Goal: Information Seeking & Learning: Learn about a topic

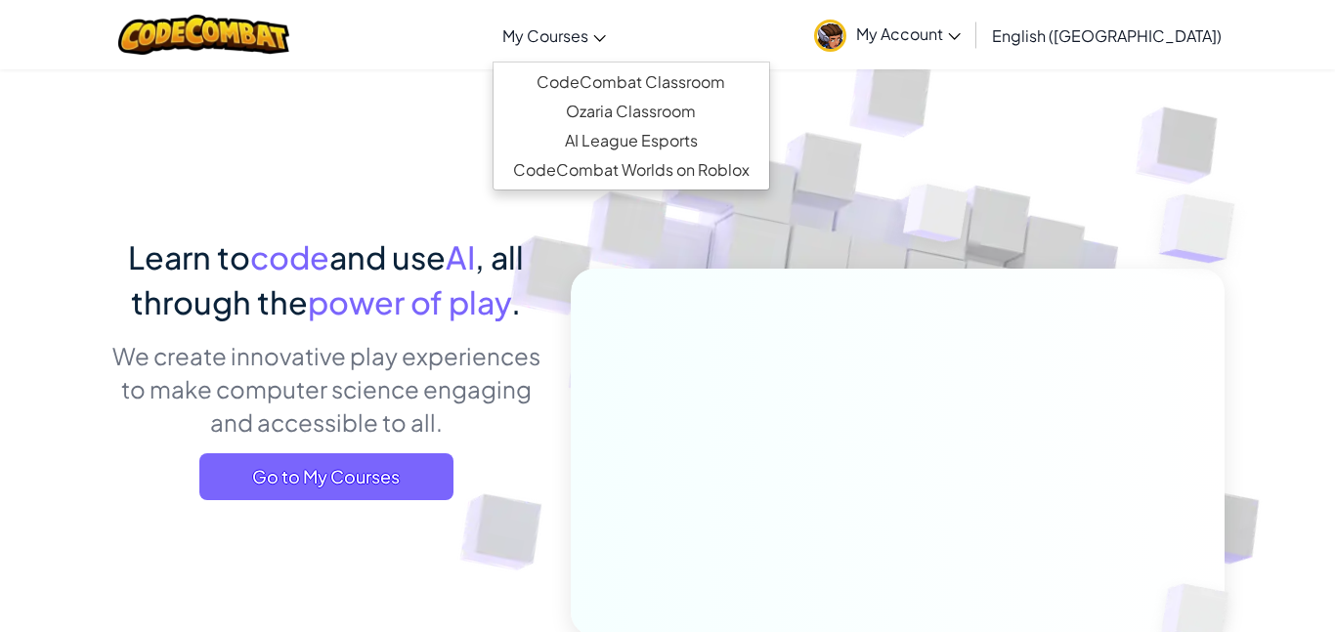
click at [592, 47] on link "My Courses" at bounding box center [553, 35] width 123 height 53
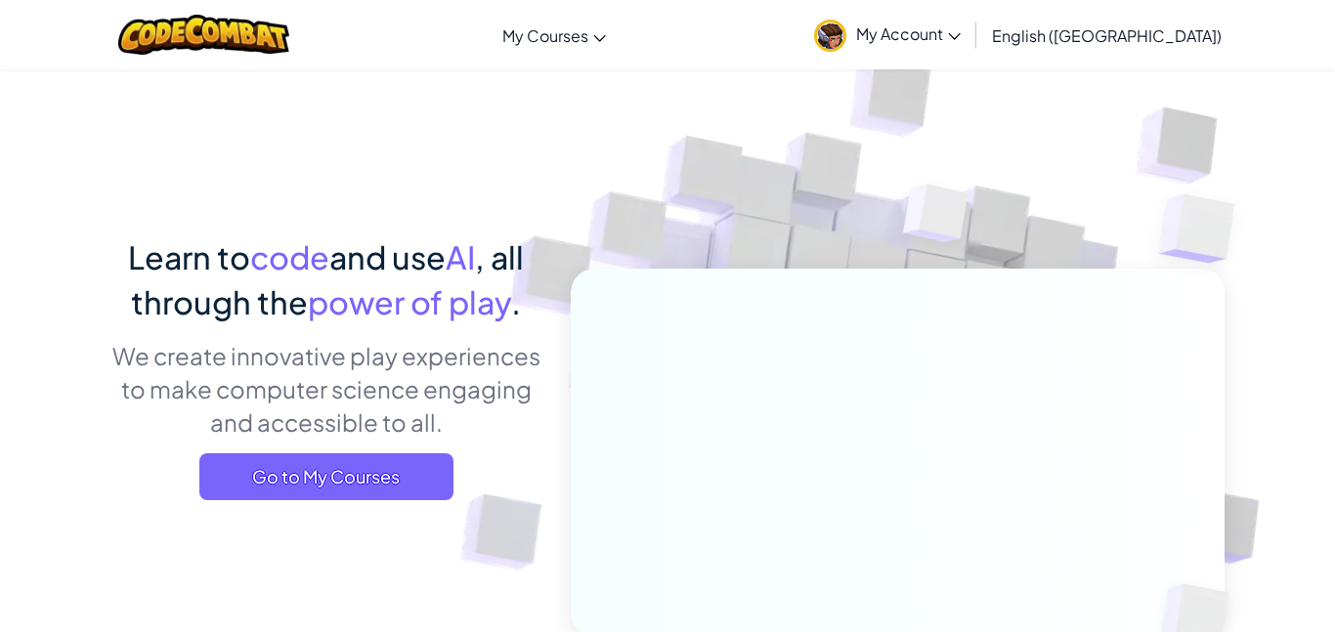
click at [462, 117] on div "Learn to code and use AI , all through the power of play . We create innovative…" at bounding box center [667, 424] width 1114 height 713
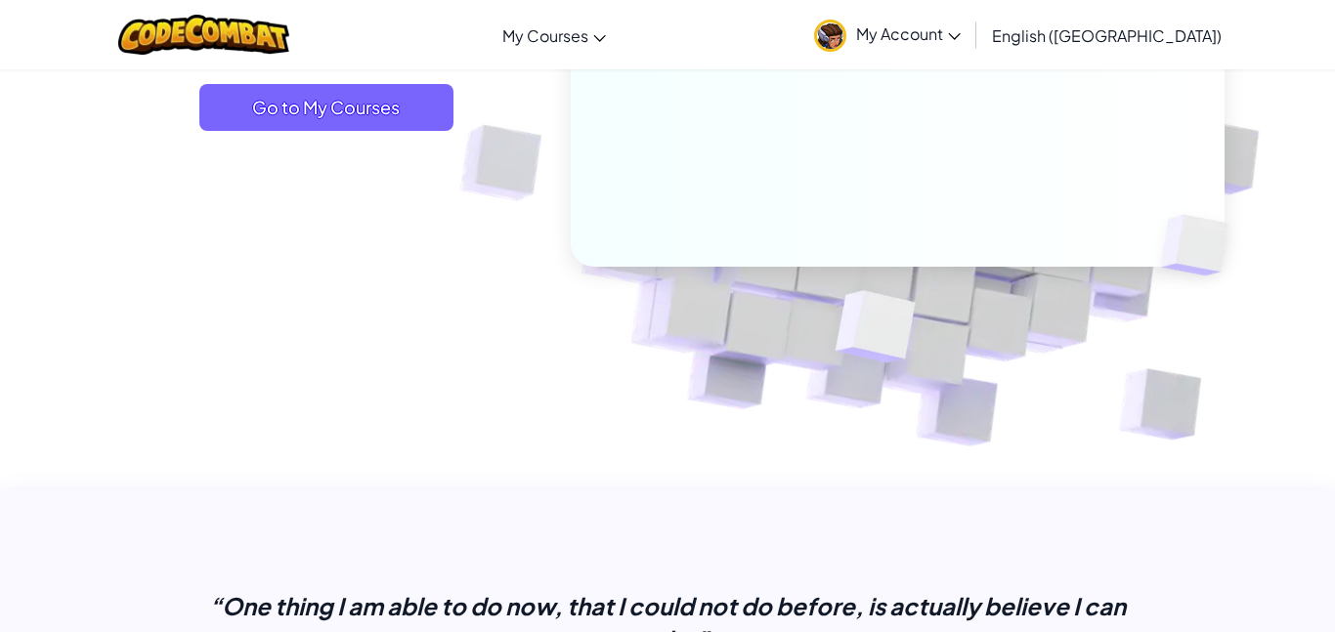
scroll to position [370, 0]
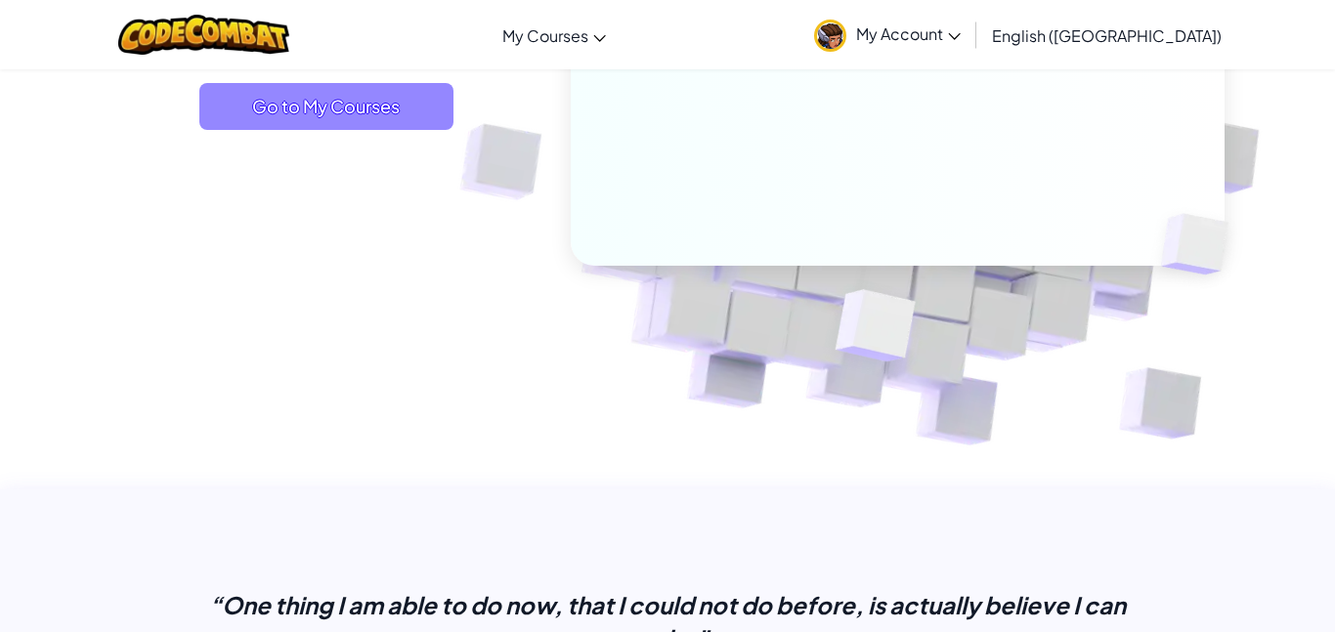
click at [264, 114] on span "Go to My Courses" at bounding box center [326, 106] width 254 height 47
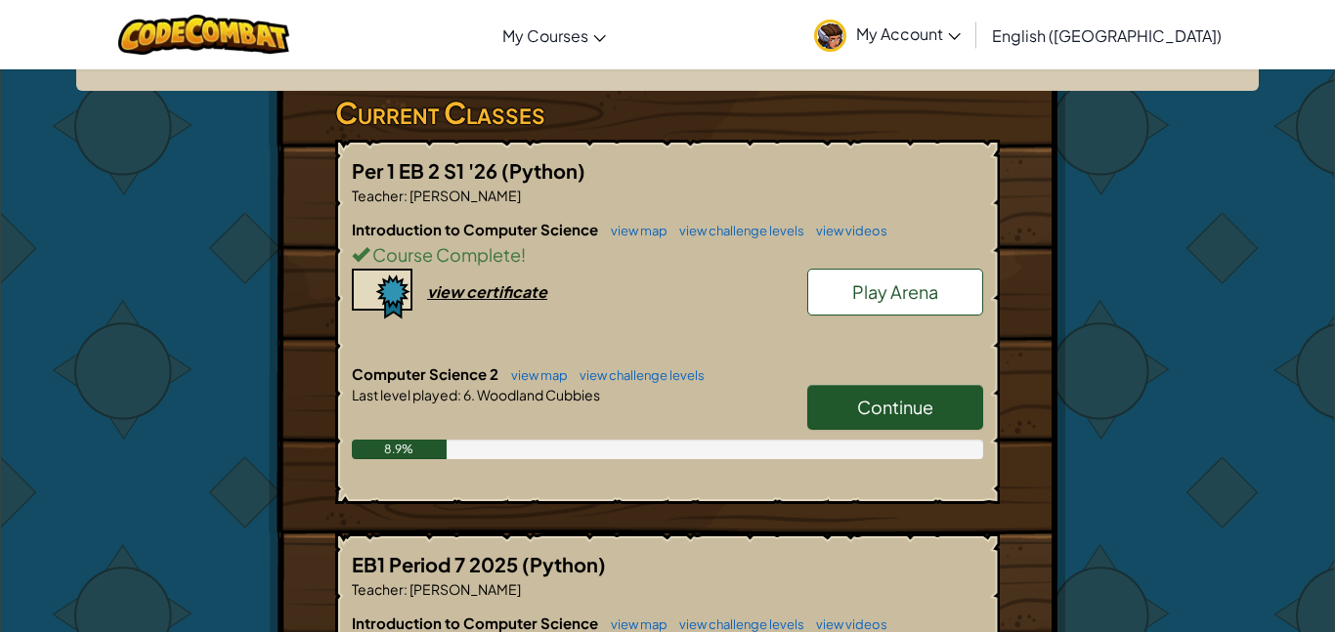
scroll to position [313, 0]
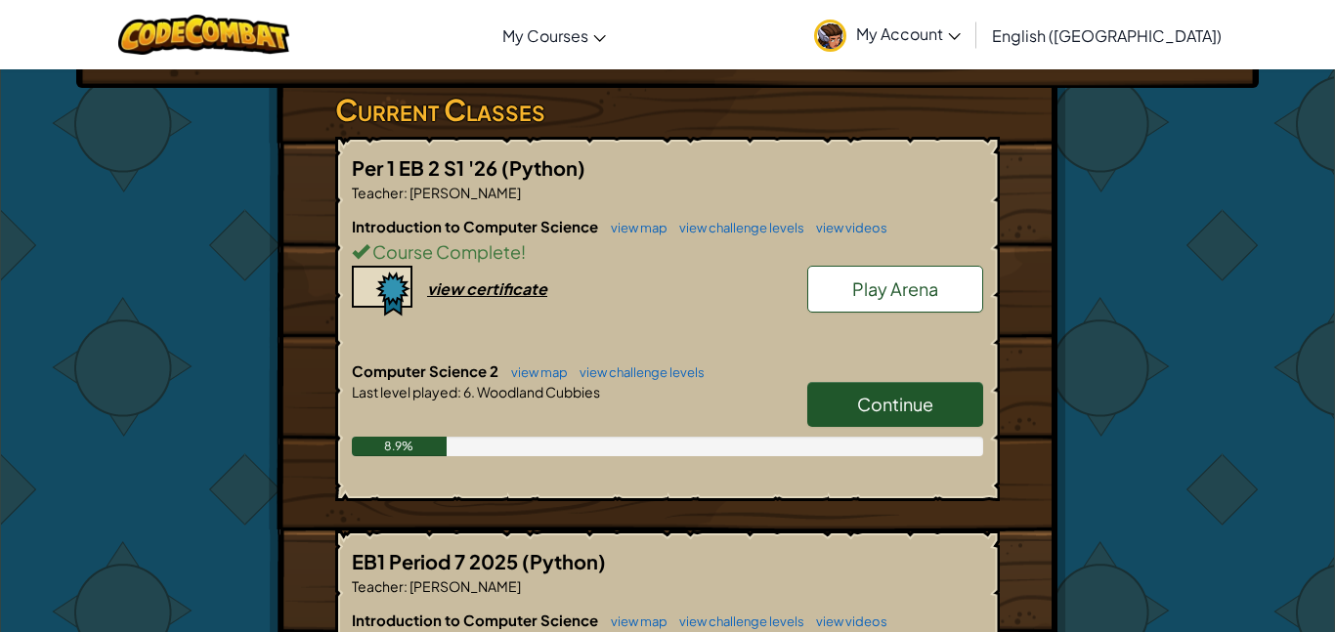
click at [898, 417] on link "Continue" at bounding box center [895, 404] width 176 height 45
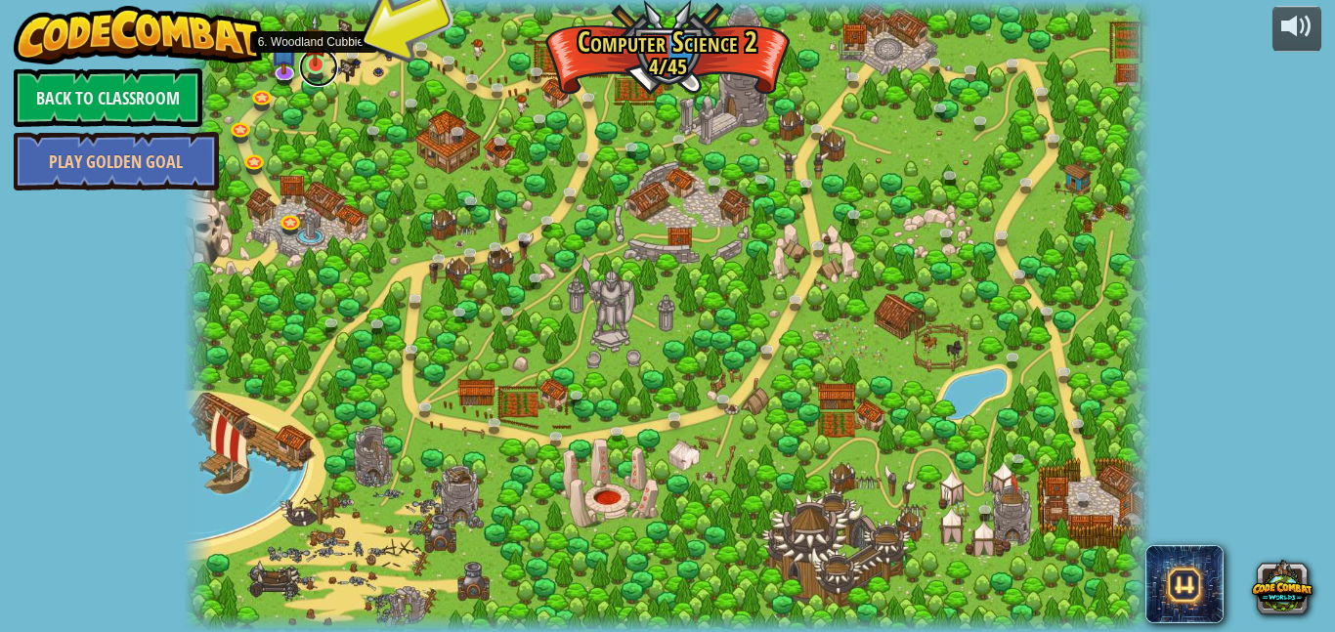
click at [319, 66] on link at bounding box center [318, 67] width 39 height 39
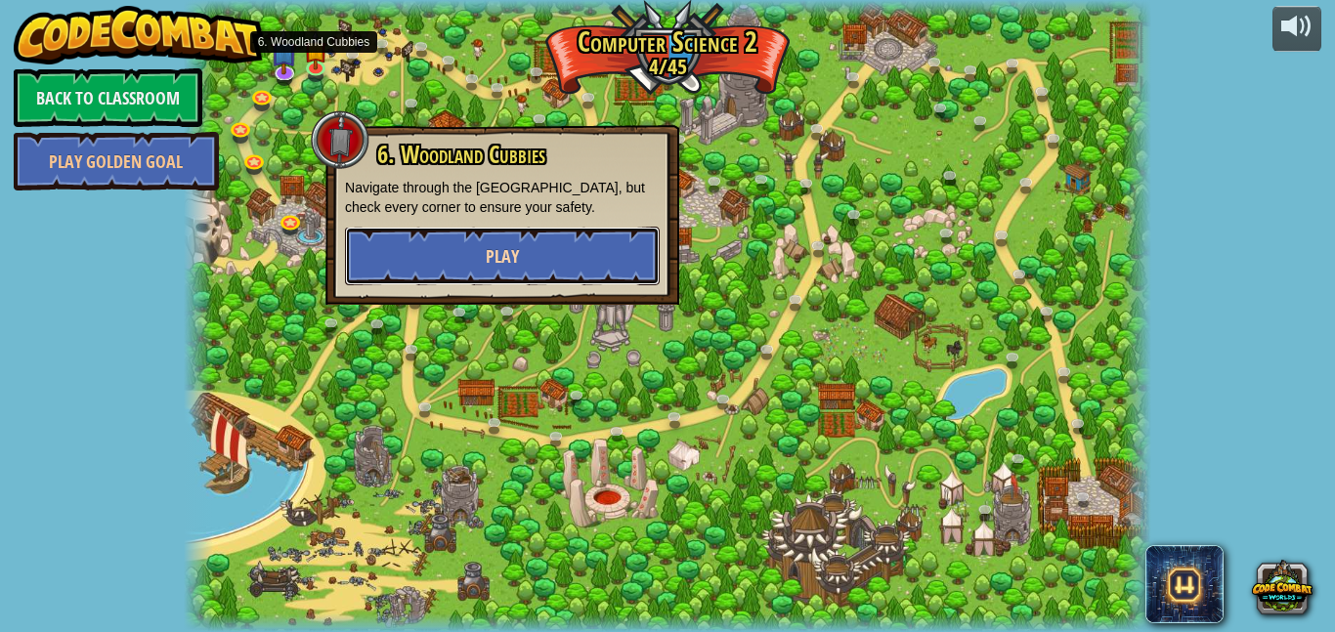
click at [413, 267] on button "Play" at bounding box center [502, 256] width 315 height 59
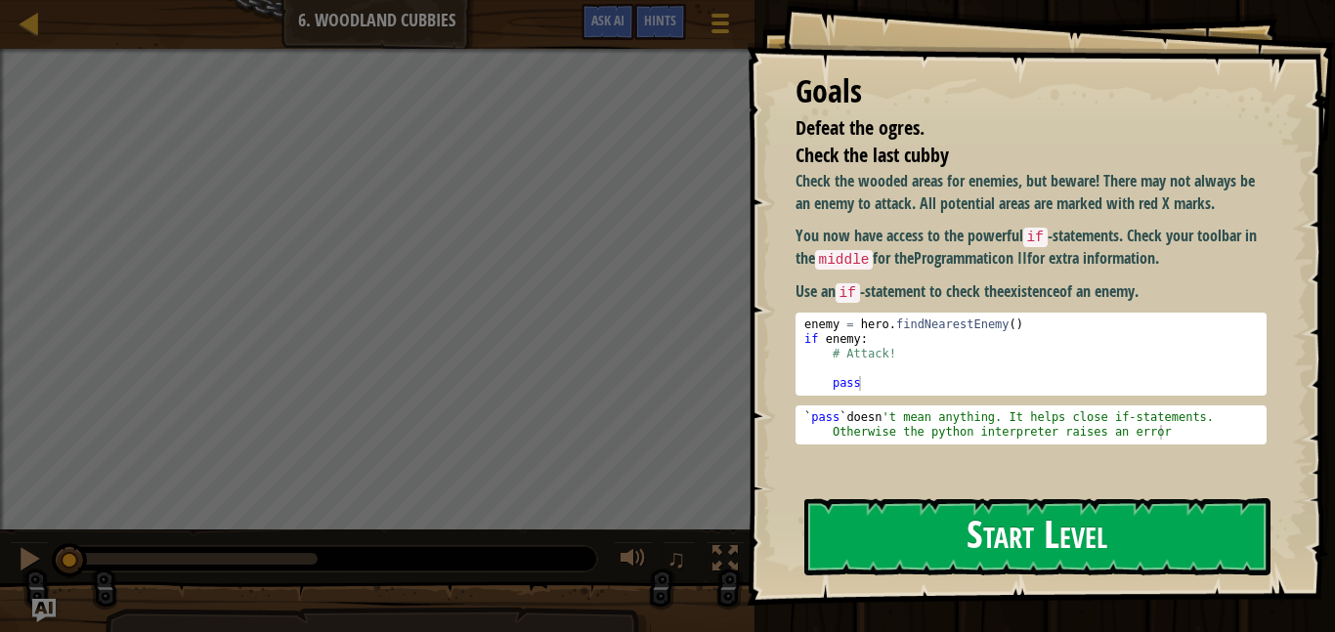
click at [856, 335] on div "enemy = hero . findNearestEnemy ( ) if enemy : # Attack! pass" at bounding box center [1030, 369] width 461 height 103
type textarea "if enemy:"
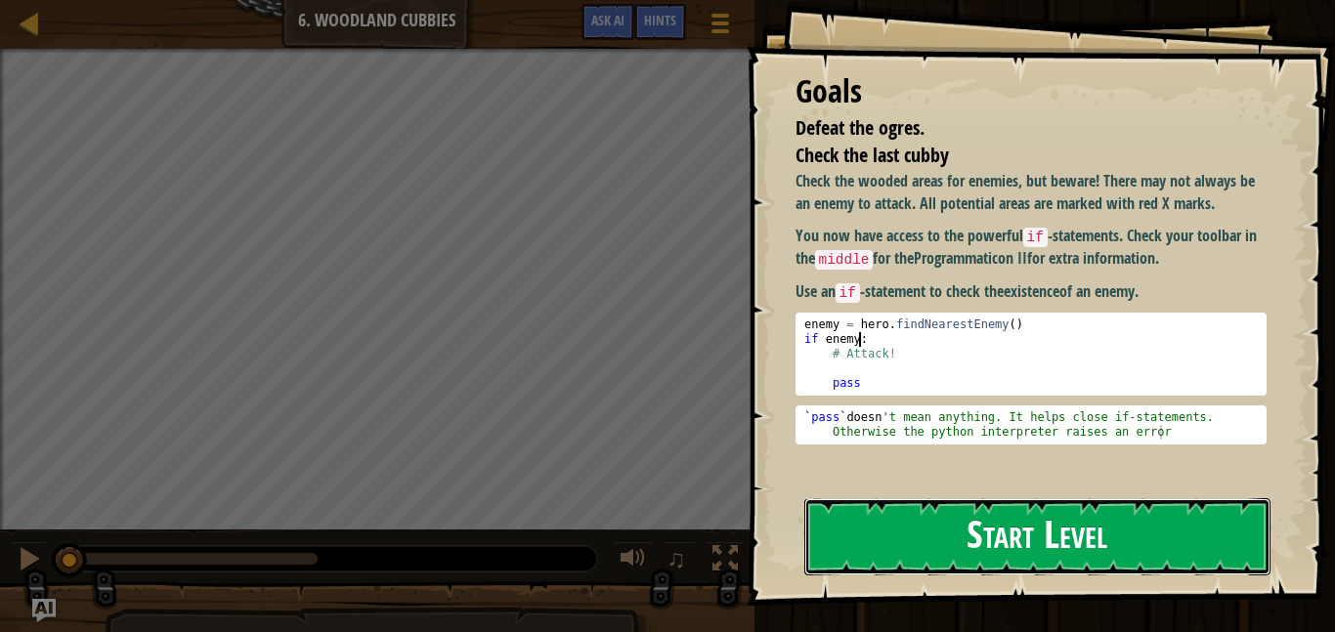
click at [970, 519] on button "Start Level" at bounding box center [1037, 536] width 466 height 77
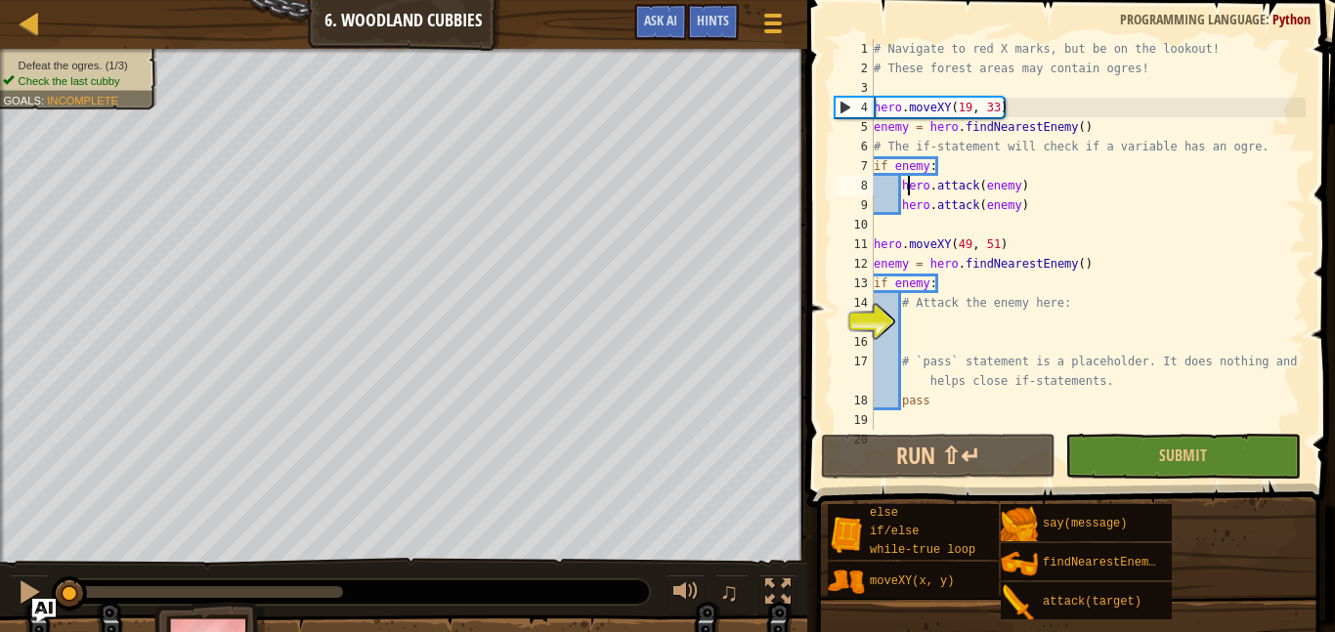
click at [905, 186] on div "# Navigate to red X marks, but be on the lookout! # These forest areas may cont…" at bounding box center [1088, 254] width 436 height 430
drag, startPoint x: 903, startPoint y: 186, endPoint x: 1026, endPoint y: 183, distance: 123.2
click at [1026, 183] on div "# Navigate to red X marks, but be on the lookout! # These forest areas may cont…" at bounding box center [1088, 254] width 436 height 430
drag, startPoint x: 1081, startPoint y: 299, endPoint x: 900, endPoint y: 300, distance: 180.8
click at [900, 300] on div "# Navigate to red X marks, but be on the lookout! # These forest areas may cont…" at bounding box center [1088, 254] width 436 height 430
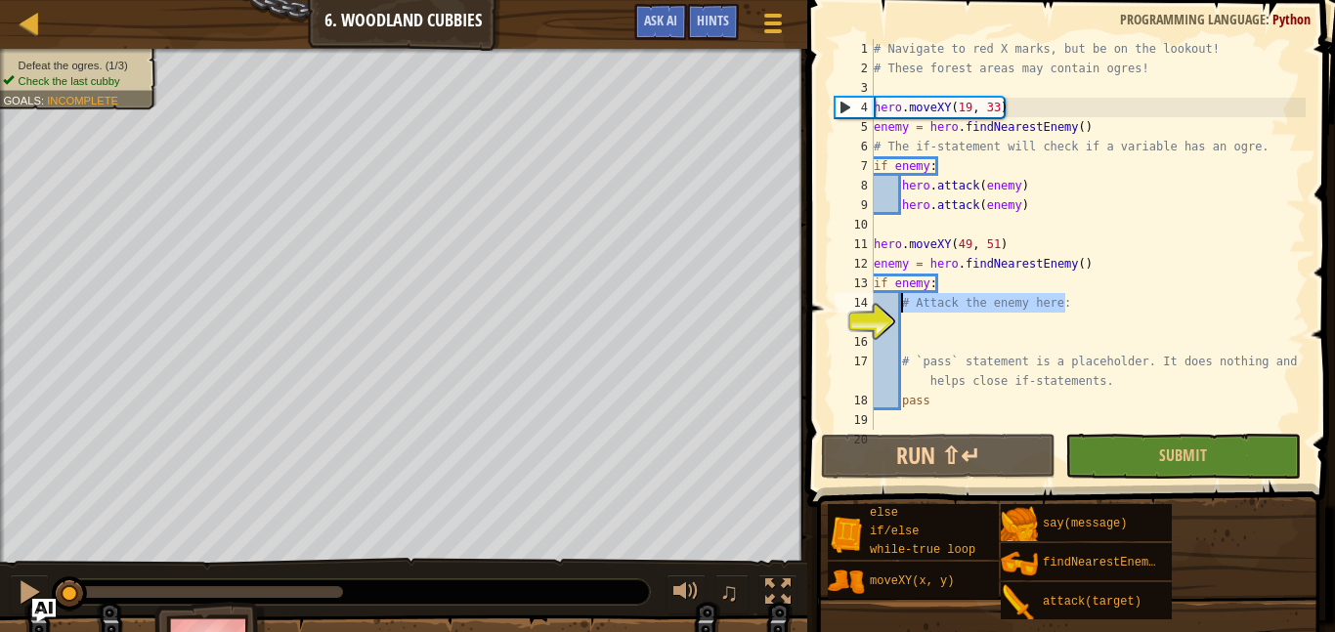
type textarea "# Attack the enemy here:"
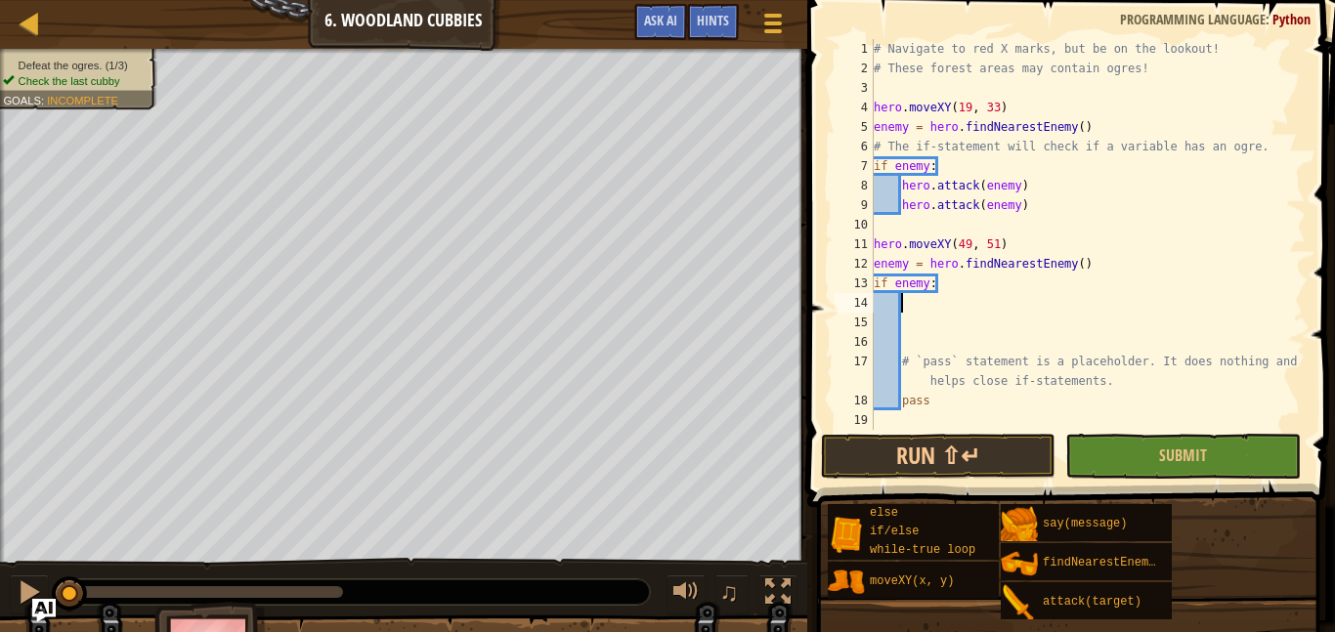
type textarea "hero.attack(enemy)"
click at [914, 321] on div "# Navigate to red X marks, but be on the lookout! # These forest areas may cont…" at bounding box center [1088, 254] width 436 height 430
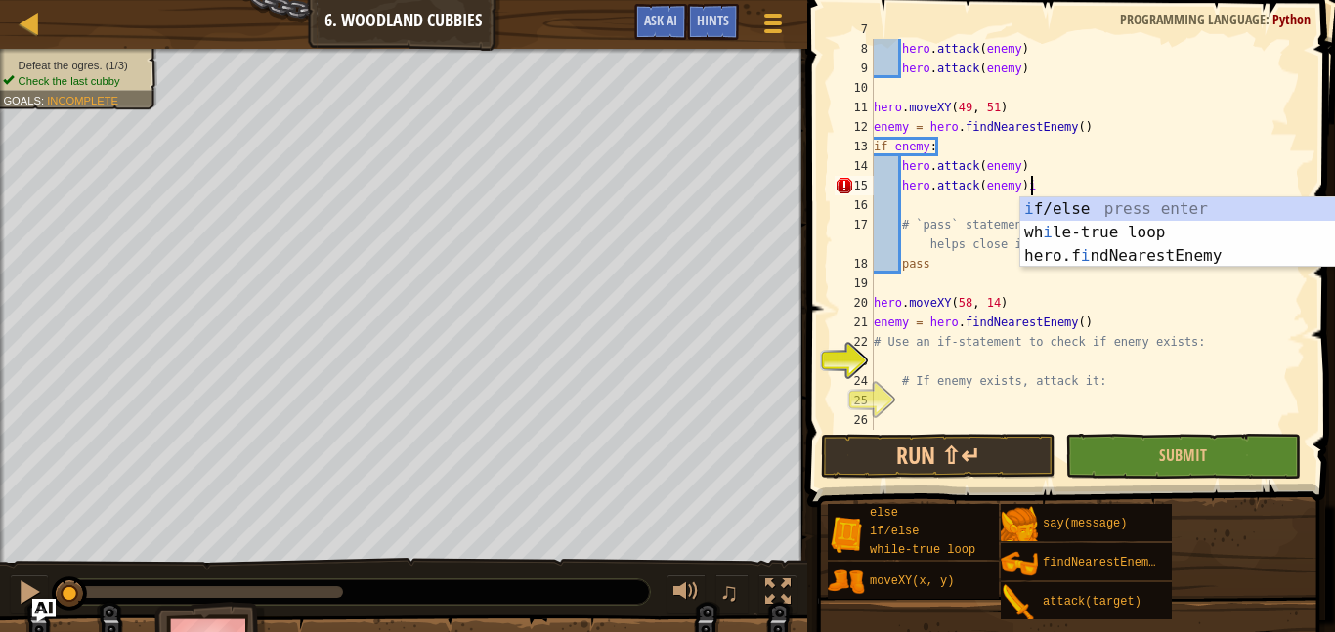
scroll to position [9, 21]
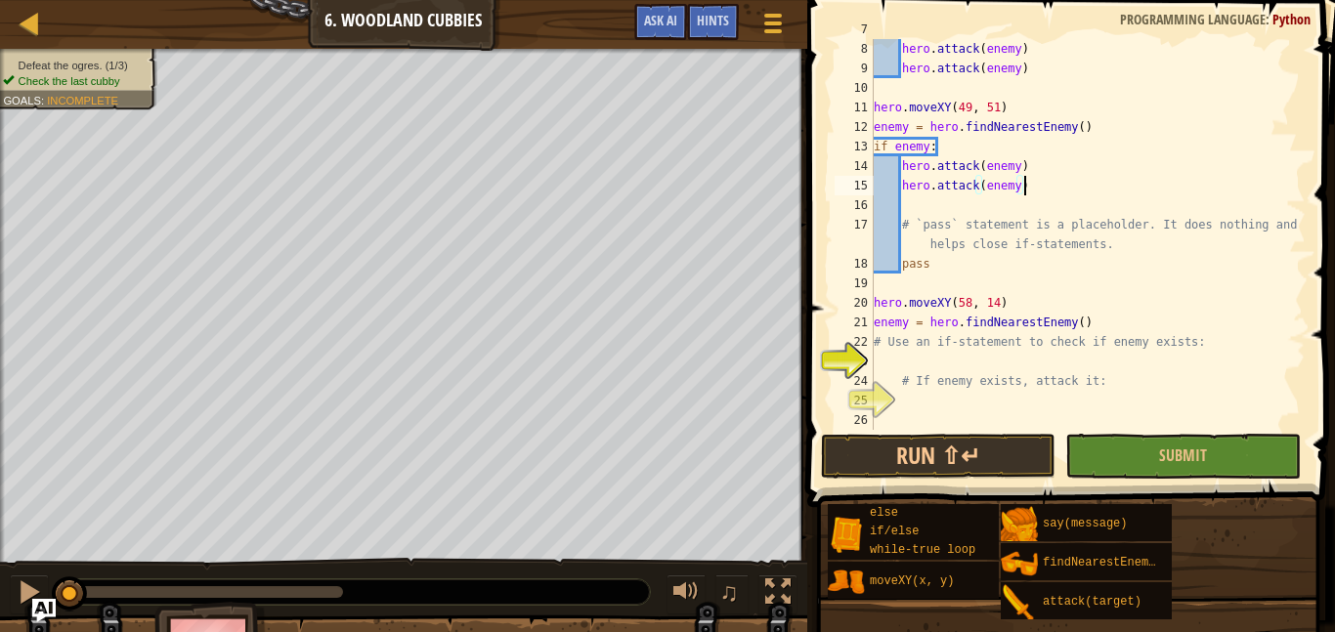
click at [898, 347] on div "if enemy : hero . attack ( enemy ) hero . attack ( enemy ) hero . moveXY ( 49 ,…" at bounding box center [1088, 235] width 436 height 430
click at [897, 379] on div "if enemy : hero . attack ( enemy ) hero . attack ( enemy ) hero . moveXY ( 49 ,…" at bounding box center [1088, 235] width 436 height 430
type textarea "# If enemy exists, attack it:"
click at [883, 358] on div "if enemy : hero . attack ( enemy ) hero . attack ( enemy ) hero . moveXY ( 49 ,…" at bounding box center [1088, 235] width 436 height 430
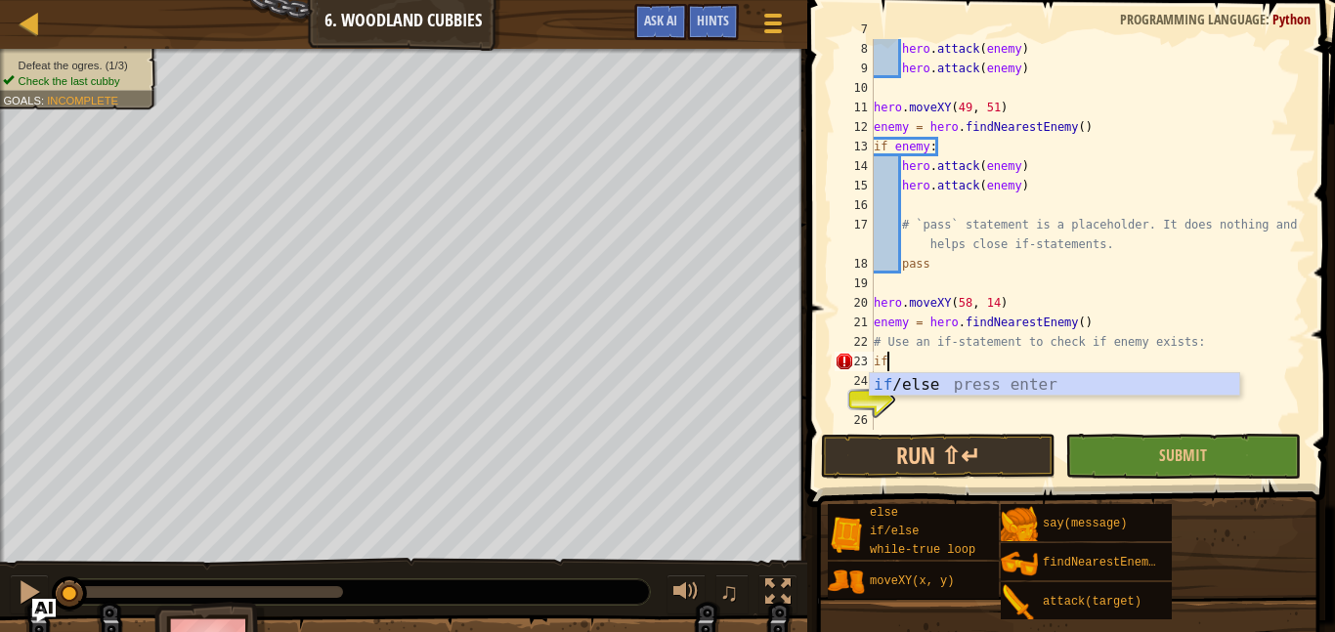
scroll to position [9, 1]
click at [927, 392] on div "if /else press enter" at bounding box center [1054, 408] width 369 height 70
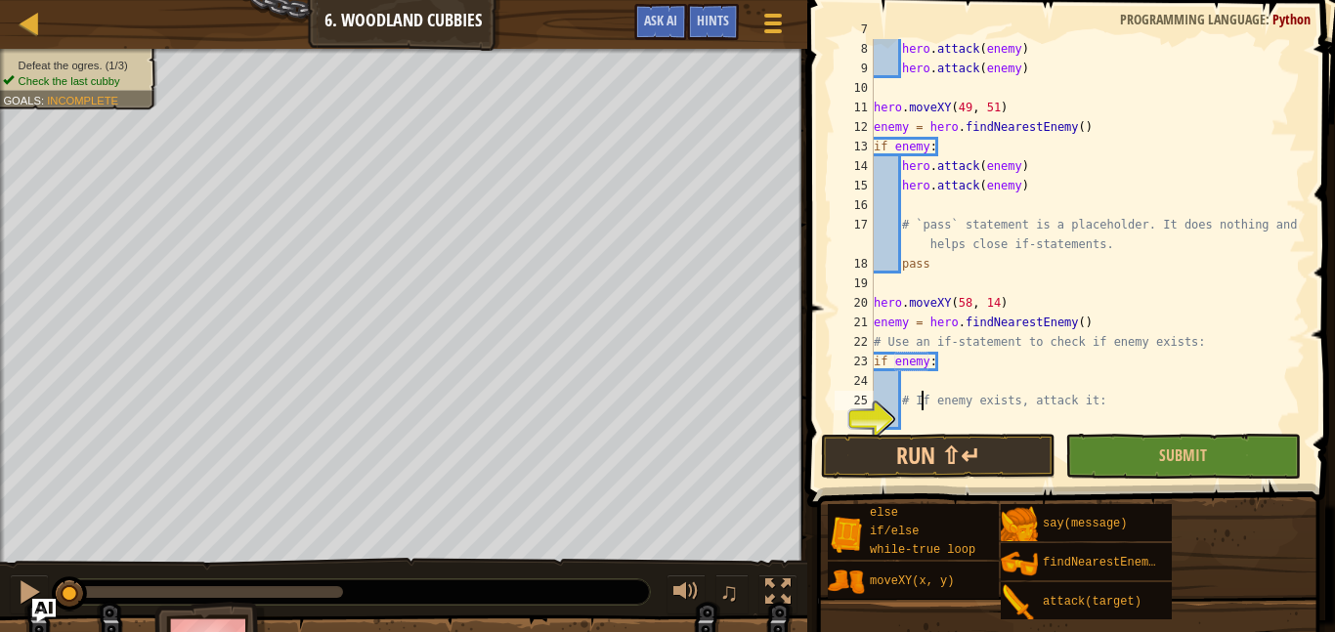
click at [919, 393] on div "if enemy : hero . attack ( enemy ) hero . attack ( enemy ) hero . moveXY ( 49 ,…" at bounding box center [1088, 235] width 436 height 430
type textarea "# If enemy exists, attack it:"
click at [910, 379] on div "if enemy : hero . attack ( enemy ) hero . attack ( enemy ) hero . moveXY ( 49 ,…" at bounding box center [1088, 235] width 436 height 430
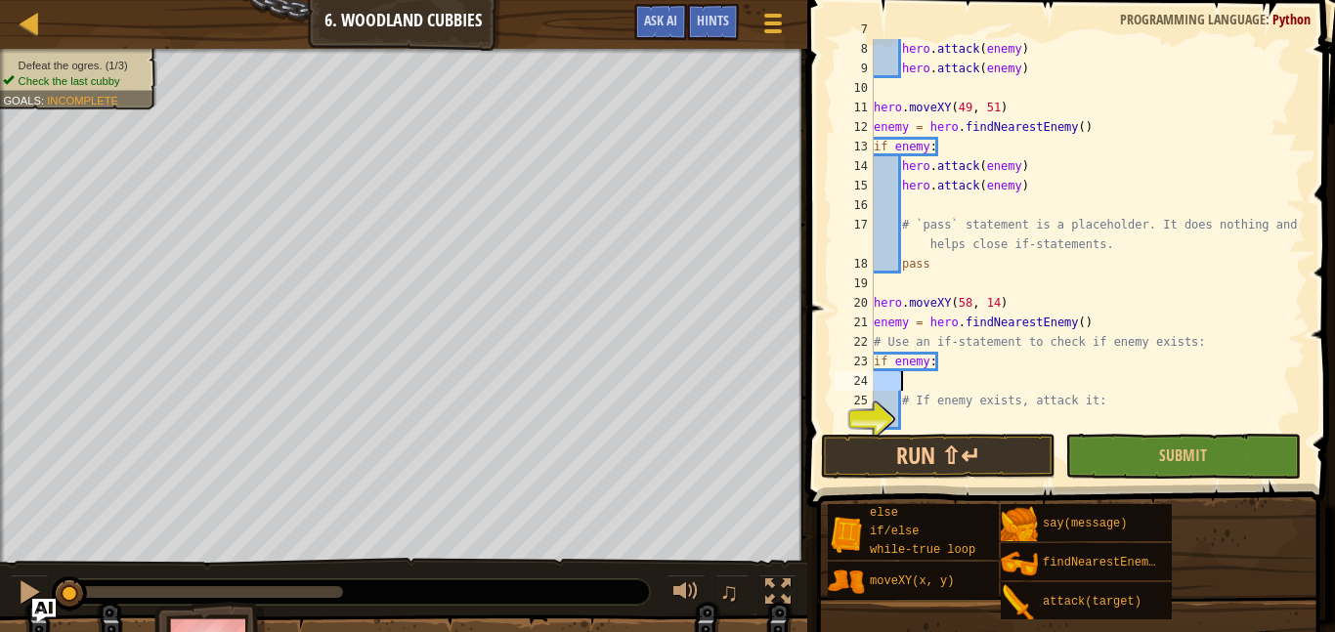
type textarea "hero.attack(enemy)"
click at [885, 380] on div "if enemy : hero . attack ( enemy ) hero . attack ( enemy ) hero . moveXY ( 49 ,…" at bounding box center [1088, 235] width 436 height 430
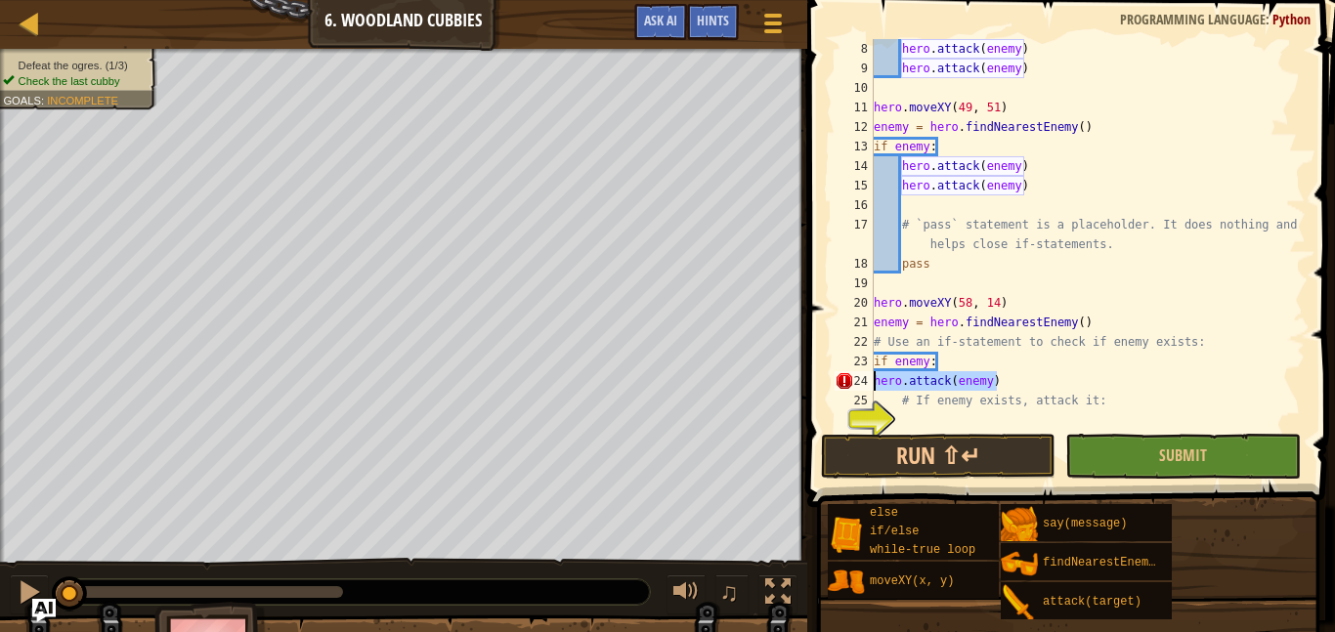
drag, startPoint x: 997, startPoint y: 386, endPoint x: 876, endPoint y: 371, distance: 121.1
click at [876, 371] on div "hero . attack ( enemy ) hero . attack ( enemy ) hero . moveXY ( 49 , 51 ) enemy…" at bounding box center [1088, 254] width 436 height 430
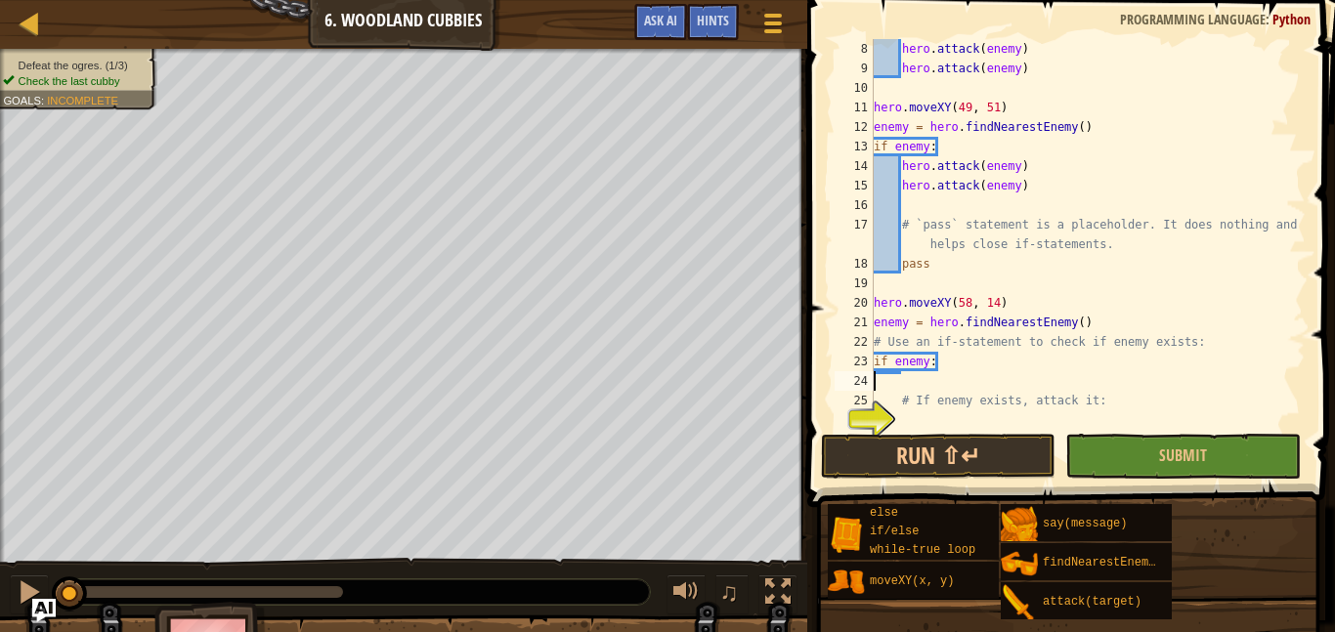
click at [914, 362] on div "hero . attack ( enemy ) hero . attack ( enemy ) hero . moveXY ( 49 , 51 ) enemy…" at bounding box center [1088, 254] width 436 height 430
type textarea "if enemy:"
click at [915, 376] on div "hero . attack ( enemy ) hero . attack ( enemy ) hero . moveXY ( 49 , 51 ) enemy…" at bounding box center [1088, 254] width 436 height 430
click at [923, 363] on div "hero . attack ( enemy ) hero . attack ( enemy ) hero . moveXY ( 49 , 51 ) enemy…" at bounding box center [1088, 254] width 436 height 430
type textarea "if enemy:"
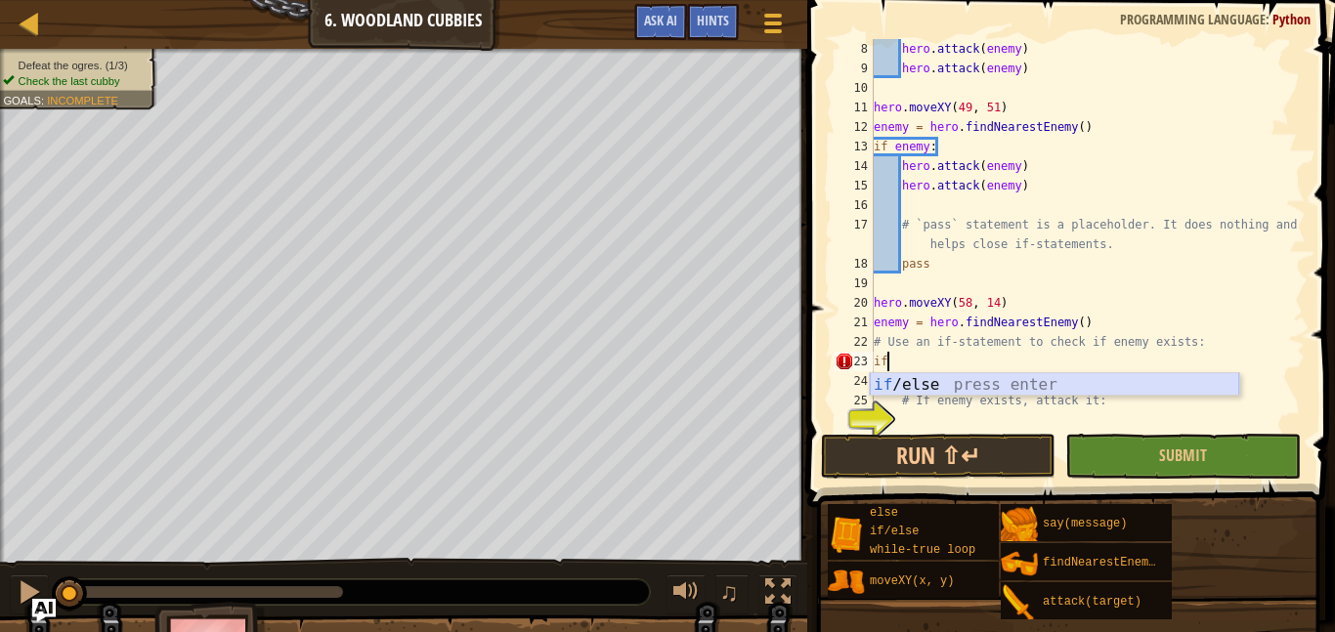
click at [921, 382] on div "if /else press enter" at bounding box center [1054, 408] width 369 height 70
type textarea "if enemy:"
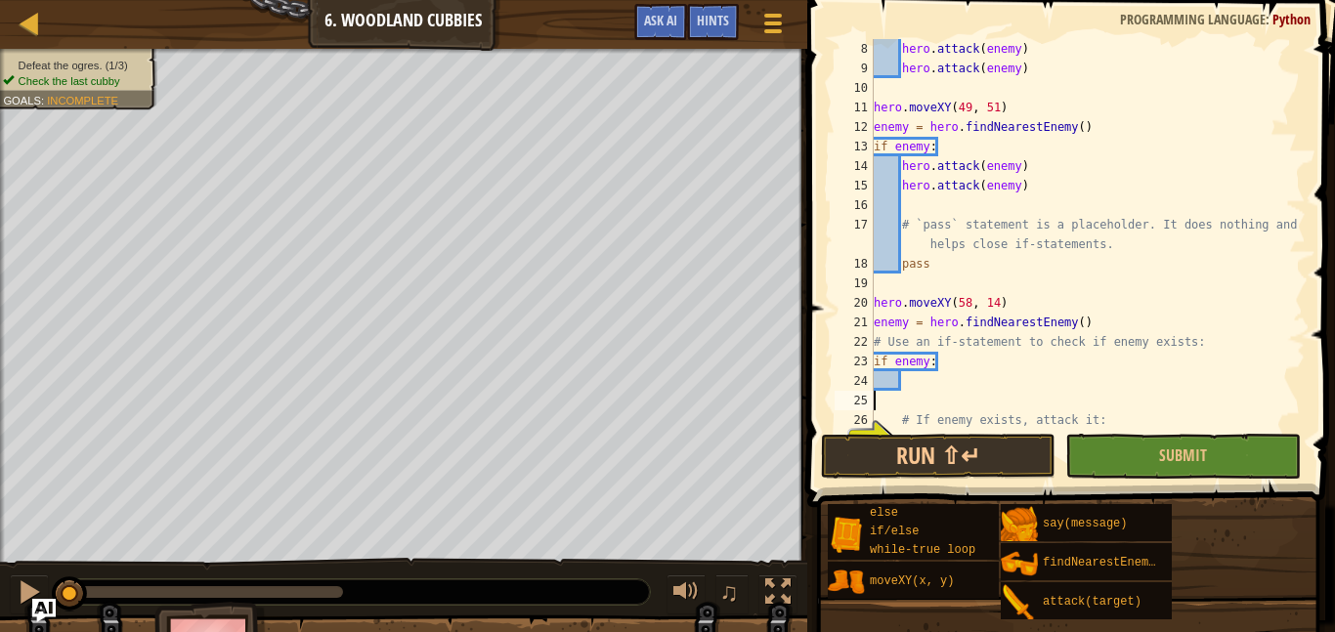
click at [890, 391] on div "hero . attack ( enemy ) hero . attack ( enemy ) hero . moveXY ( 49 , 51 ) enemy…" at bounding box center [1088, 254] width 436 height 430
click at [918, 383] on div "hero . attack ( enemy ) hero . attack ( enemy ) hero . moveXY ( 49 , 51 ) enemy…" at bounding box center [1088, 254] width 436 height 430
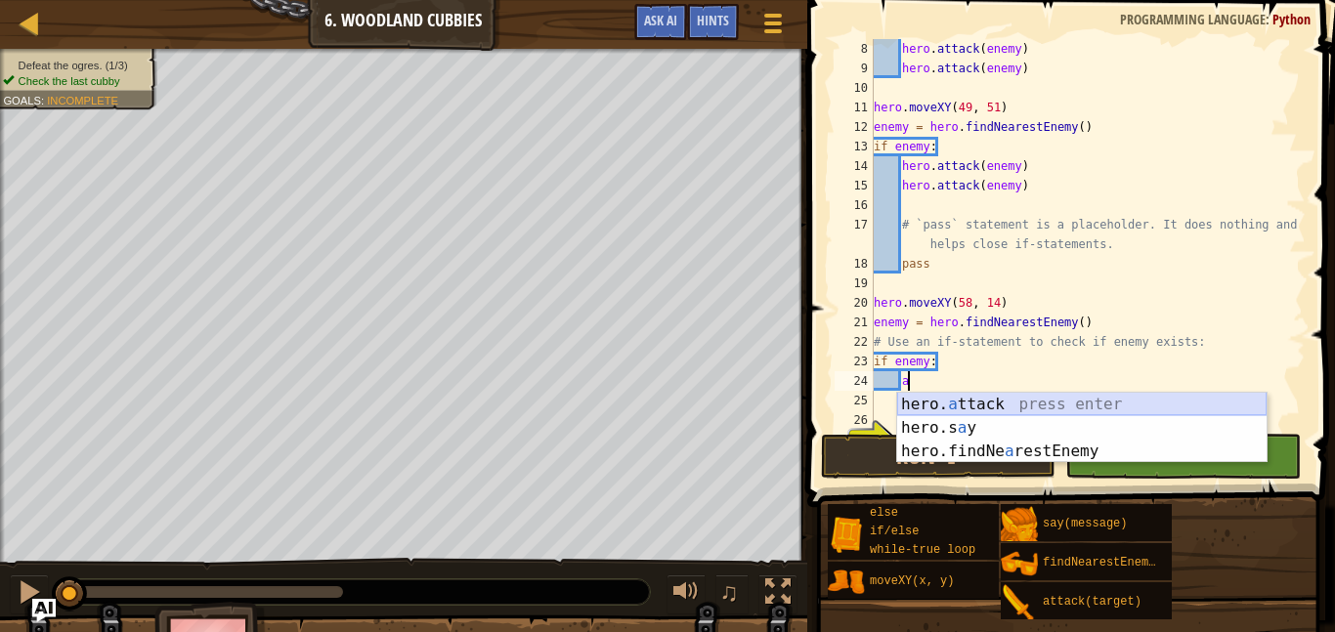
click at [968, 396] on div "hero. a ttack press enter hero.s a y press enter hero.findNe a restEnemy press …" at bounding box center [1081, 451] width 369 height 117
type textarea "hero.attack(enemy)"
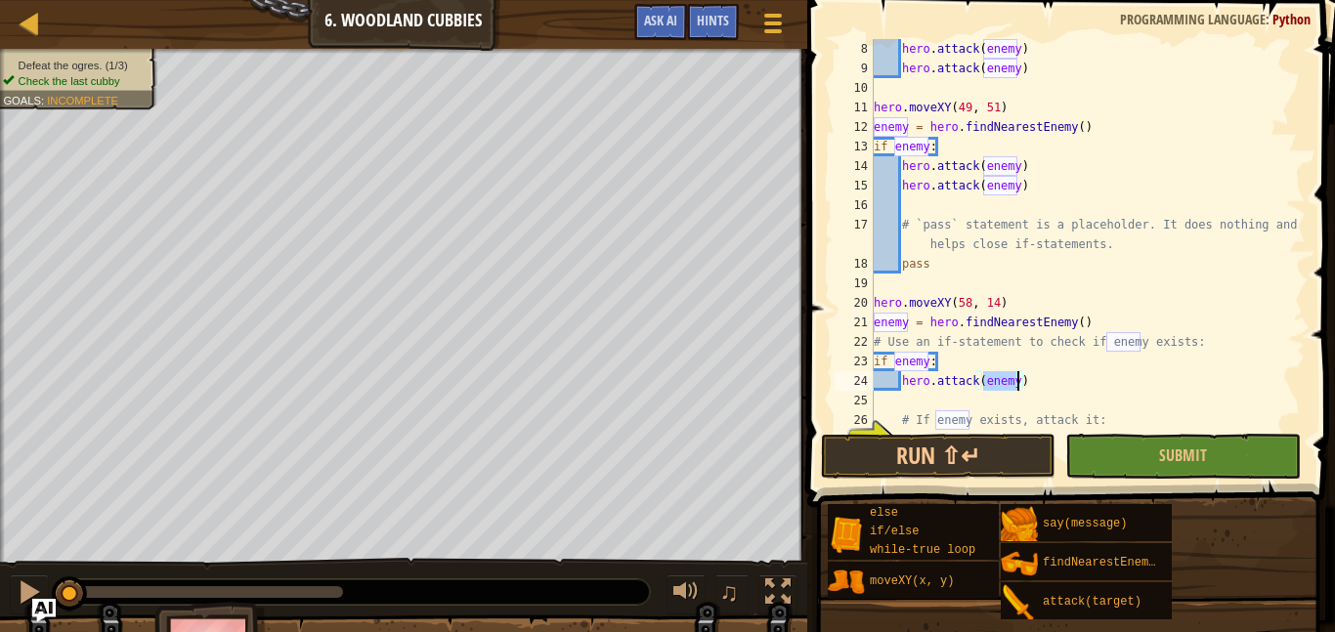
click at [1041, 386] on div "hero . attack ( enemy ) hero . attack ( enemy ) hero . moveXY ( 49 , 51 ) enemy…" at bounding box center [1088, 254] width 436 height 430
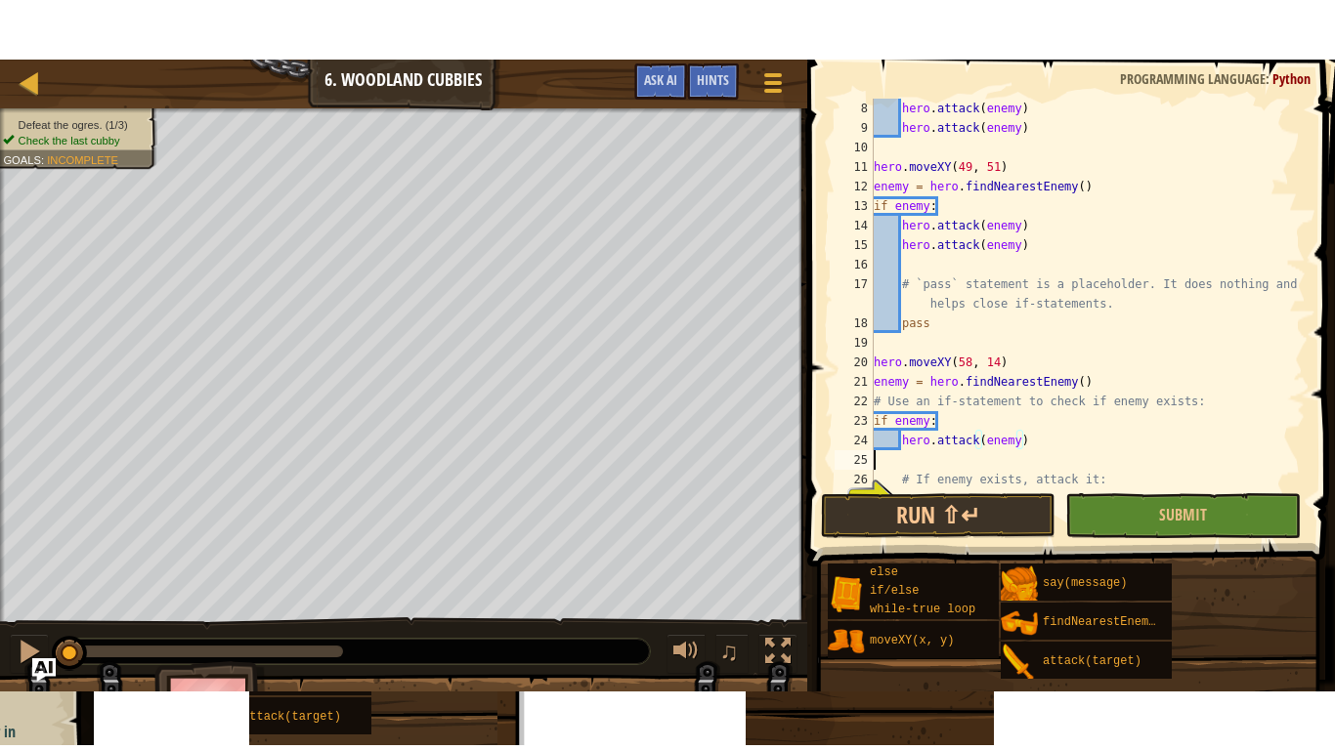
scroll to position [9, 0]
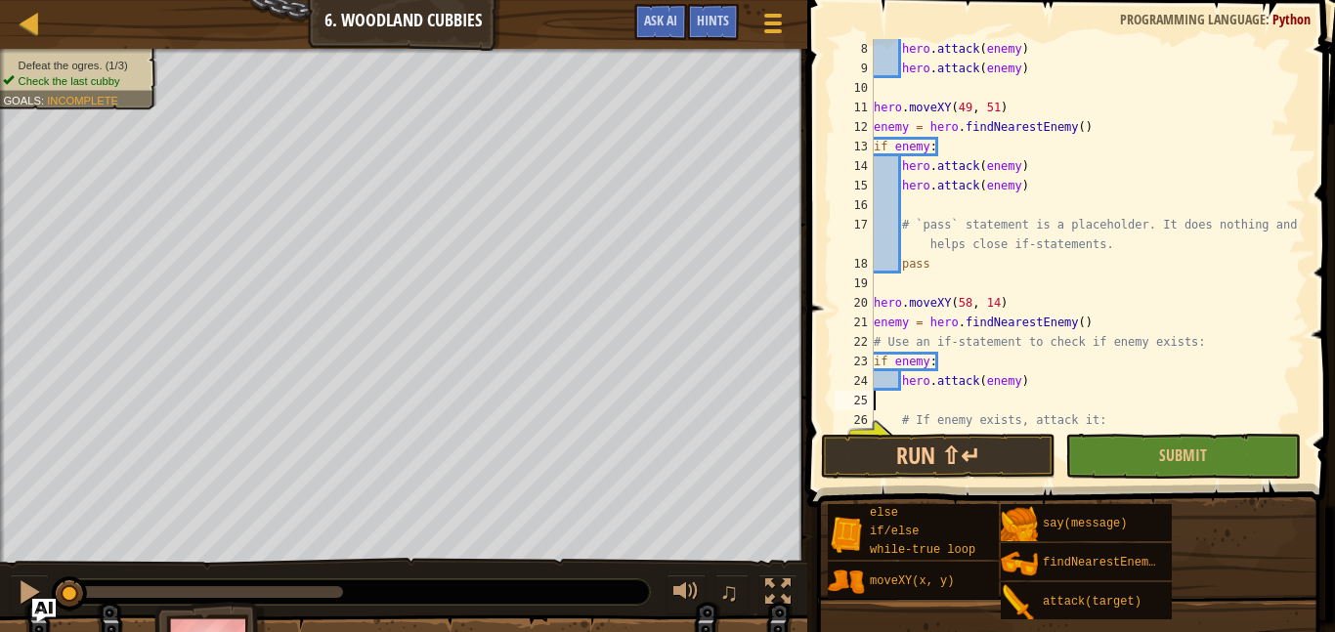
type textarea "hero.attack(enemy)"
type textarea "# If enemy exists, attack it:"
type textarea "hero.attack(enemy)"
click at [1040, 446] on button "Run ⇧↵" at bounding box center [938, 456] width 235 height 45
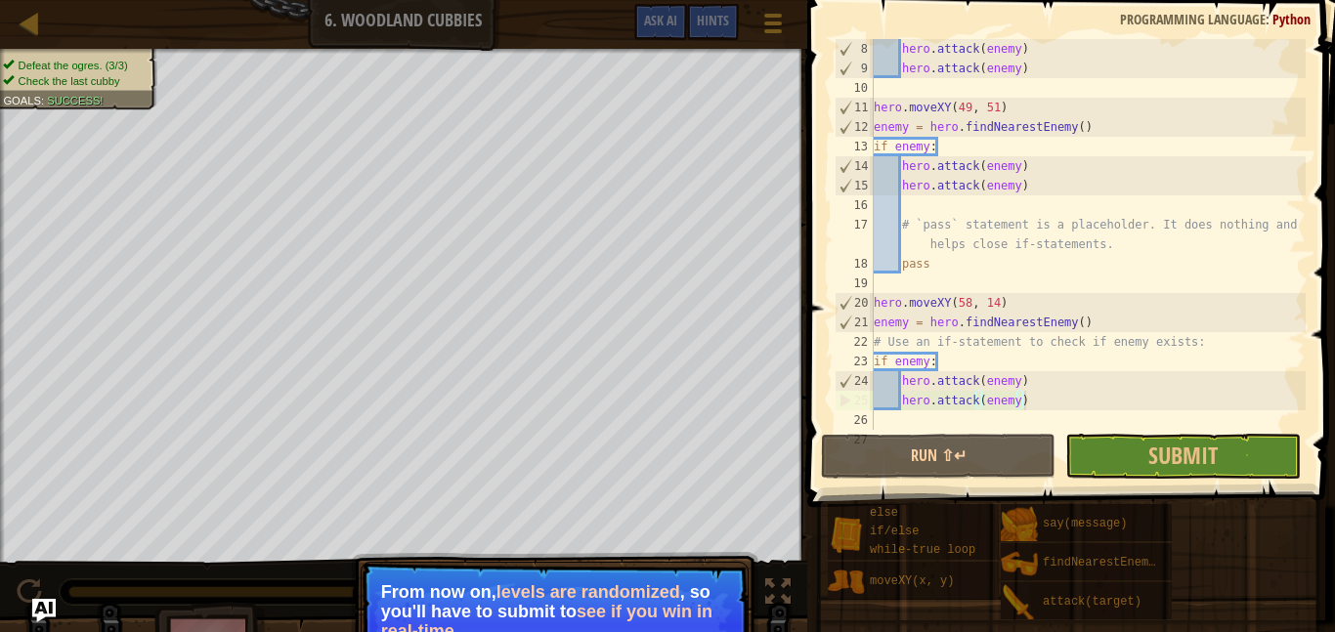
click at [602, 588] on strong "levels are randomized" at bounding box center [588, 592] width 184 height 20
click at [1187, 448] on span "Submit" at bounding box center [1182, 455] width 69 height 31
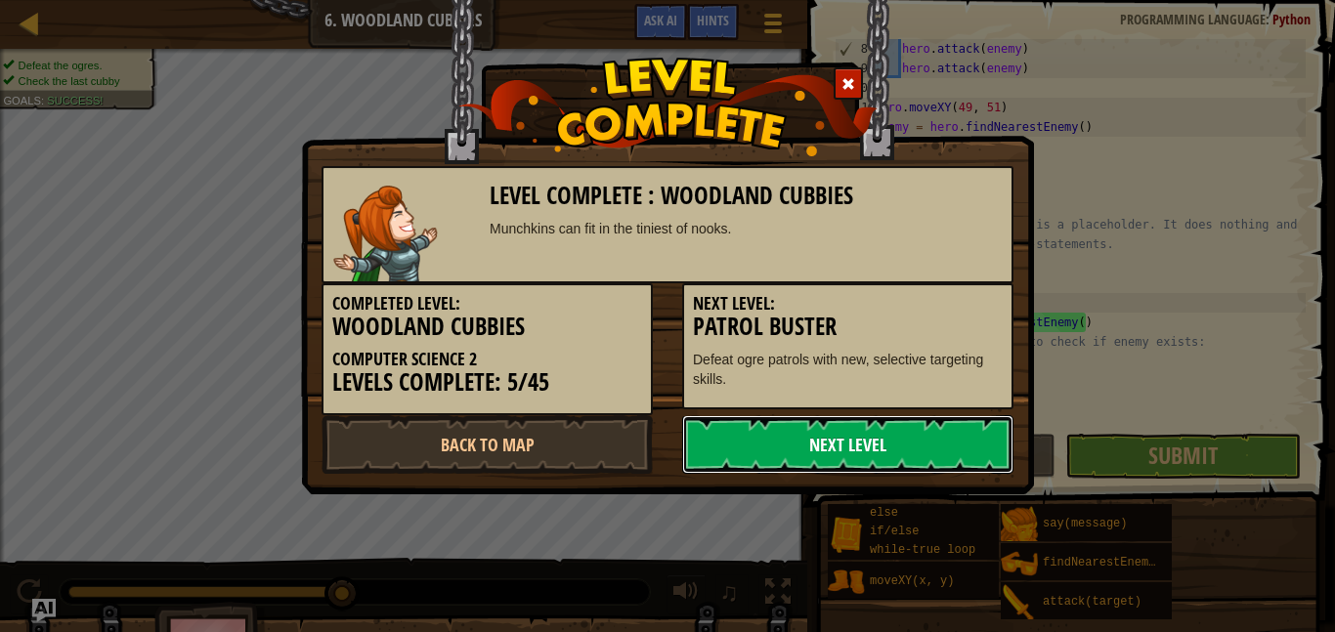
click at [775, 453] on link "Next Level" at bounding box center [847, 444] width 331 height 59
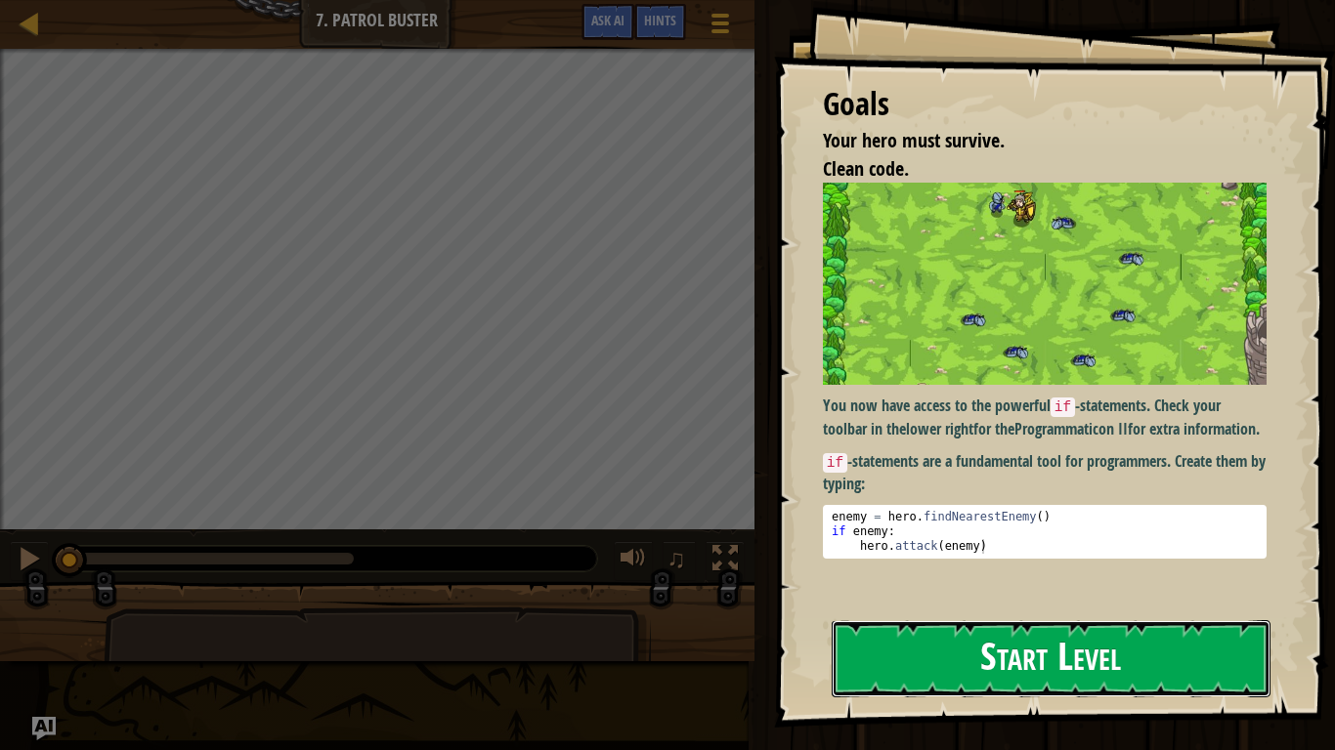
click at [949, 631] on button "Start Level" at bounding box center [1051, 658] width 439 height 77
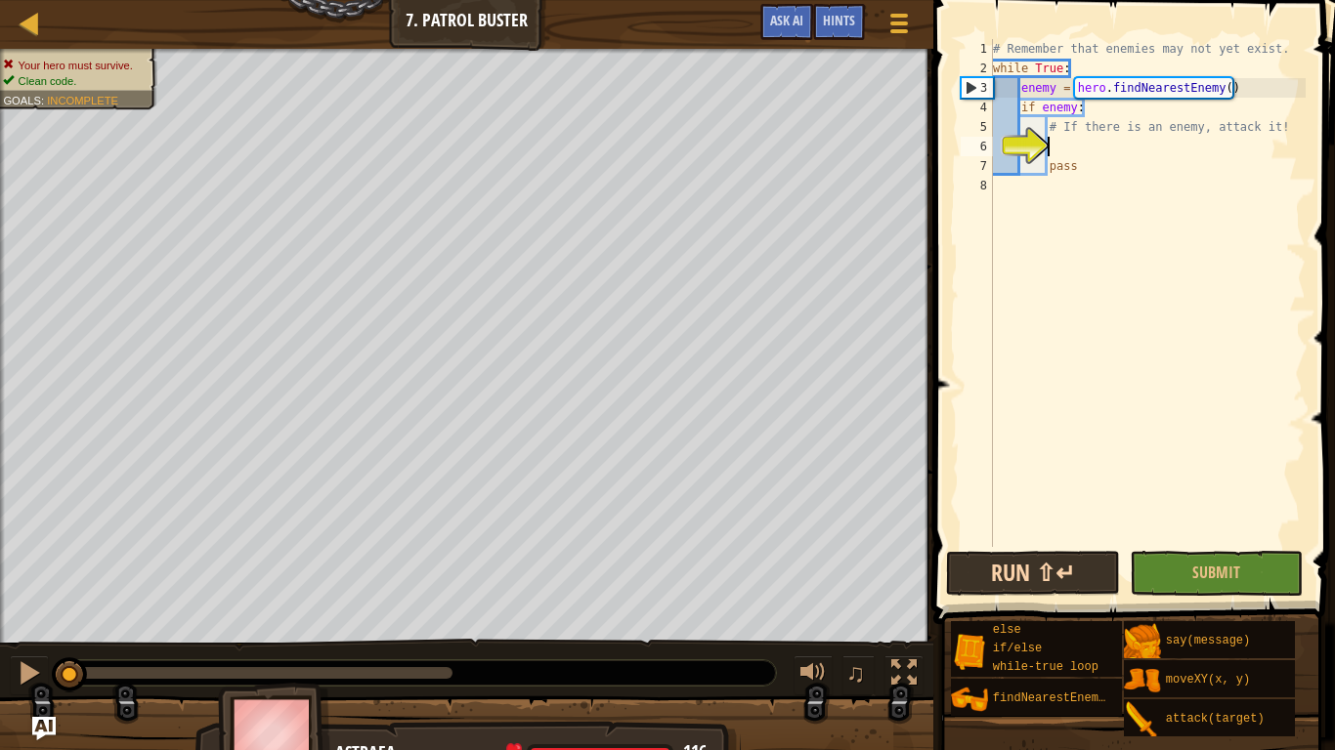
click at [1050, 364] on div "# Remember that enemies may not yet exist. while True : enemy = hero . findNear…" at bounding box center [1147, 312] width 317 height 547
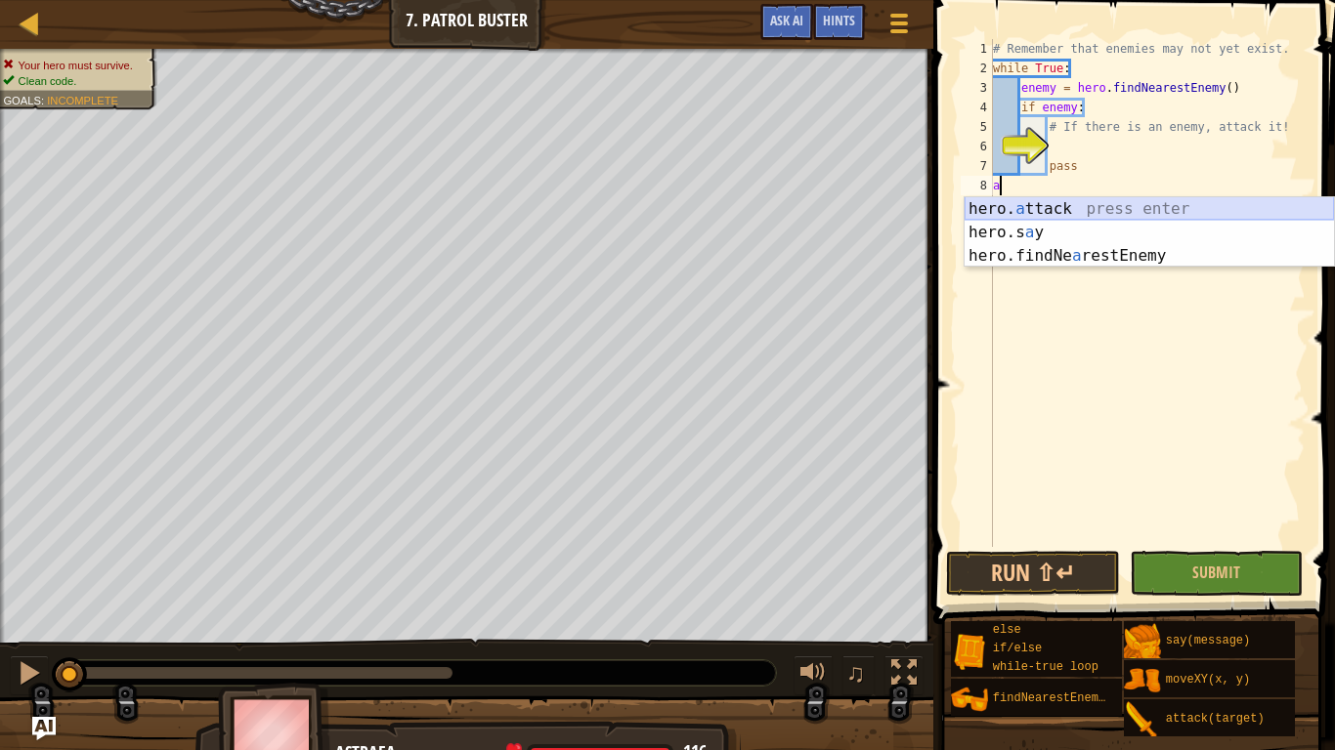
click at [1061, 203] on div "hero. a ttack press enter hero.s a y press enter hero.findNe a restEnemy press …" at bounding box center [1148, 255] width 369 height 117
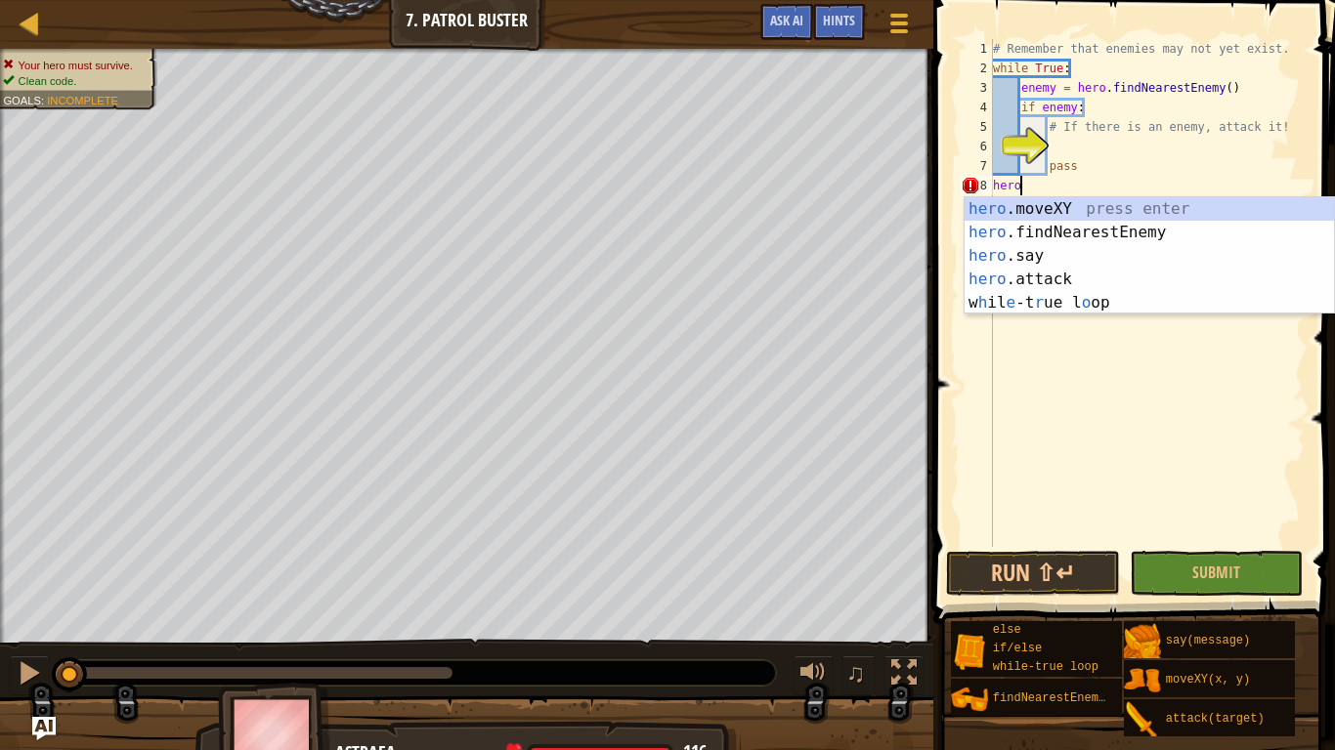
type textarea "h"
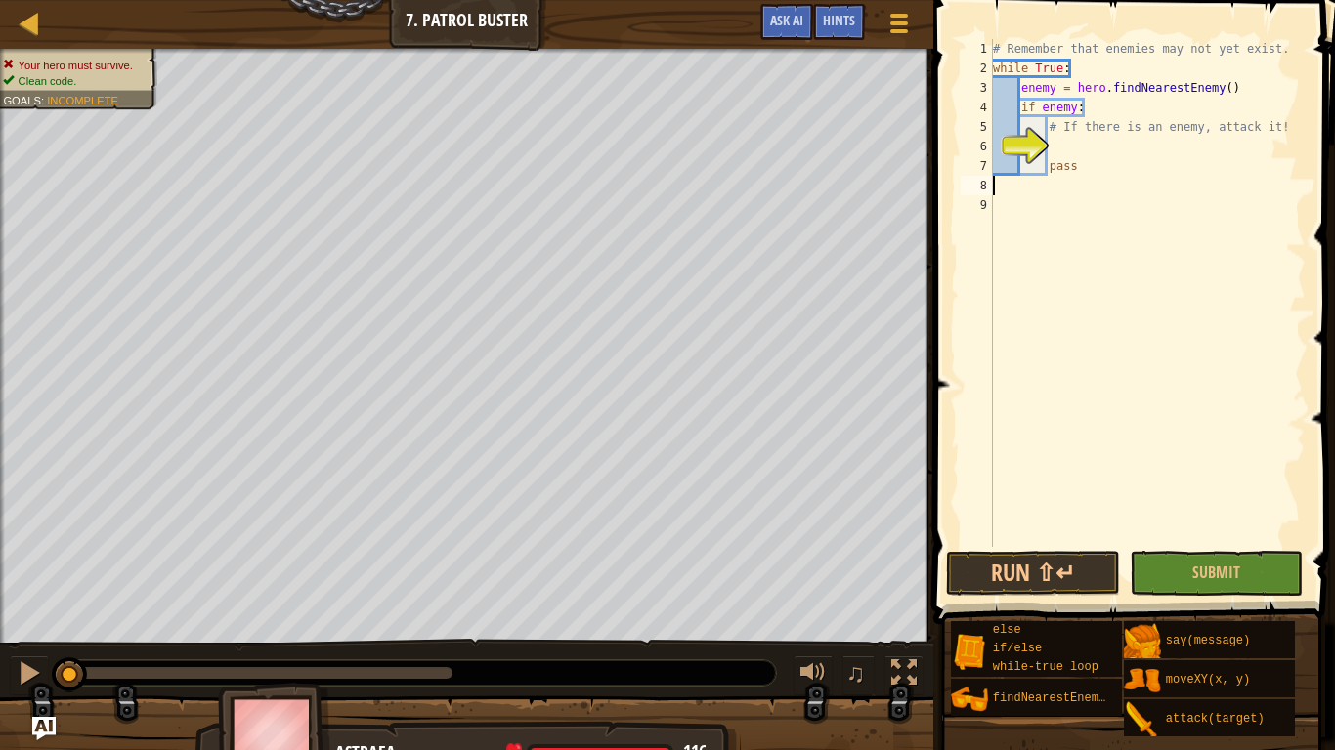
type textarea "pass"
type textarea "# If there is an enemy, attack it!"
click at [1064, 146] on div "# Remember that enemies may not yet exist. while True : enemy = hero . findNear…" at bounding box center [1147, 312] width 317 height 547
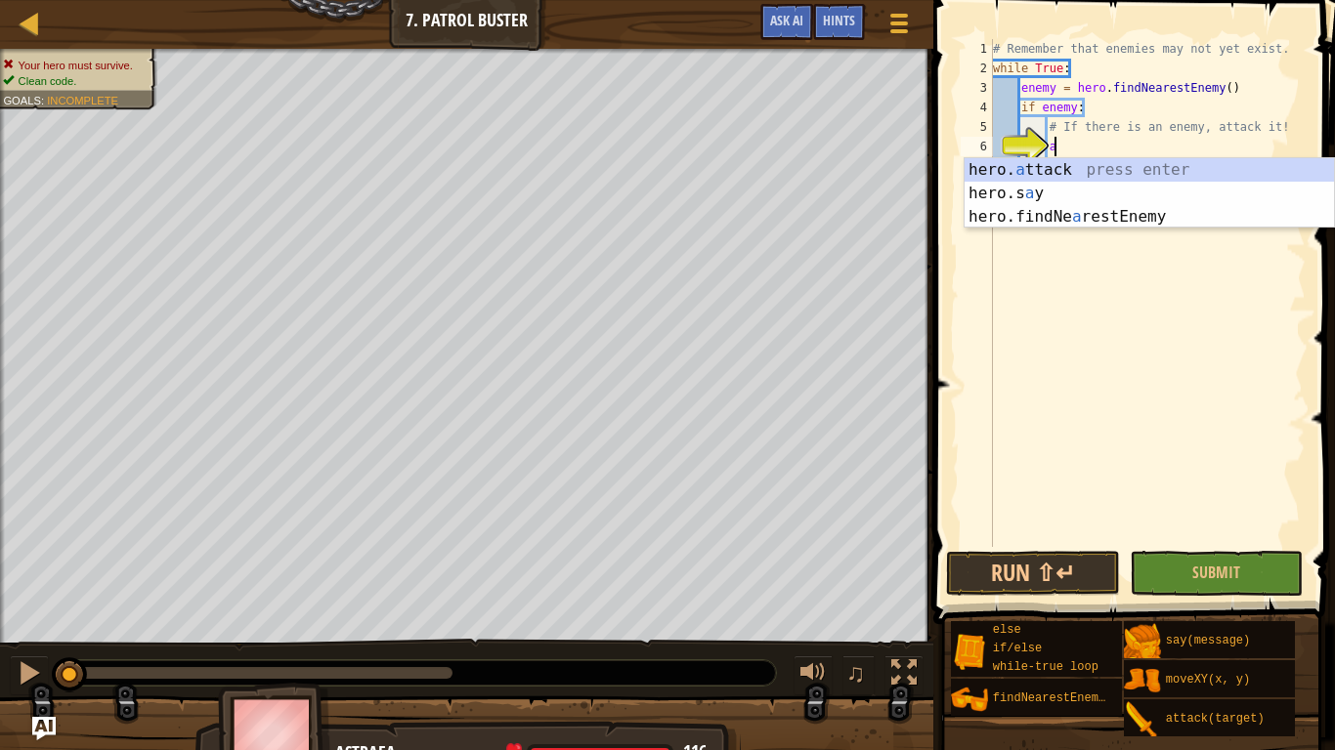
scroll to position [9, 8]
click at [1057, 174] on div "hero. a ttack press enter hero.s a y press enter hero.findNe a restEnemy press …" at bounding box center [1148, 216] width 369 height 117
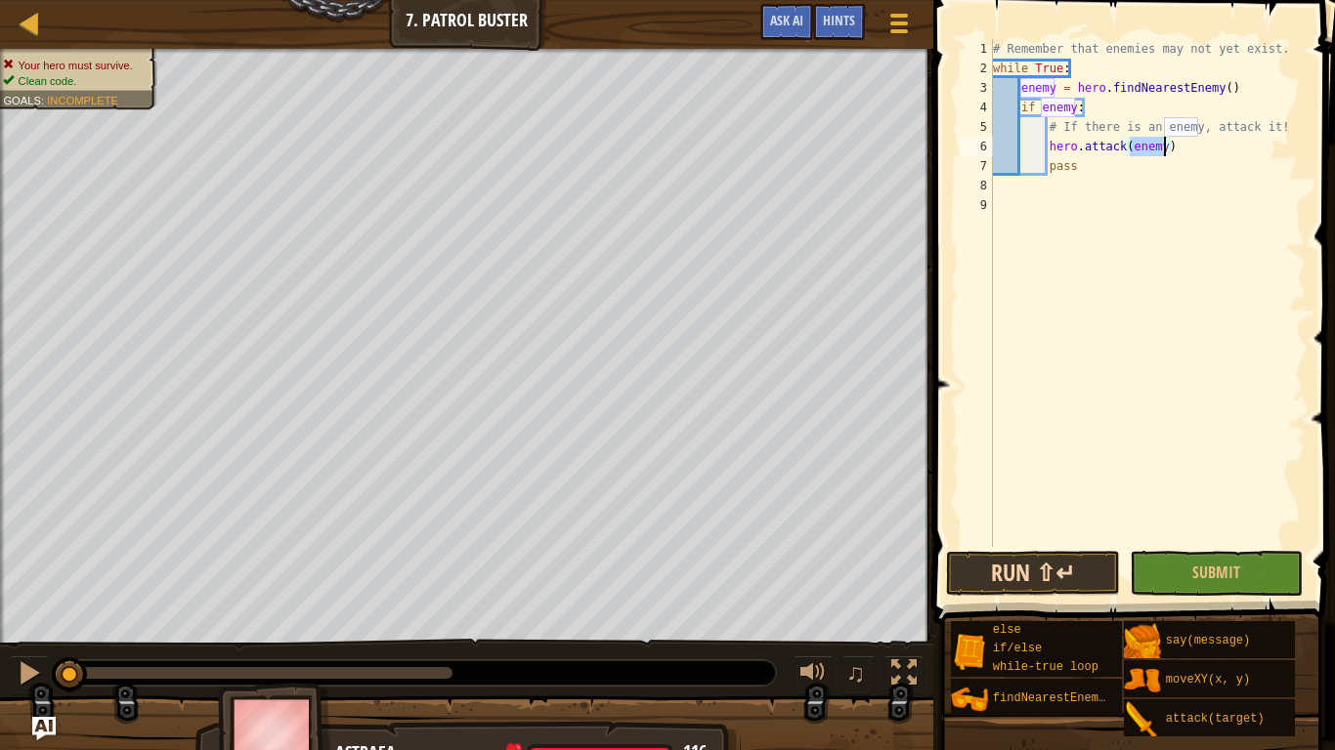
type textarea "hero.attack(enemy)"
click at [1085, 588] on button "Run ⇧↵" at bounding box center [1033, 573] width 174 height 45
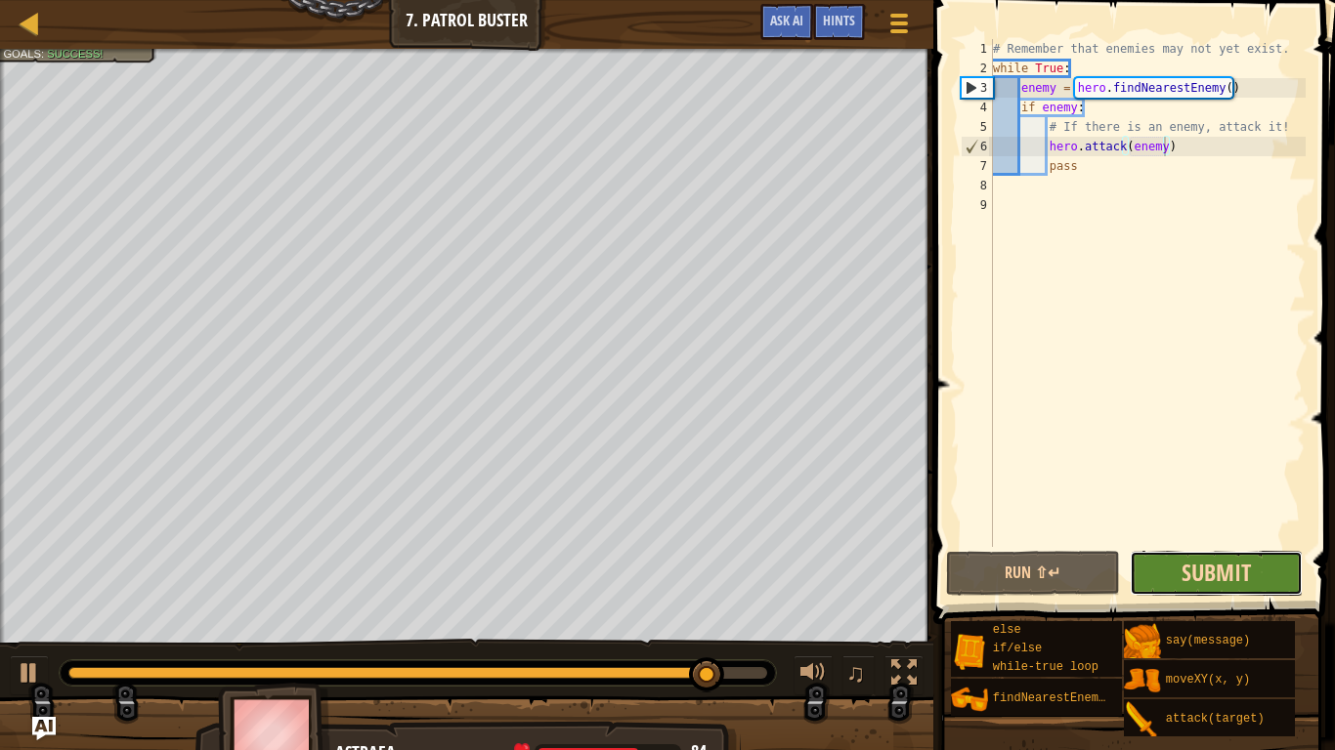
click at [1182, 568] on span "Submit" at bounding box center [1215, 572] width 69 height 31
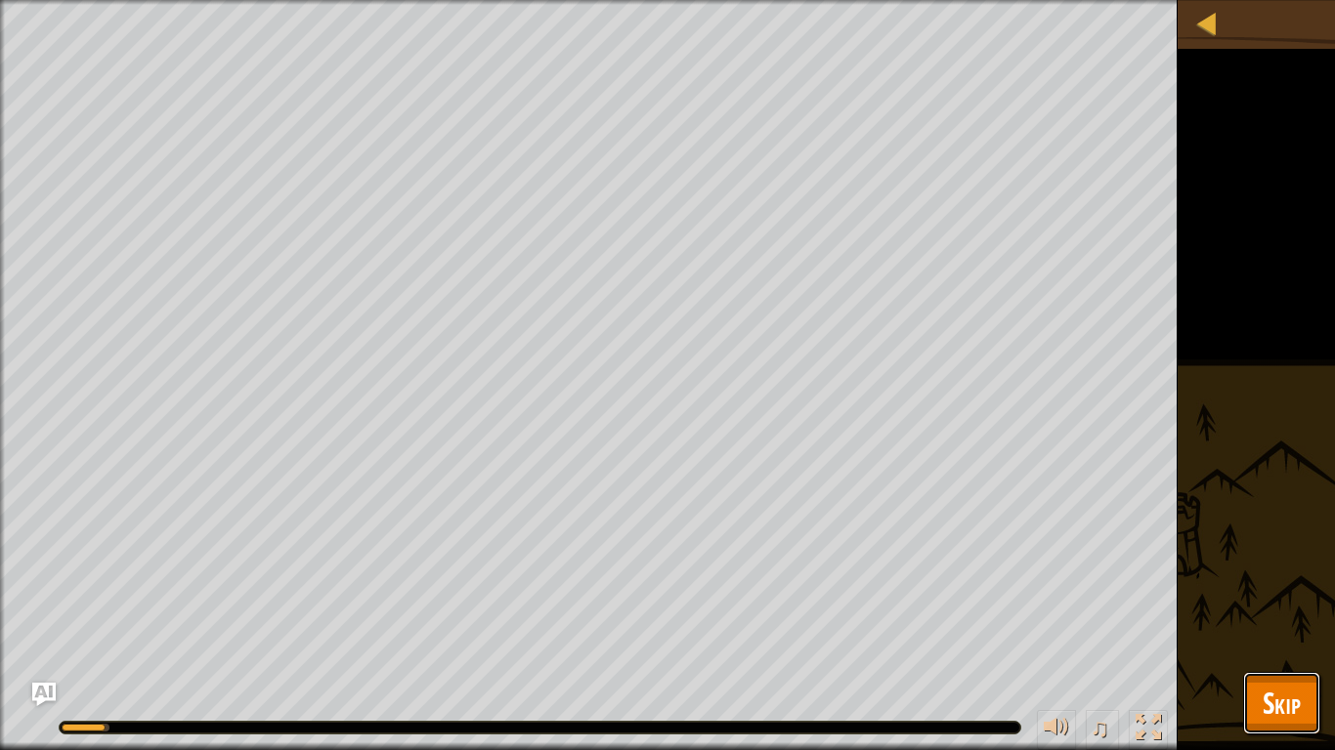
click at [1253, 631] on button "Skip" at bounding box center [1281, 703] width 77 height 63
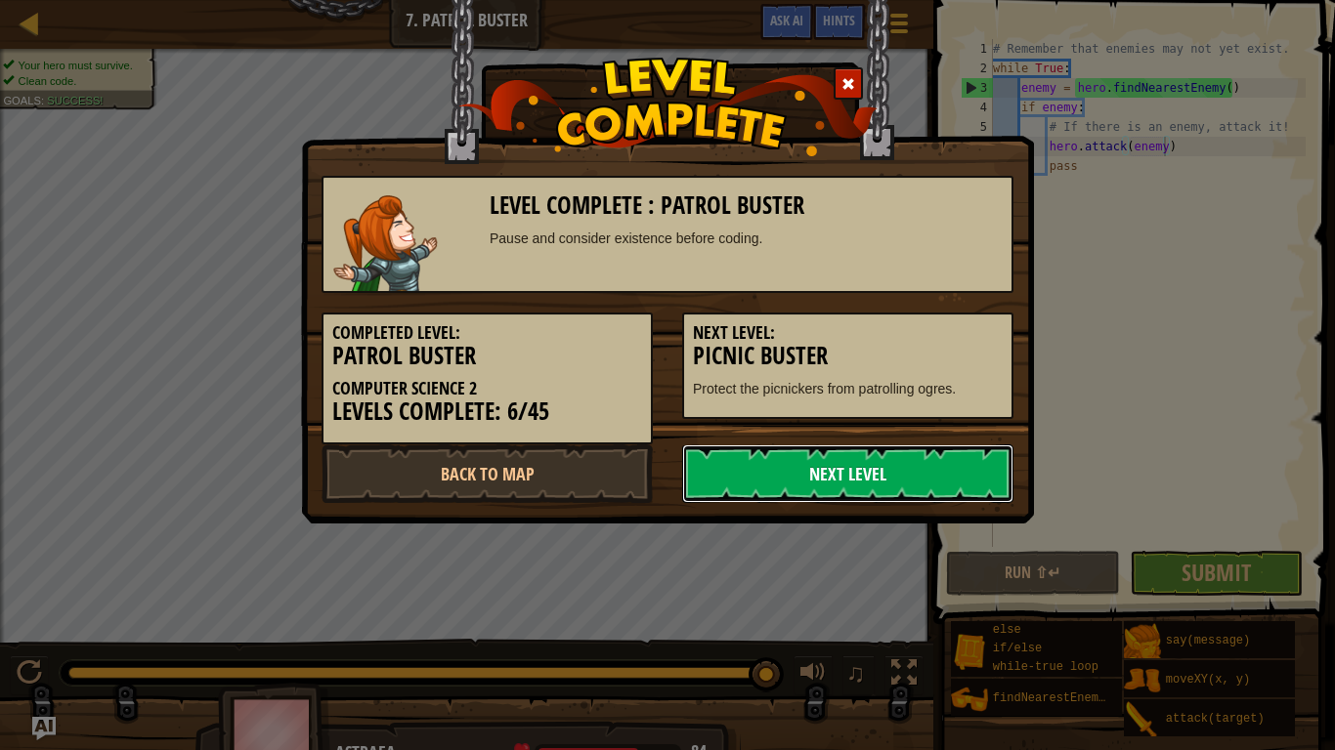
click at [812, 491] on link "Next Level" at bounding box center [847, 474] width 331 height 59
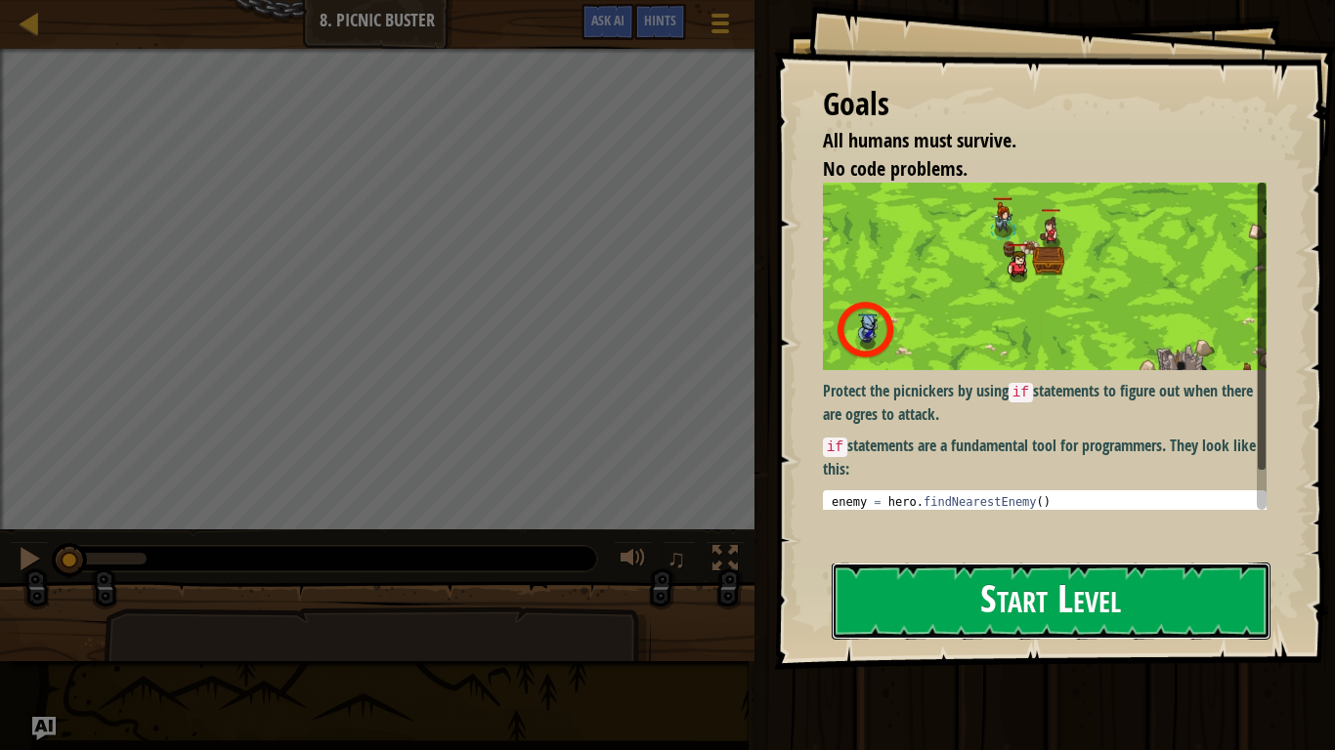
click at [905, 608] on button "Start Level" at bounding box center [1051, 601] width 439 height 77
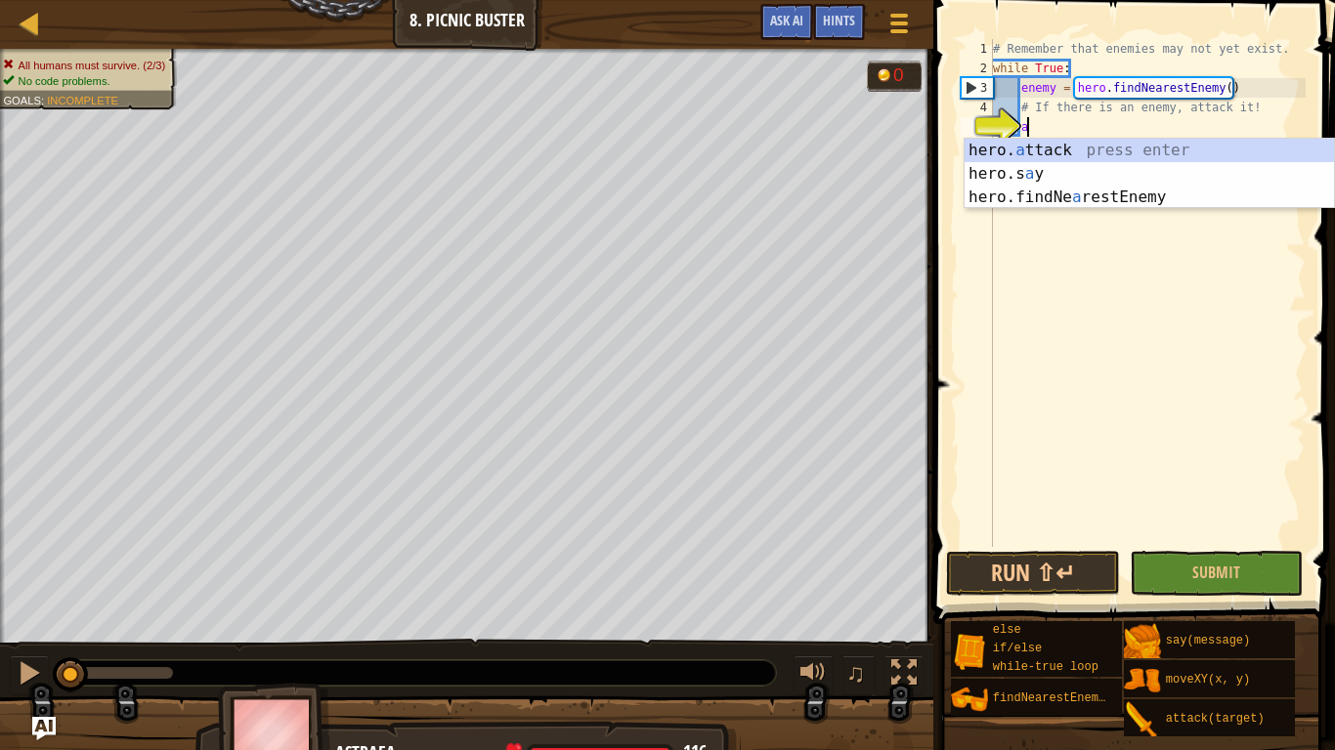
scroll to position [9, 4]
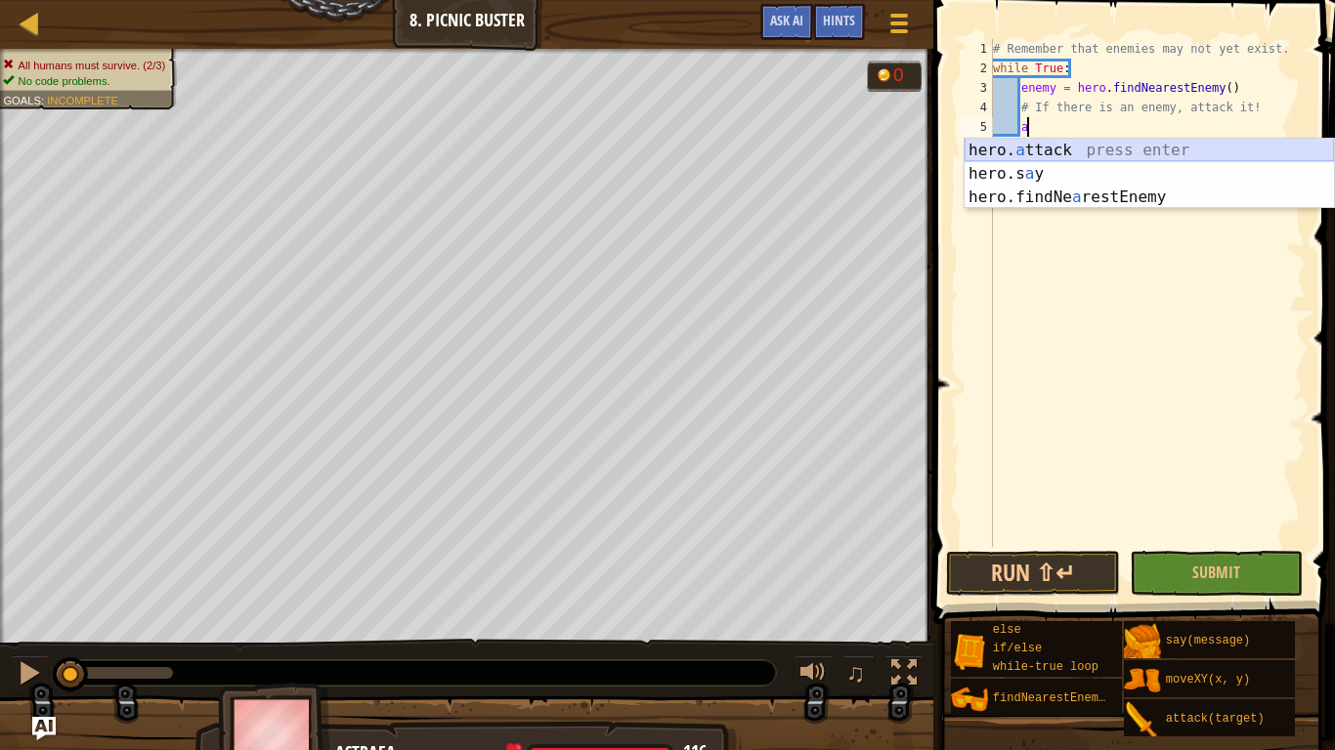
click at [1057, 142] on div "hero. a ttack press enter hero.s a y press enter hero.findNe a restEnemy press …" at bounding box center [1148, 197] width 369 height 117
type textarea "hero.attack(enemy)"
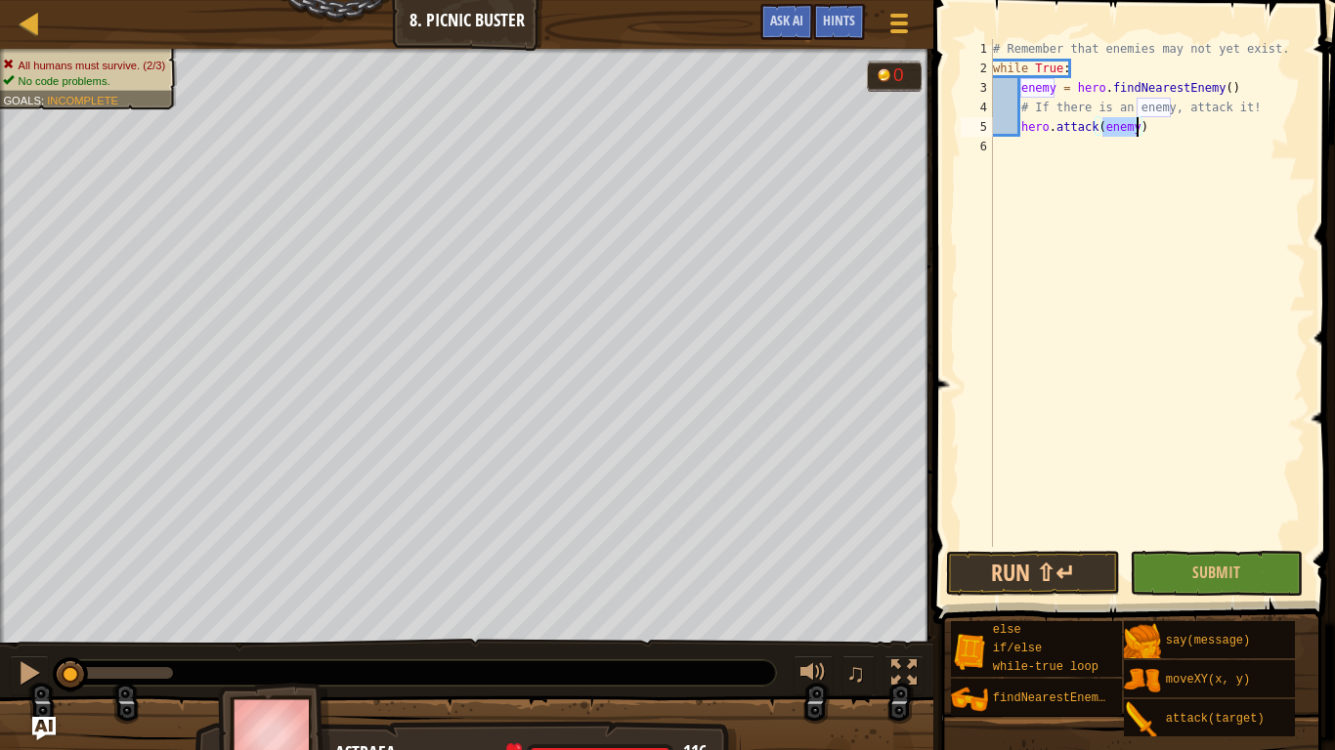
click at [1086, 213] on div "# Remember that enemies may not yet exist. while True : enemy = hero . findNear…" at bounding box center [1147, 312] width 317 height 547
click at [1081, 563] on button "Run ⇧↵" at bounding box center [1033, 573] width 174 height 45
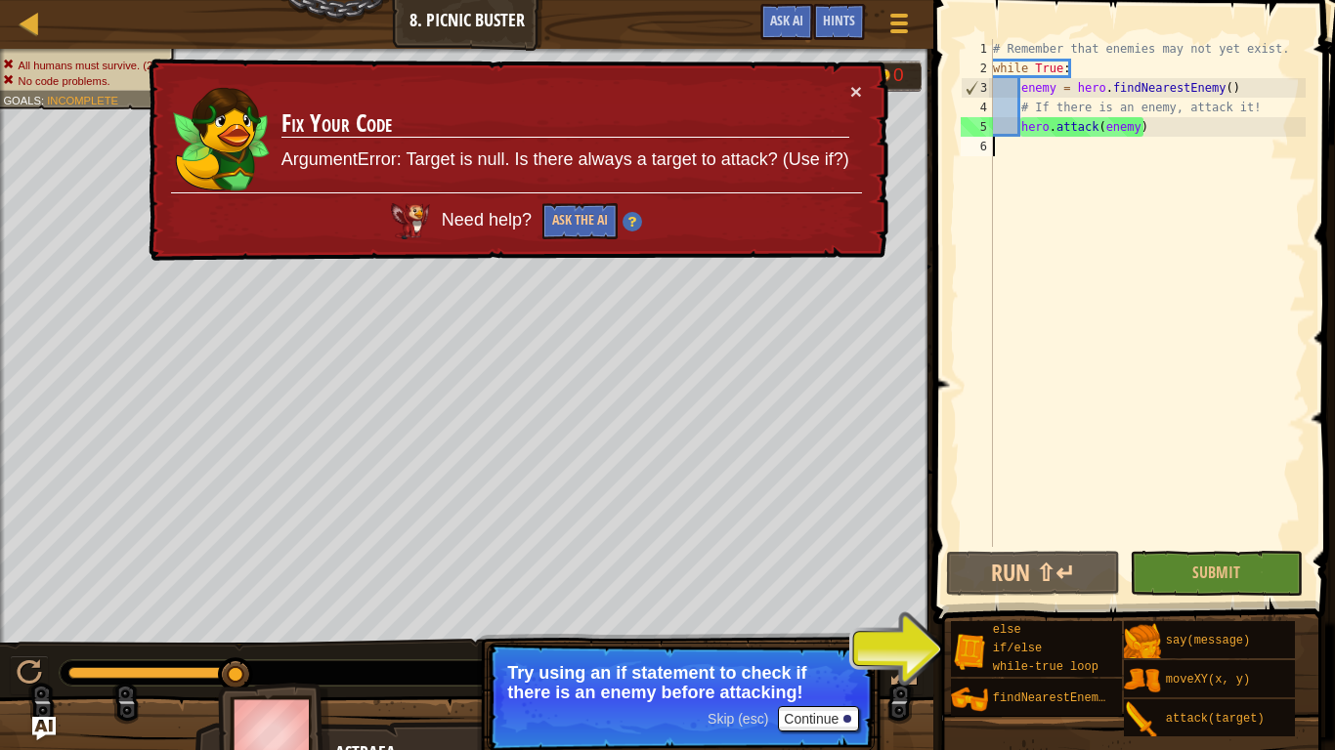
click at [853, 90] on button "×" at bounding box center [856, 91] width 12 height 21
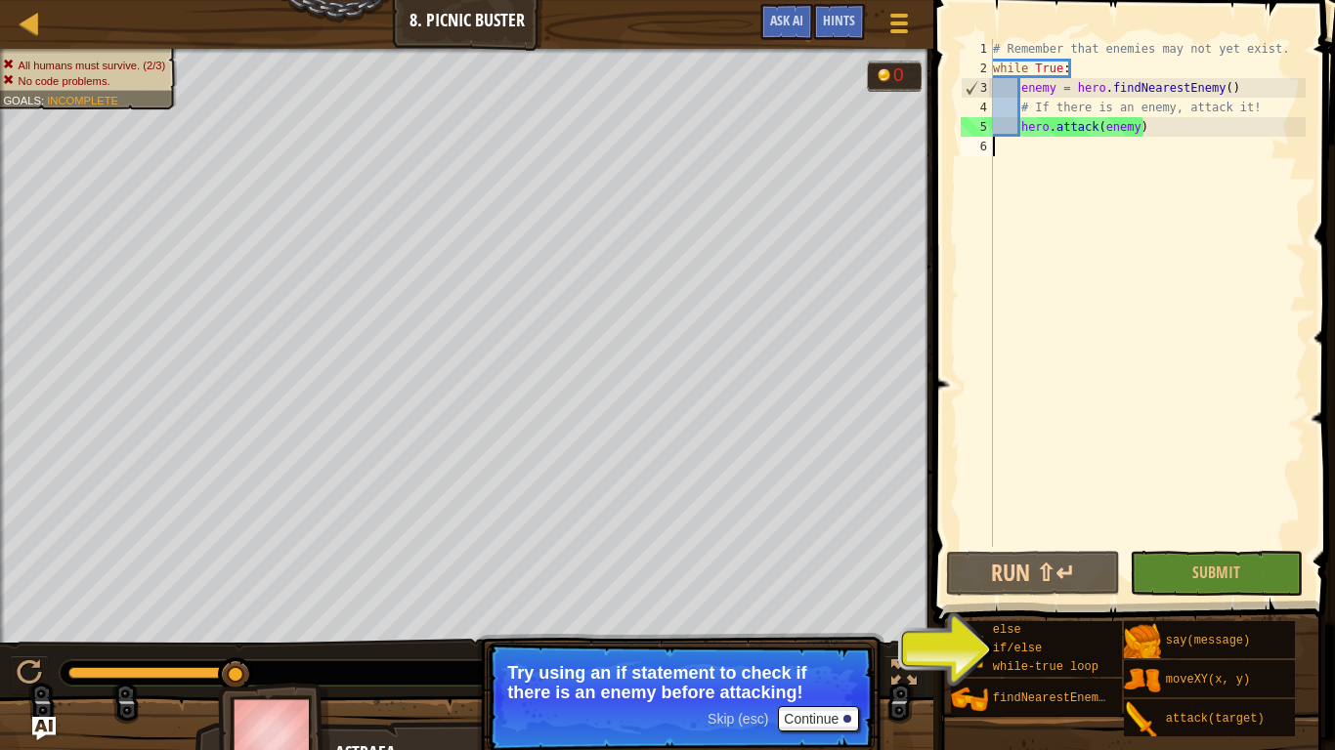
click at [1245, 115] on div "# Remember that enemies may not yet exist. while True : enemy = hero . findNear…" at bounding box center [1147, 312] width 317 height 547
drag, startPoint x: 1245, startPoint y: 134, endPoint x: 1025, endPoint y: 137, distance: 219.9
click at [1025, 137] on div "# Remember that enemies may not yet exist. while True : enemy = hero . findNear…" at bounding box center [1147, 312] width 317 height 547
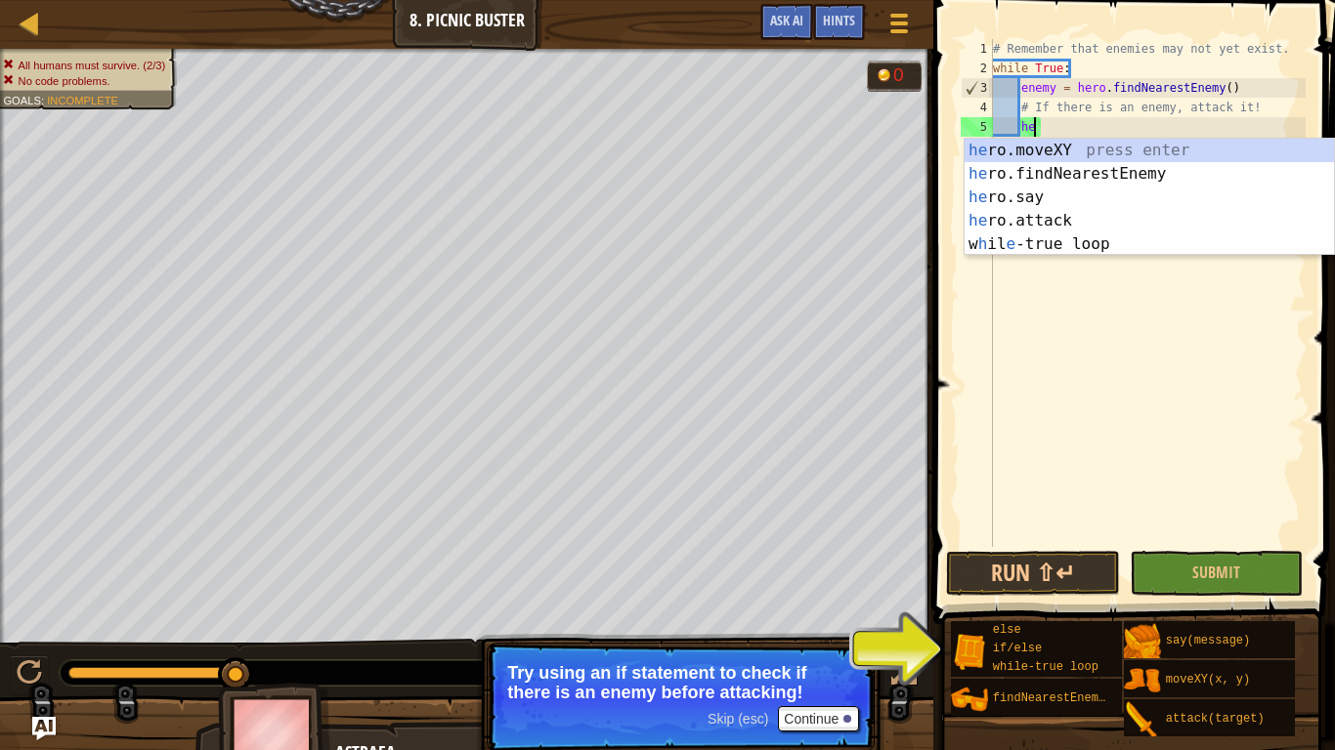
type textarea "h"
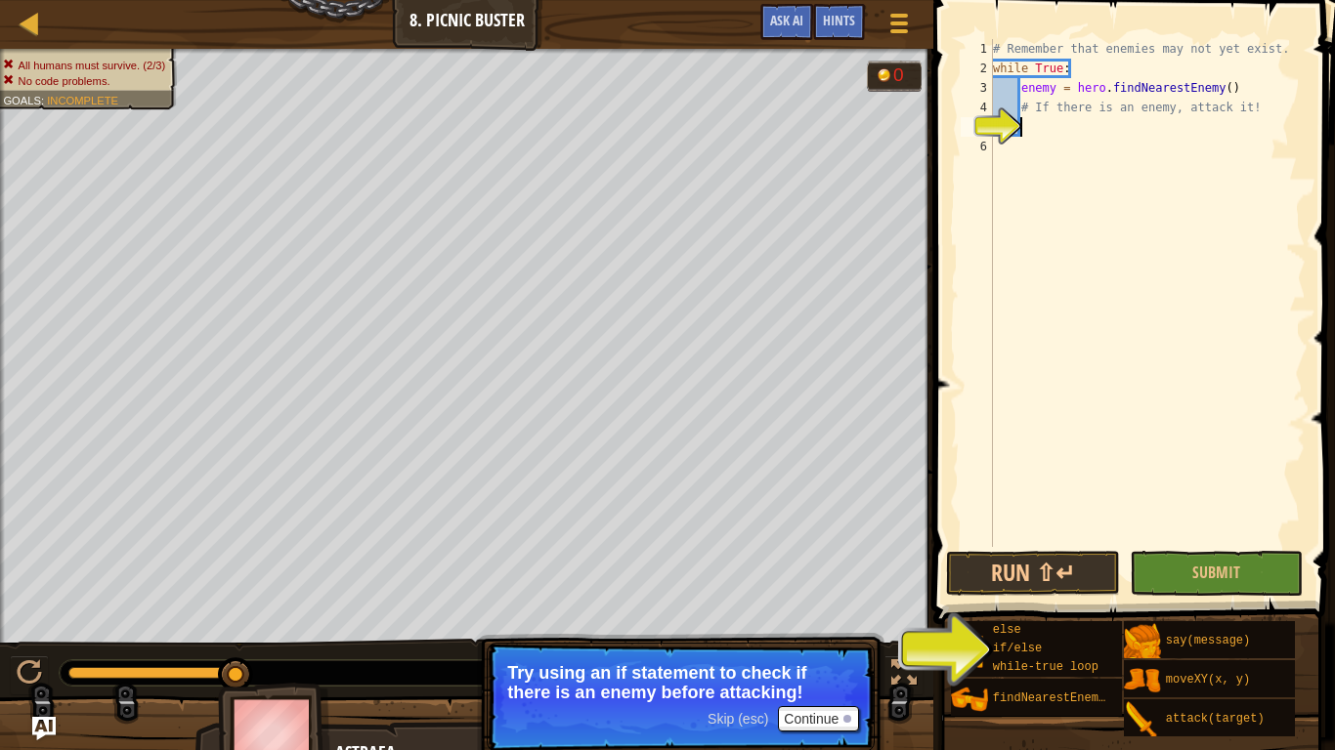
click at [1108, 231] on div "# Remember that enemies may not yet exist. while True : enemy = hero . findNear…" at bounding box center [1147, 312] width 317 height 547
click at [1046, 133] on div "# Remember that enemies may not yet exist. while True : enemy = hero . findNear…" at bounding box center [1147, 312] width 317 height 547
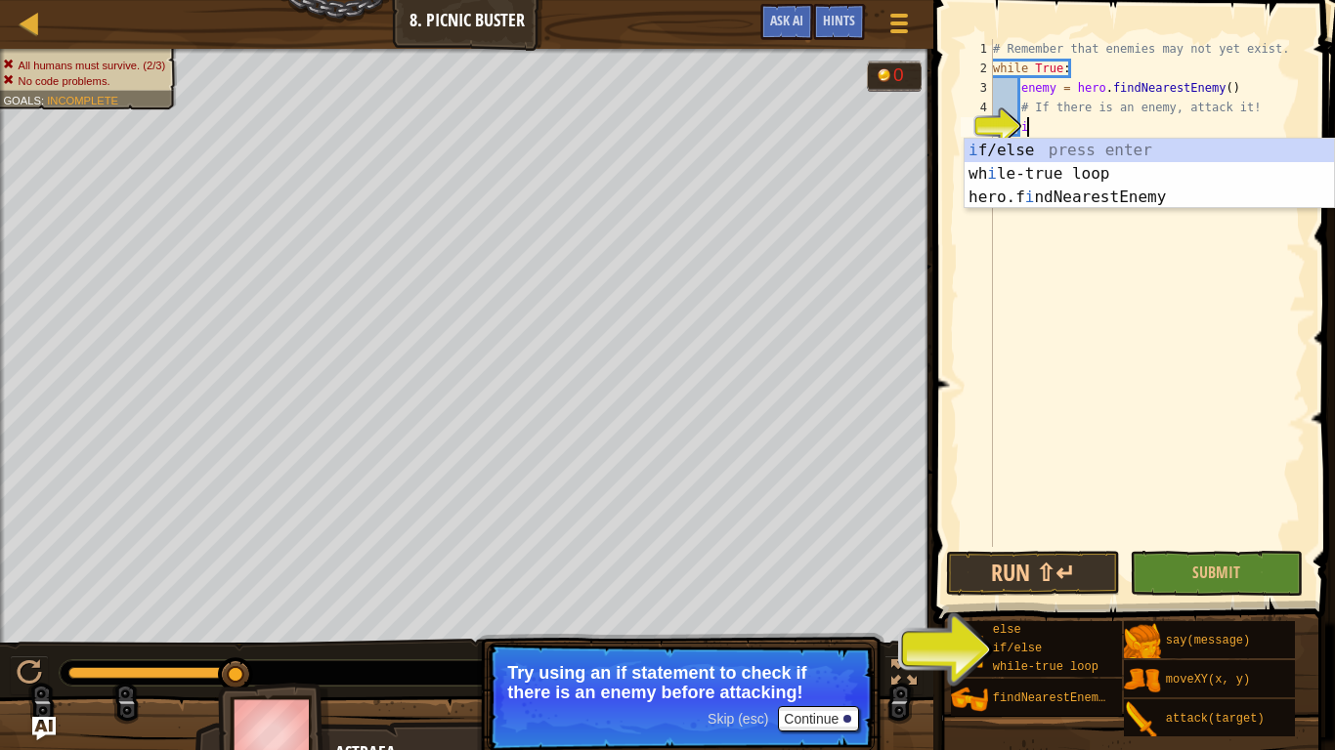
scroll to position [9, 5]
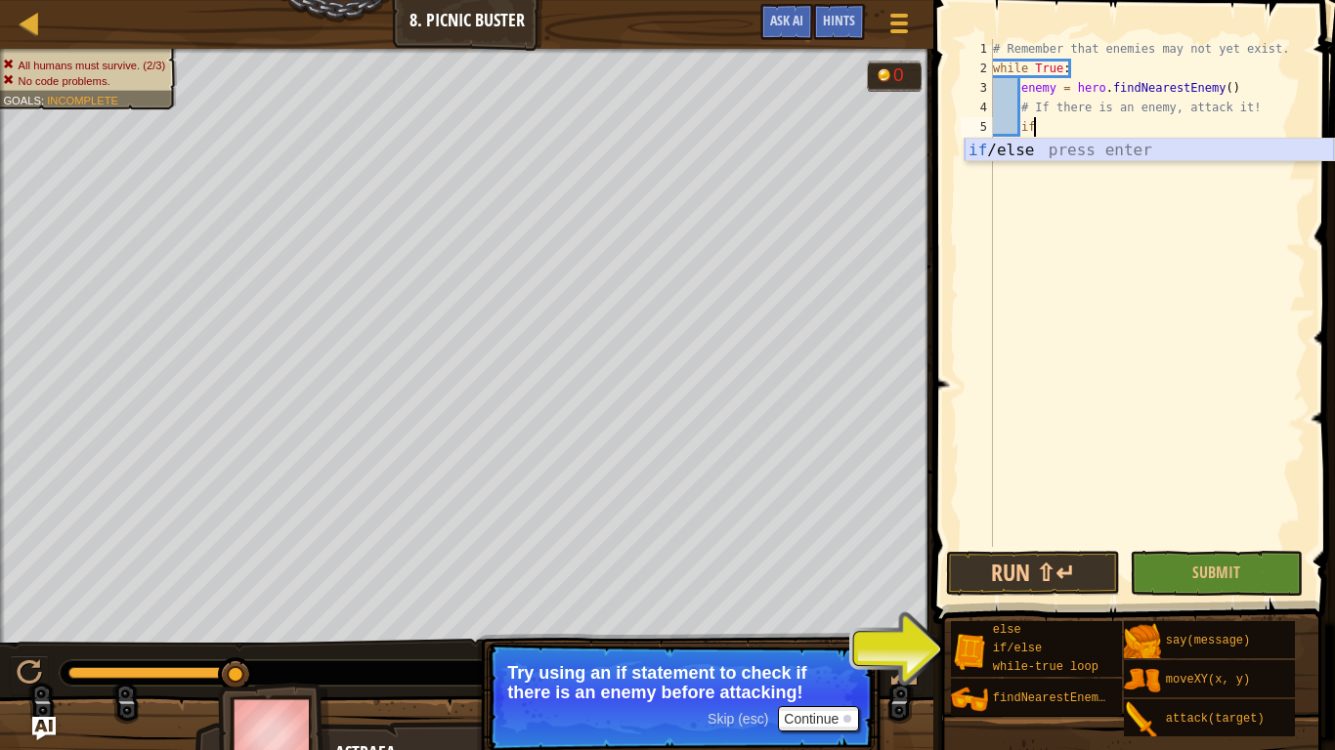
click at [1051, 157] on div "if /else press enter" at bounding box center [1148, 174] width 369 height 70
type textarea "if enemy:"
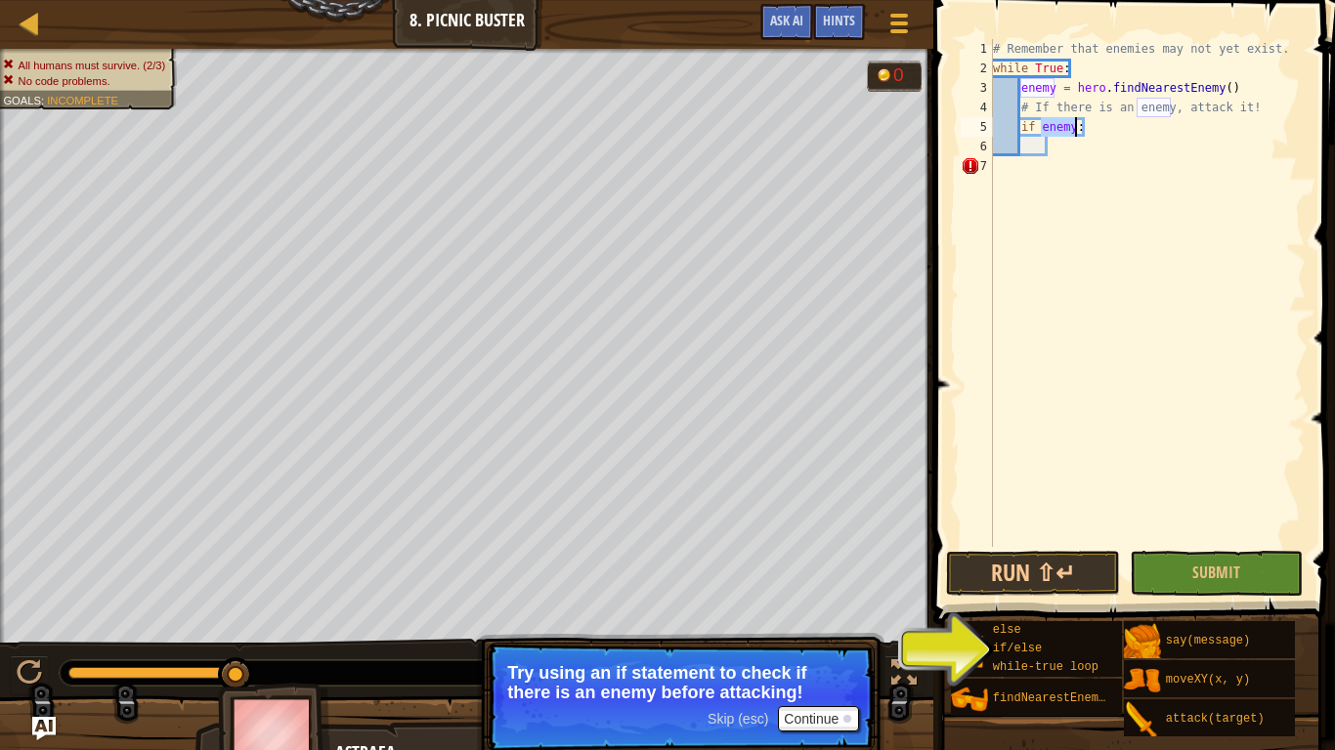
click at [1057, 156] on div "# Remember that enemies may not yet exist. while True : enemy = hero . findNear…" at bounding box center [1147, 312] width 317 height 547
click at [1058, 150] on div "# Remember that enemies may not yet exist. while True : enemy = hero . findNear…" at bounding box center [1147, 312] width 317 height 547
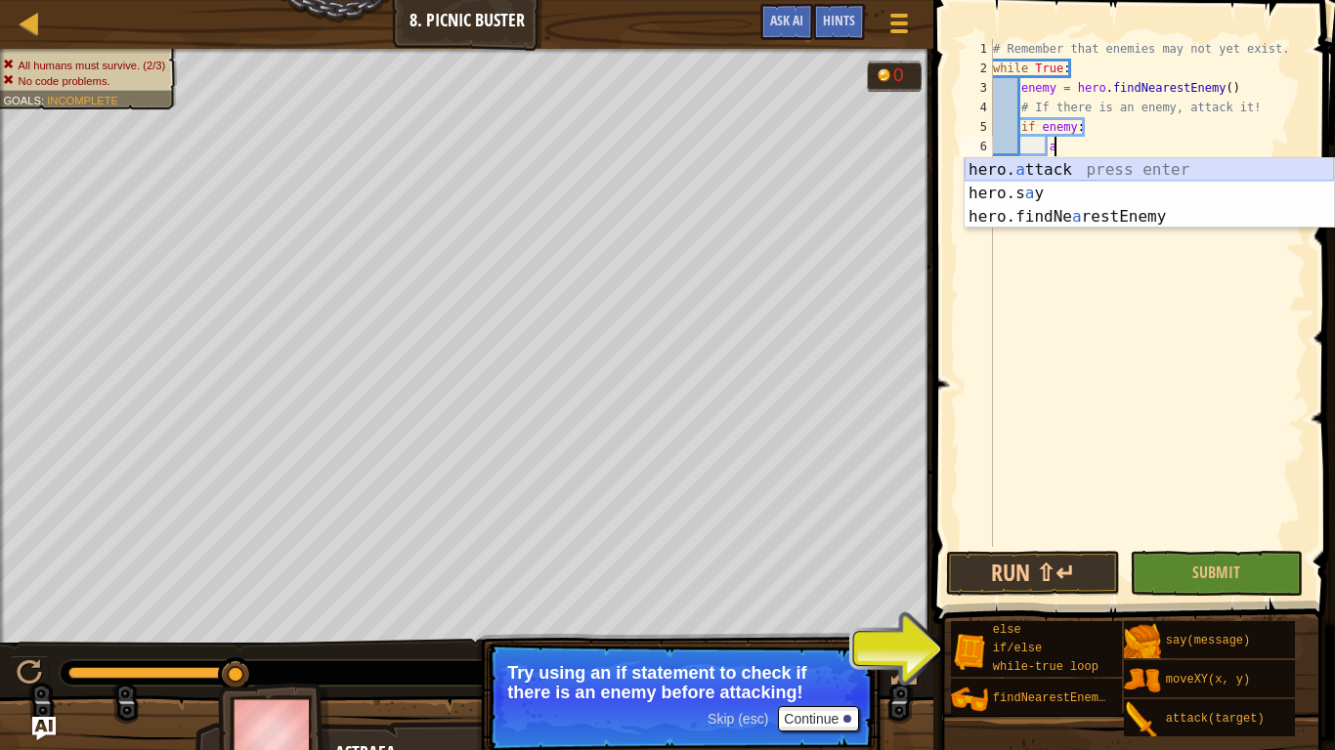
click at [1061, 170] on div "hero. a ttack press enter hero.s a y press enter hero.findNe a restEnemy press …" at bounding box center [1148, 216] width 369 height 117
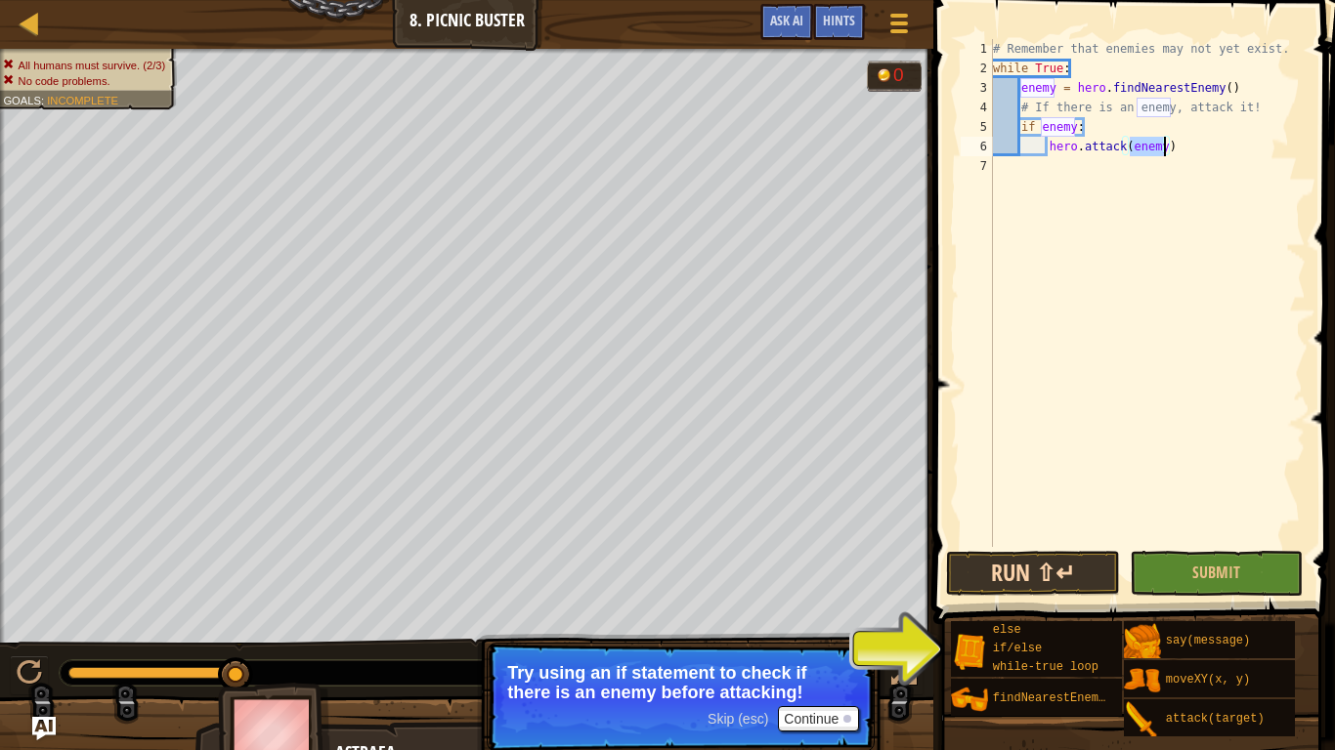
type textarea "hero.attack(enemy)"
click at [1082, 563] on button "Run ⇧↵" at bounding box center [1033, 573] width 174 height 45
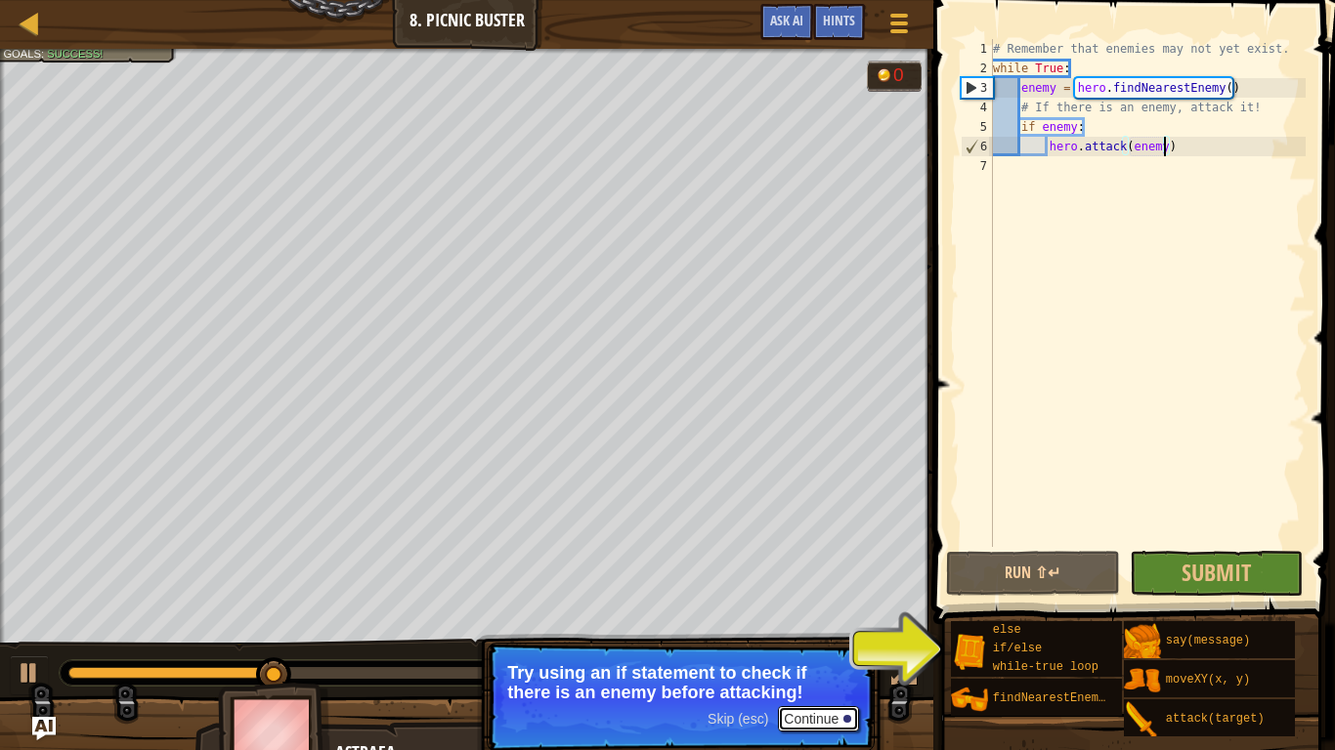
click at [799, 631] on button "Continue" at bounding box center [818, 718] width 81 height 25
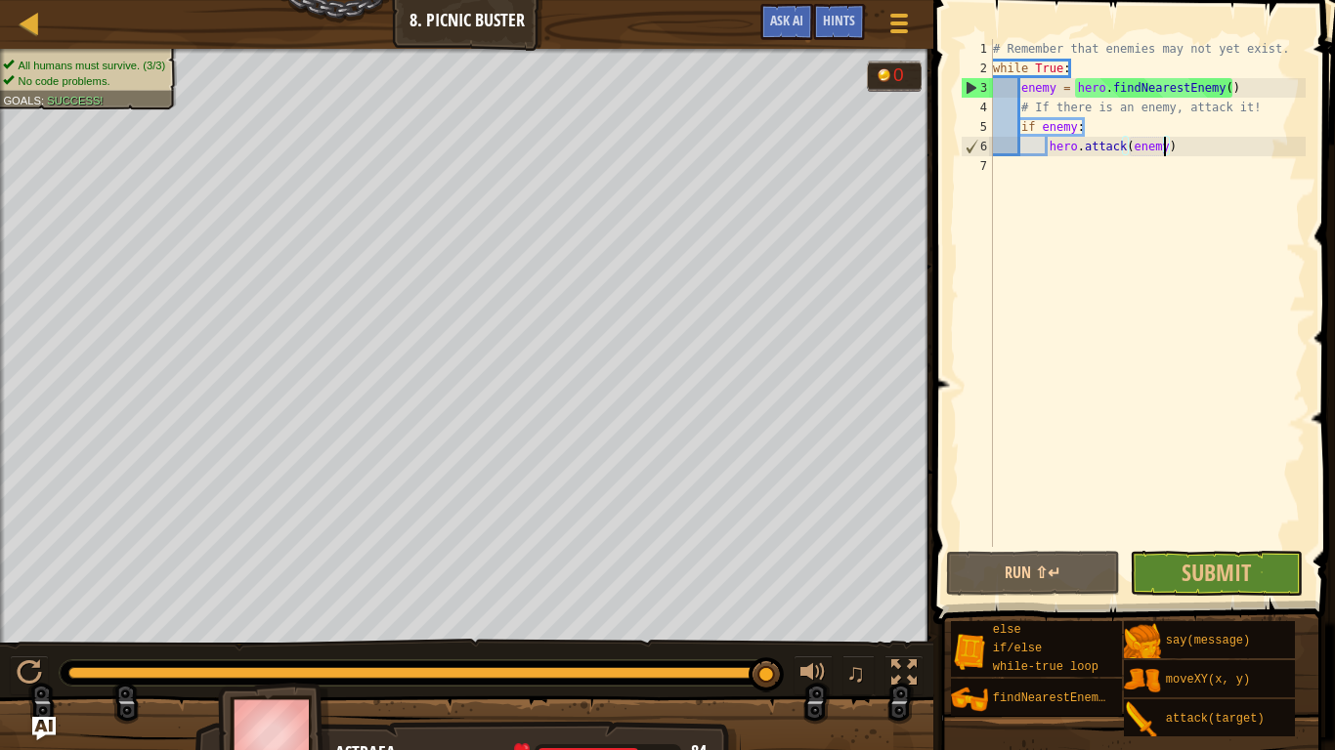
click at [818, 627] on div "All humans must survive. (3/3) No code problems. Goals : Success! 0 ♫ Astraea 8…" at bounding box center [667, 412] width 1335 height 727
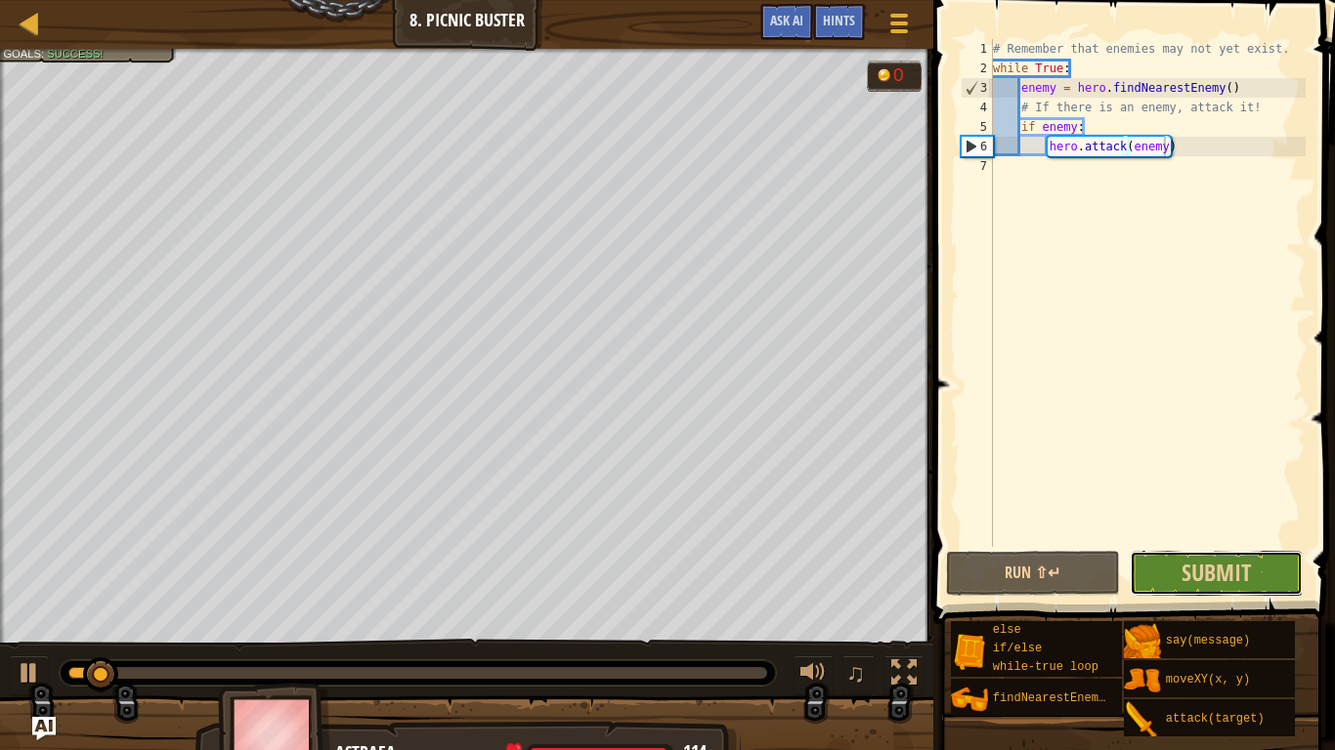
click at [1159, 568] on button "Submit" at bounding box center [1217, 573] width 174 height 45
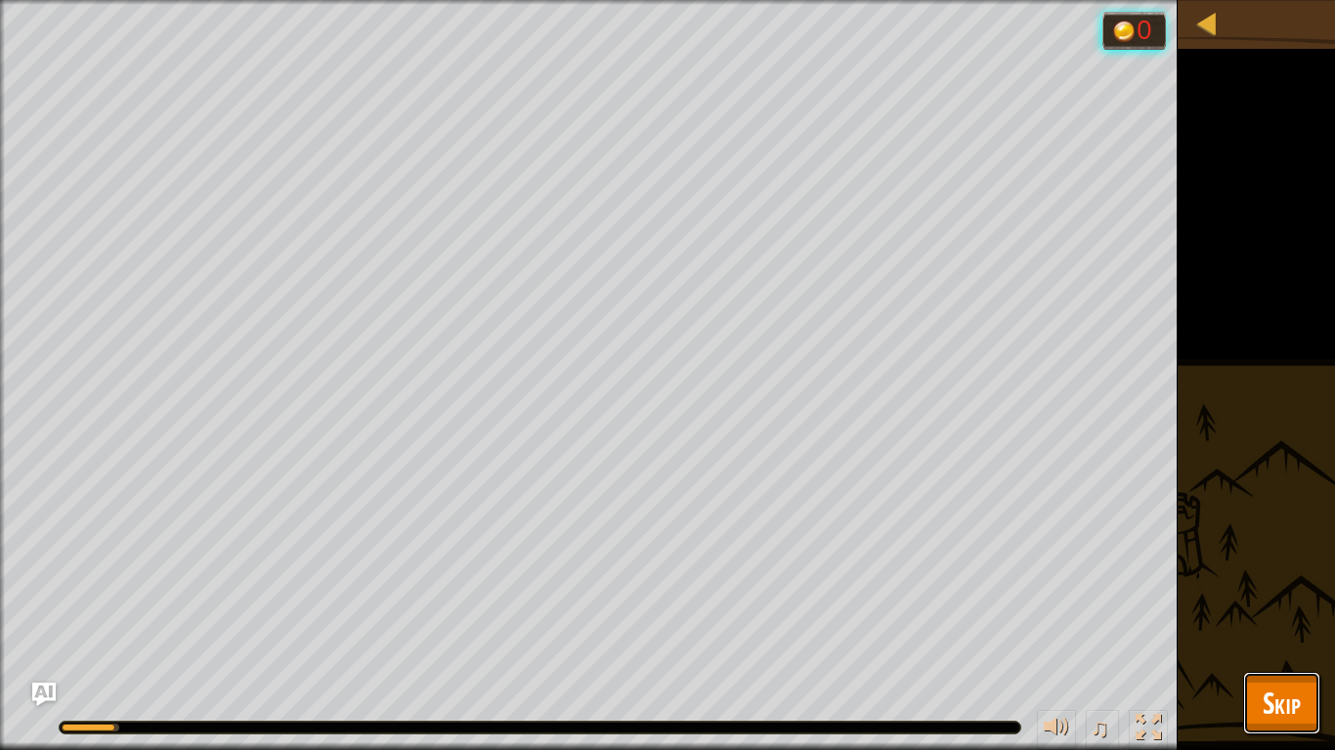
click at [1283, 631] on span "Skip" at bounding box center [1281, 703] width 38 height 40
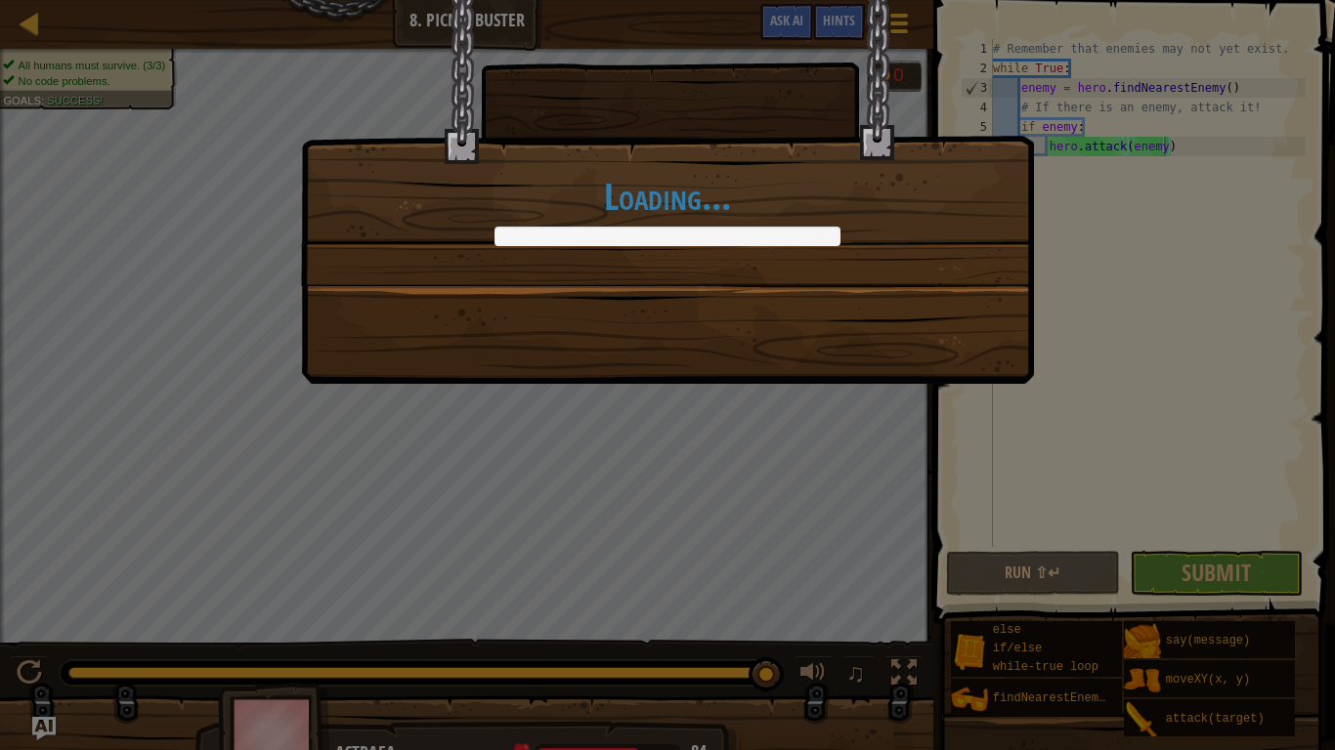
click at [1165, 566] on div "Loading..." at bounding box center [667, 375] width 1335 height 750
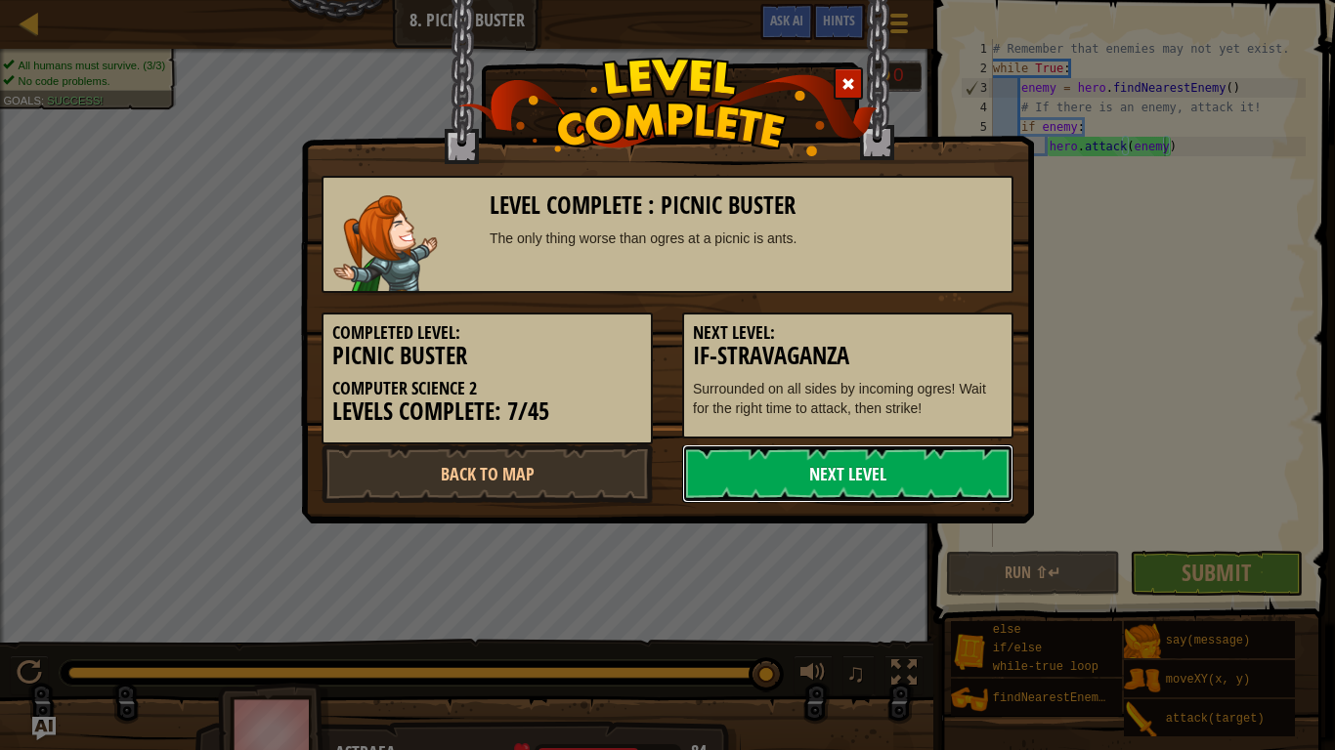
click at [826, 482] on link "Next Level" at bounding box center [847, 474] width 331 height 59
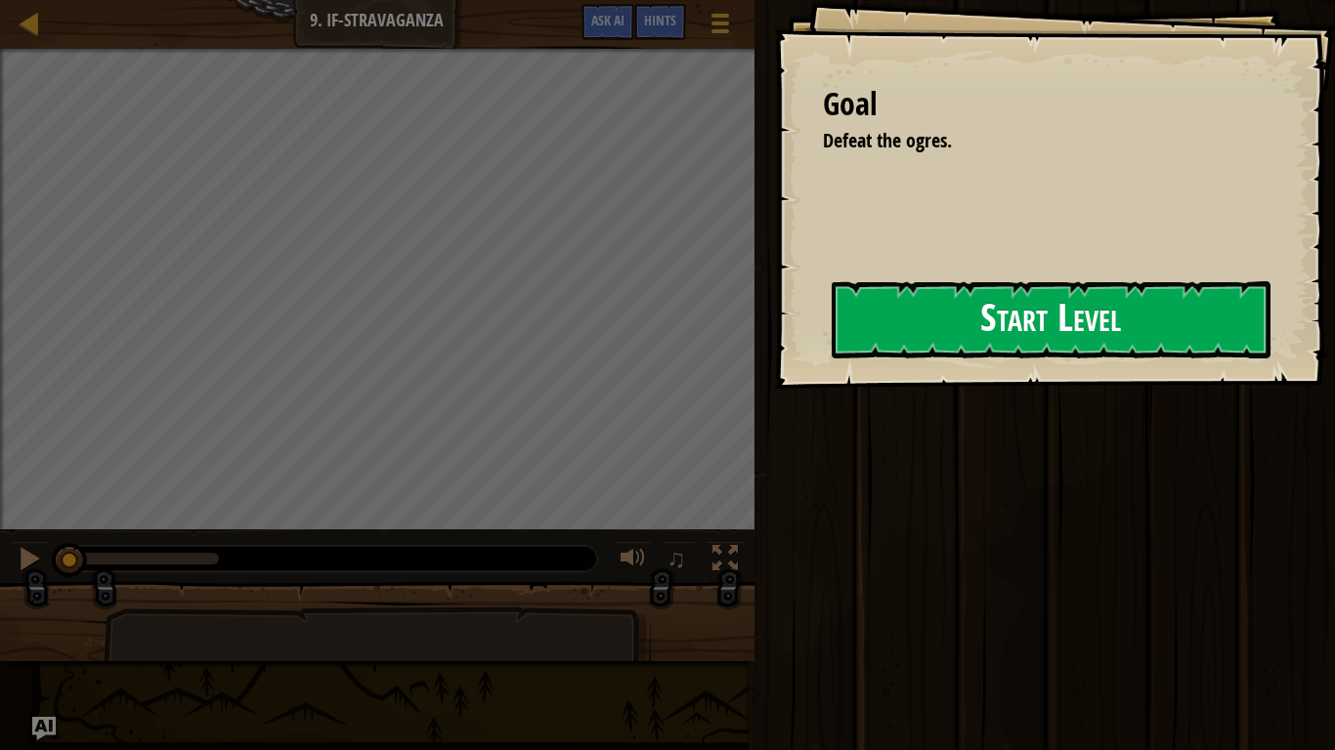
click at [1183, 352] on div "Goal Defeat the ogres. Start Level Error loading from server. Try refreshing th…" at bounding box center [1054, 194] width 561 height 389
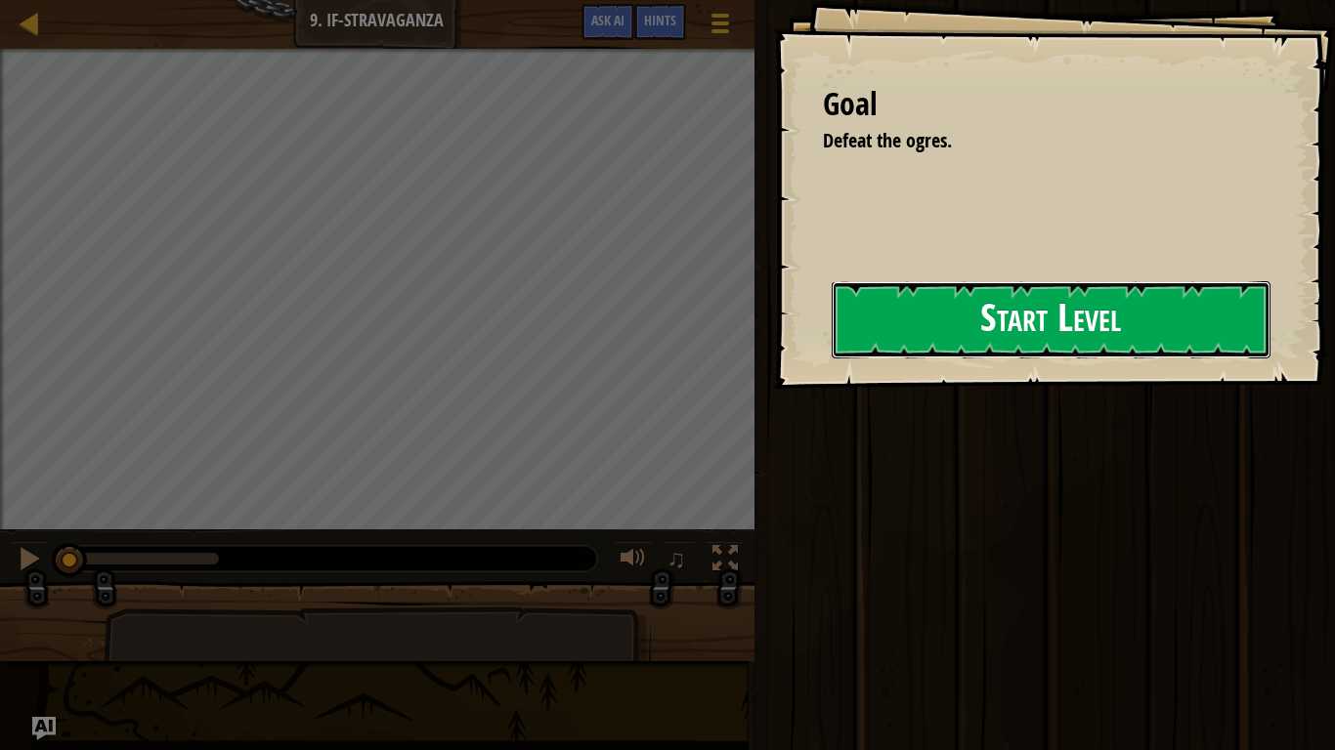
click at [1174, 355] on button "Start Level" at bounding box center [1051, 319] width 439 height 77
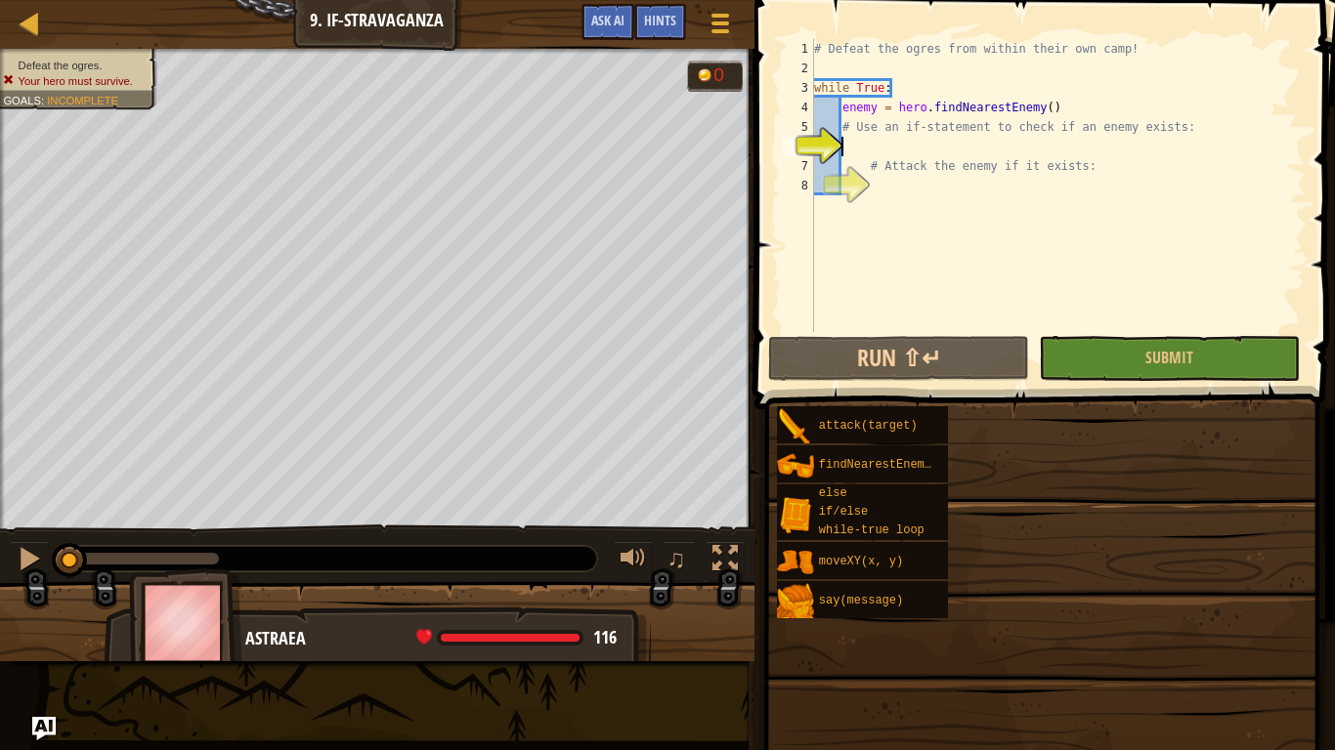
click at [1145, 318] on div "# Defeat the ogres from within their own camp! while True : enemy = hero . find…" at bounding box center [1057, 205] width 495 height 332
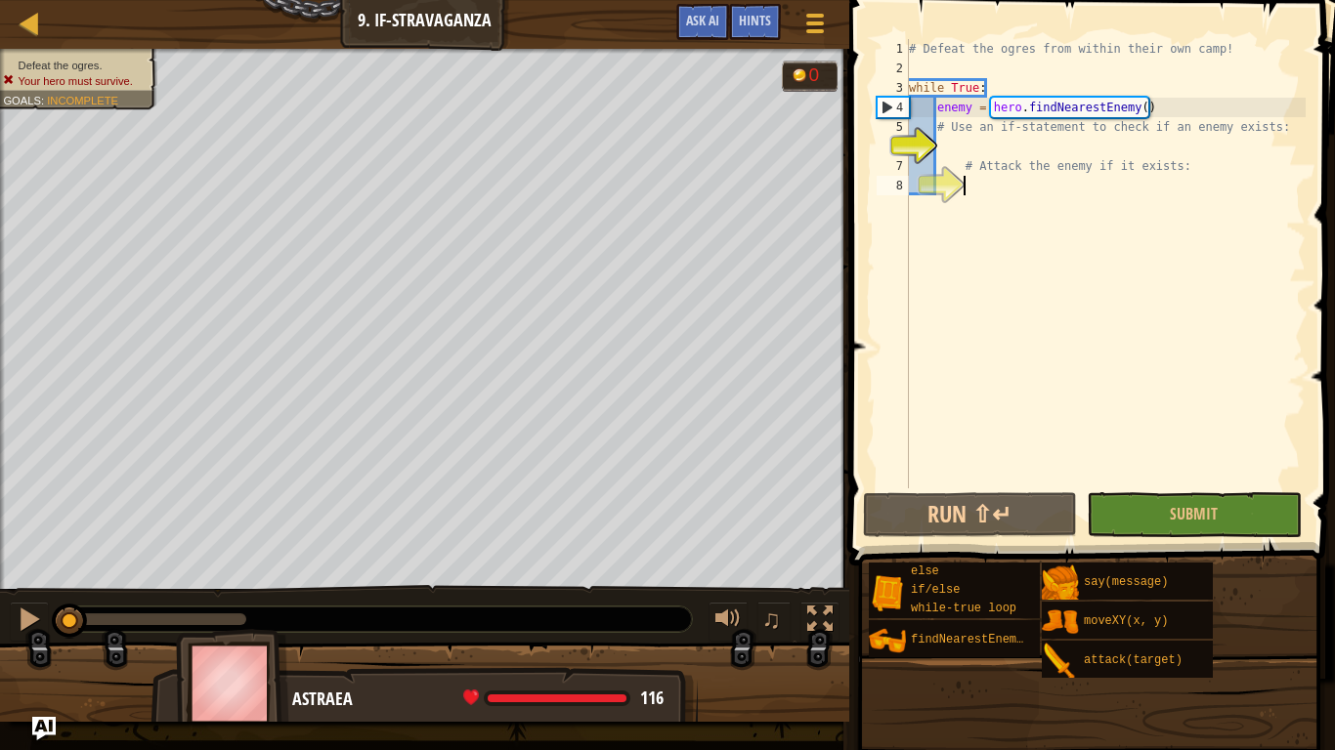
click at [949, 149] on div "# Defeat the ogres from within their own camp! while True : enemy = hero . find…" at bounding box center [1105, 283] width 401 height 489
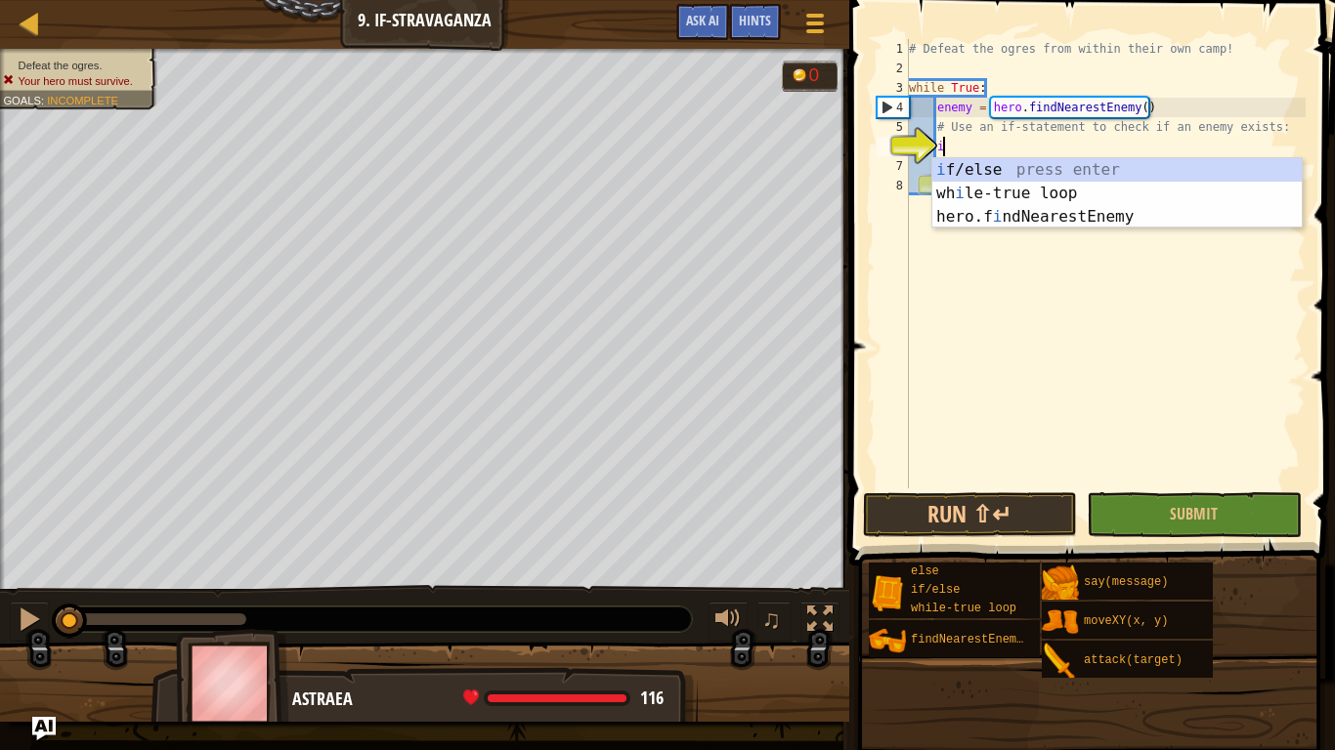
scroll to position [9, 5]
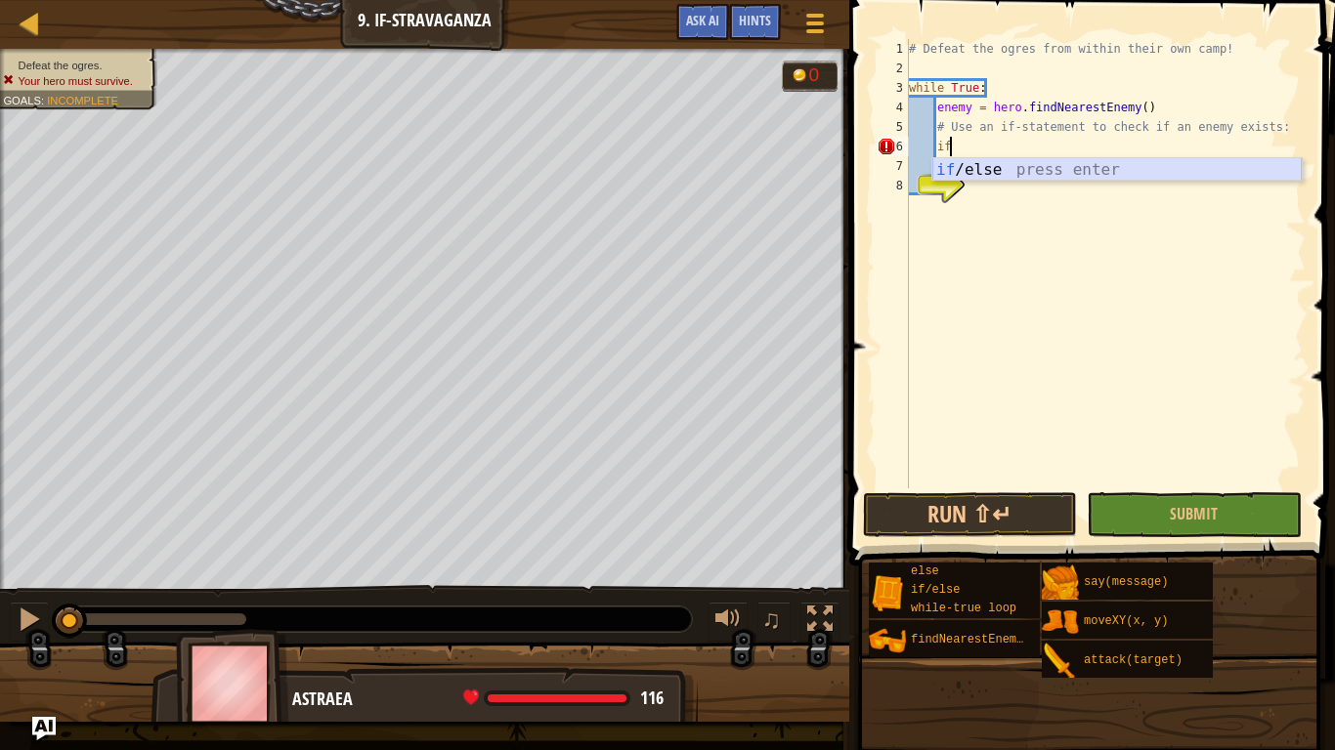
click at [966, 164] on div "if /else press enter" at bounding box center [1116, 193] width 369 height 70
type textarea "if enemy:"
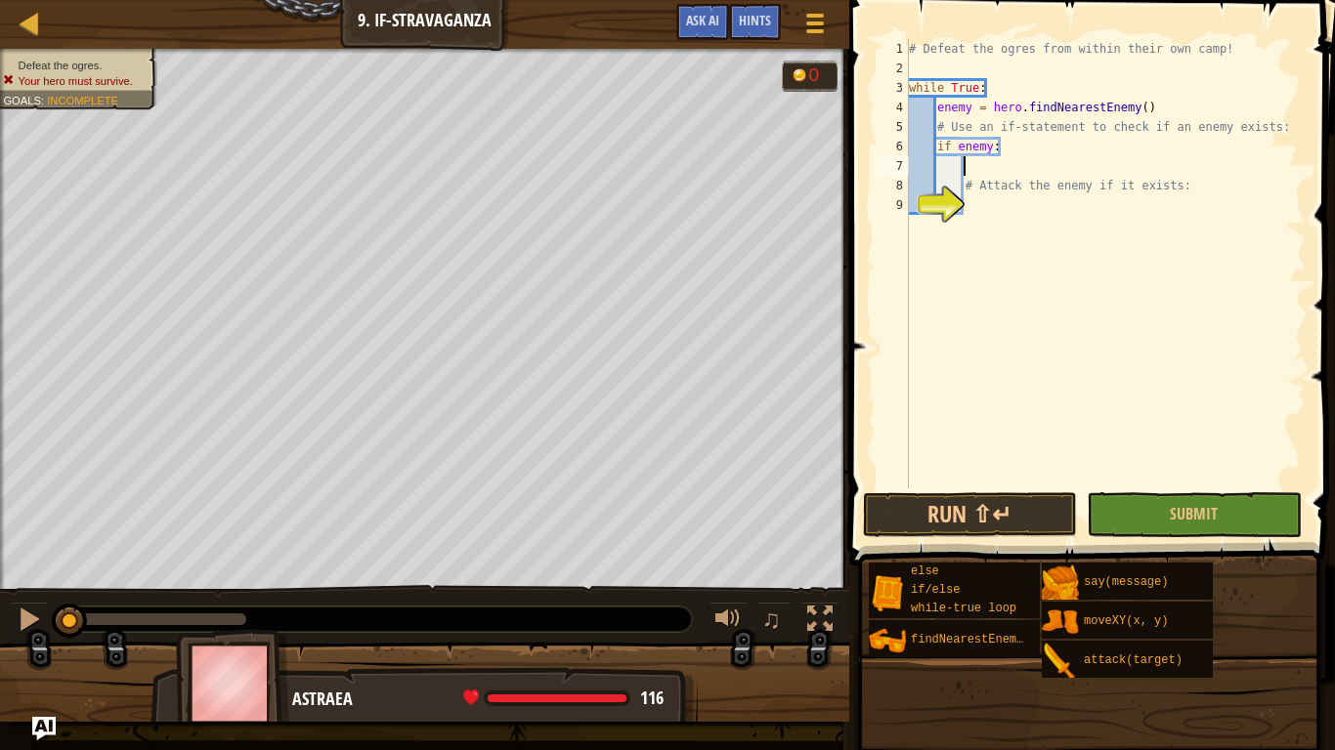
click at [974, 173] on div "# Defeat the ogres from within their own camp! while True : enemy = hero . find…" at bounding box center [1105, 283] width 401 height 489
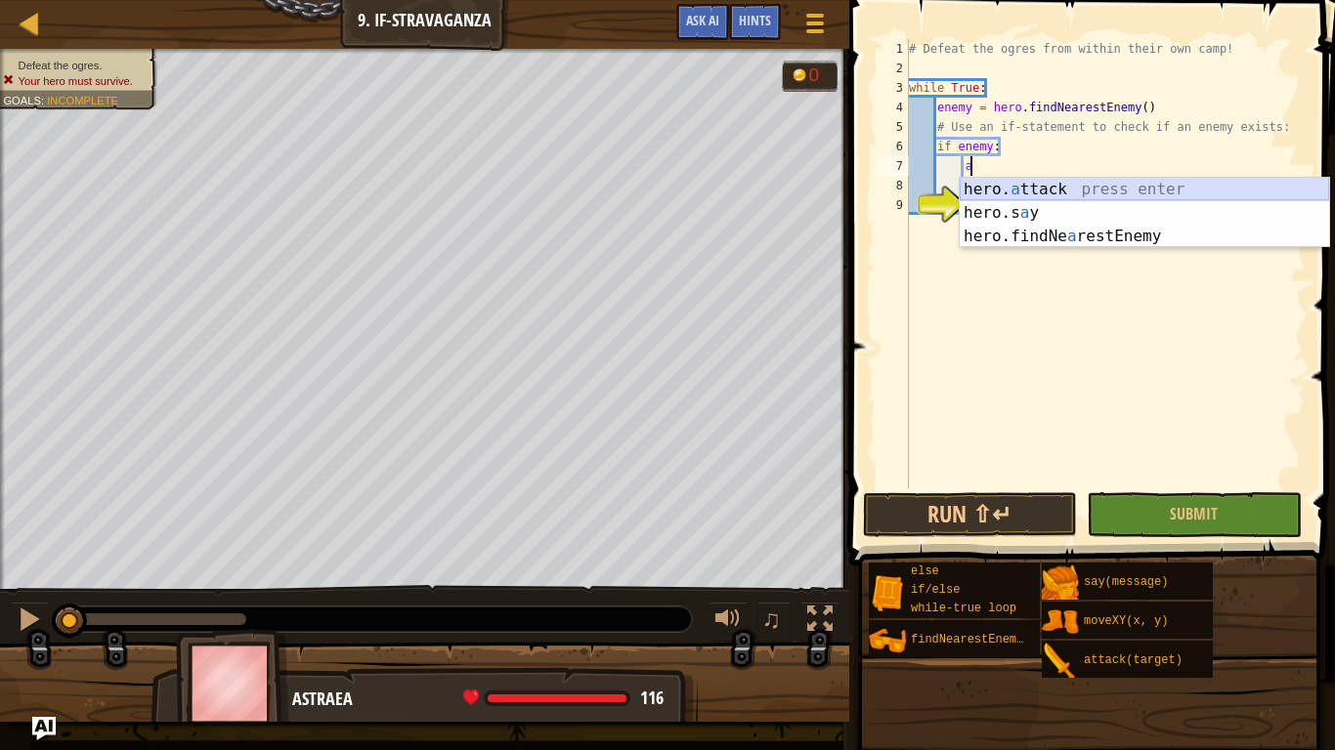
click at [1053, 192] on div "hero. a ttack press enter hero.s a y press enter hero.findNe a restEnemy press …" at bounding box center [1144, 236] width 369 height 117
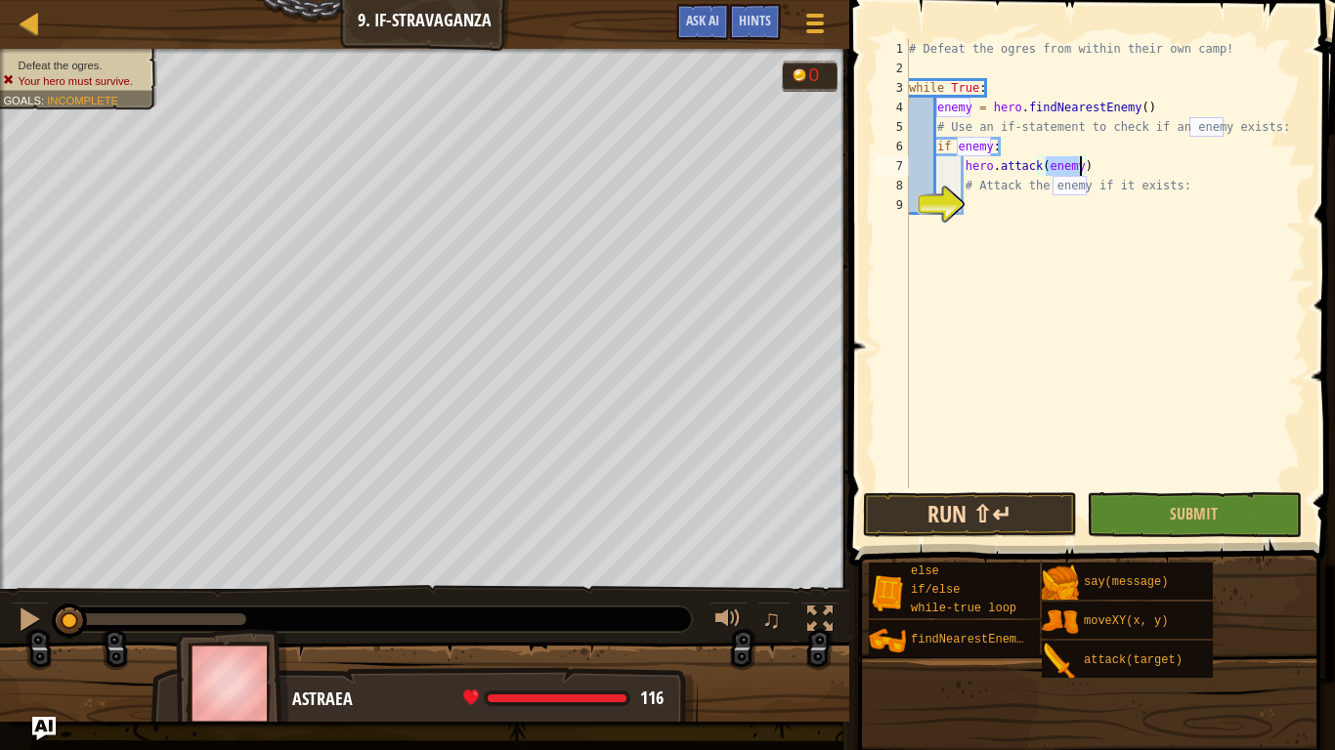
type textarea "hero.attack(enemy)"
click at [1024, 514] on button "Run ⇧↵" at bounding box center [970, 514] width 214 height 45
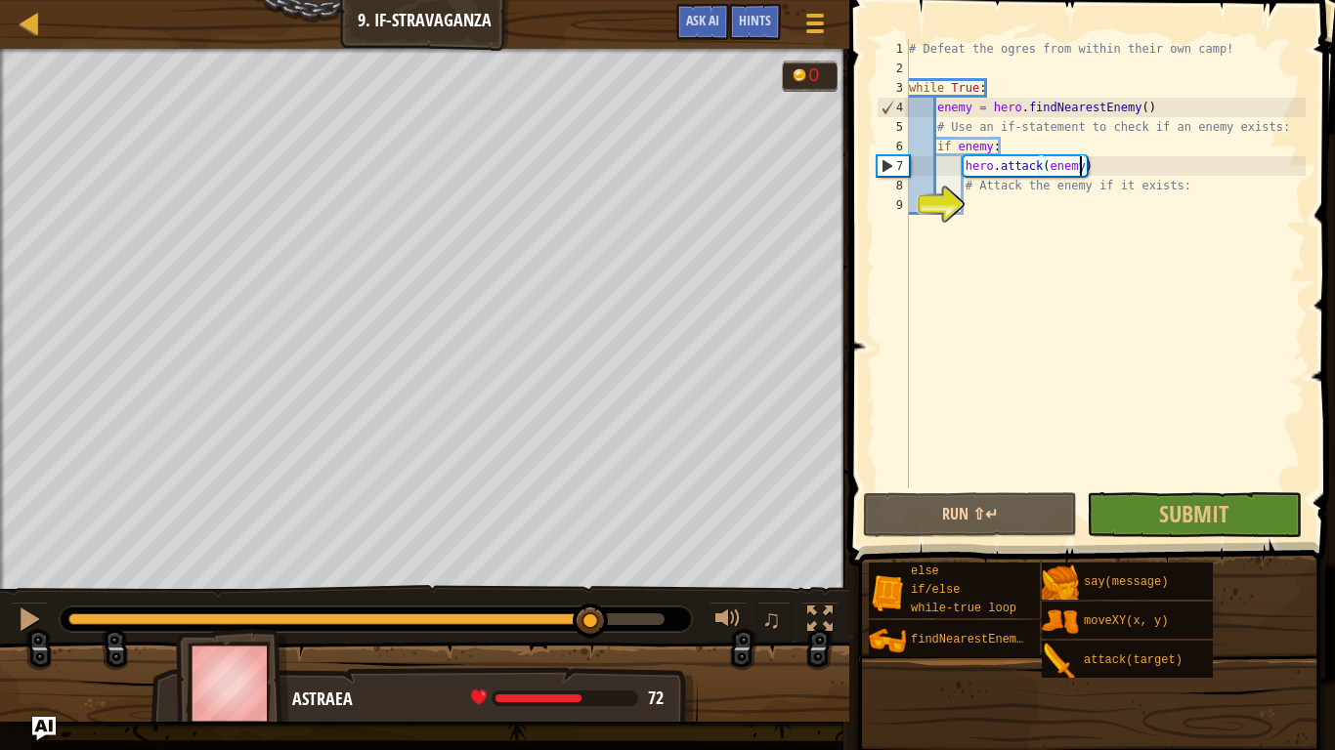
drag, startPoint x: 312, startPoint y: 623, endPoint x: 595, endPoint y: 615, distance: 283.5
click at [595, 615] on div at bounding box center [590, 621] width 35 height 35
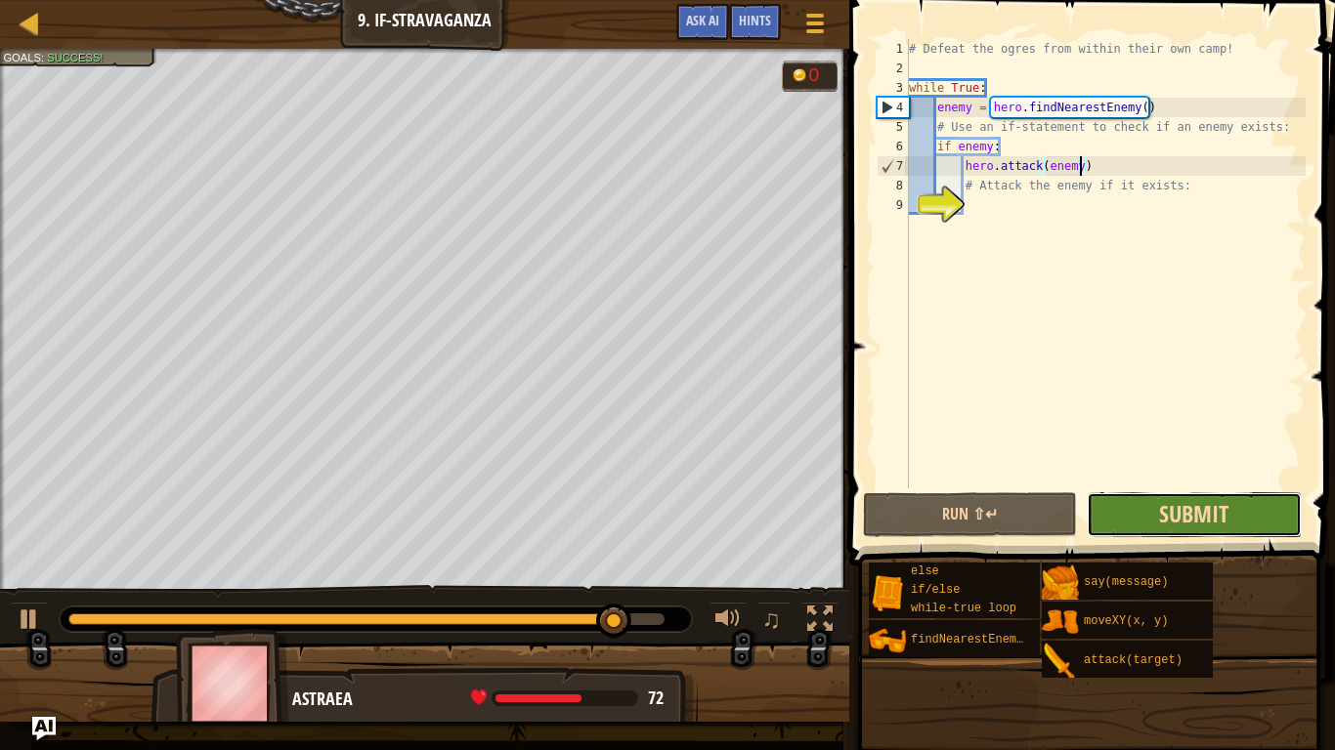
click at [1171, 506] on span "Submit" at bounding box center [1193, 513] width 69 height 31
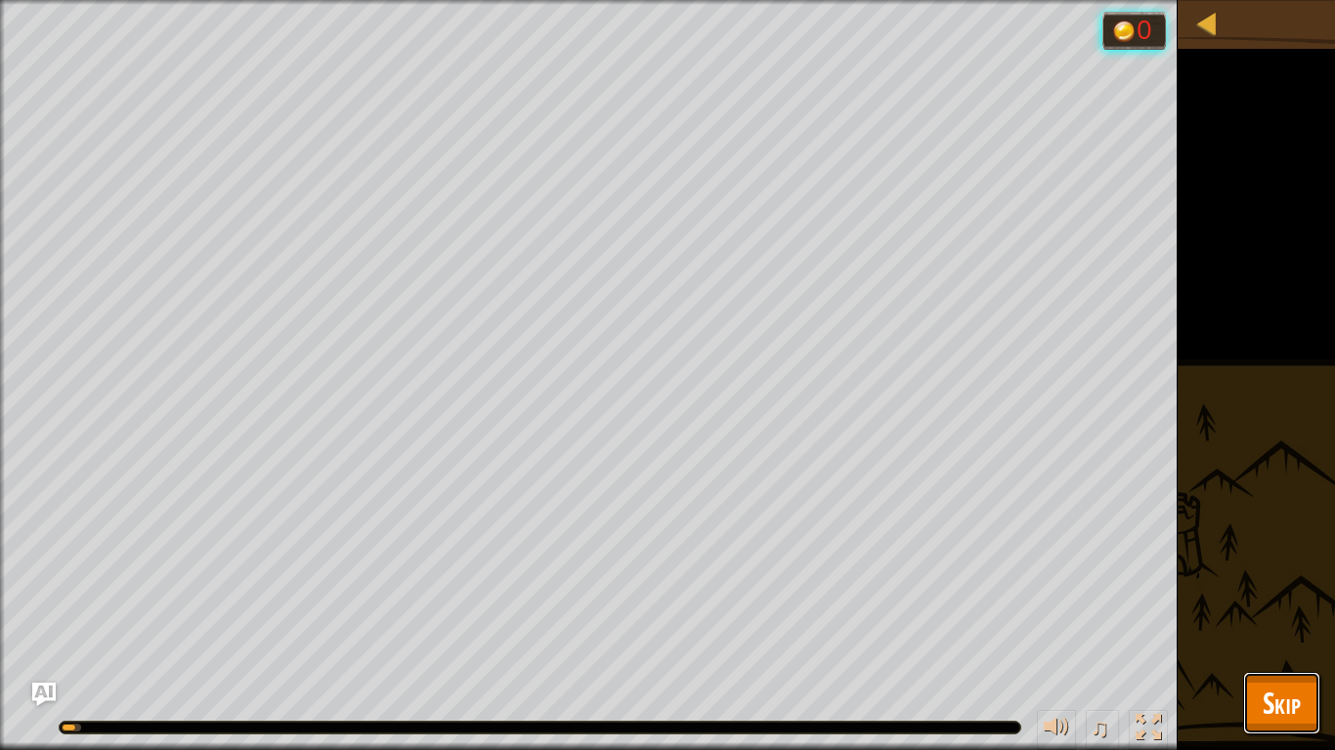
click at [1267, 631] on span "Skip" at bounding box center [1281, 703] width 38 height 40
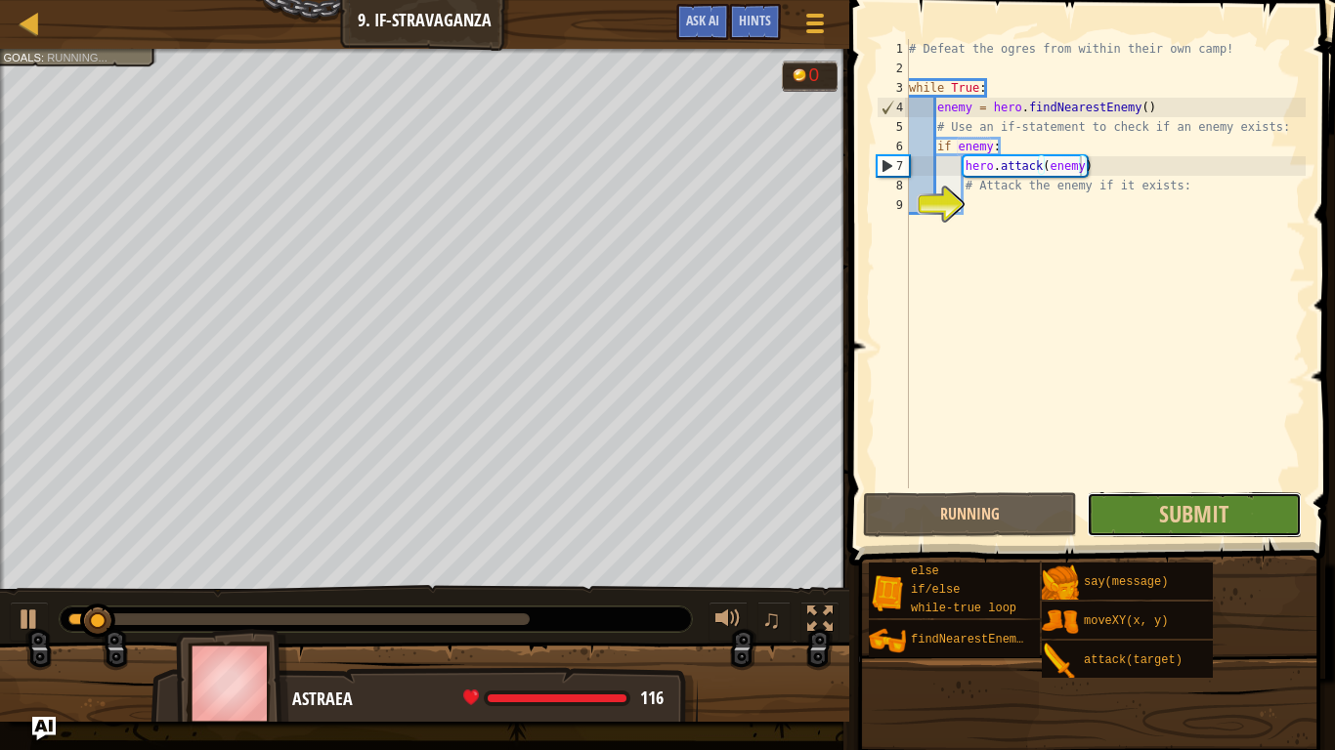
click at [1118, 504] on button "Submit" at bounding box center [1194, 514] width 214 height 45
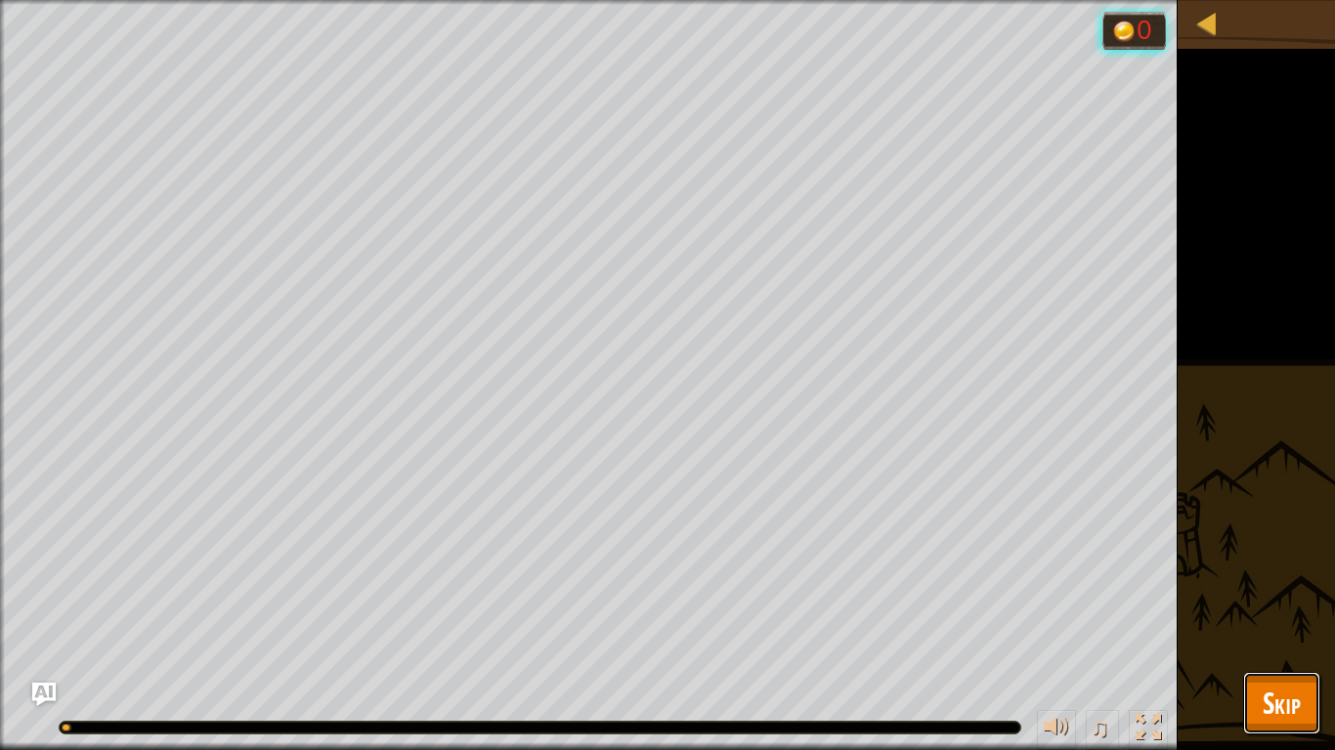
click at [1295, 631] on span "Skip" at bounding box center [1281, 703] width 38 height 40
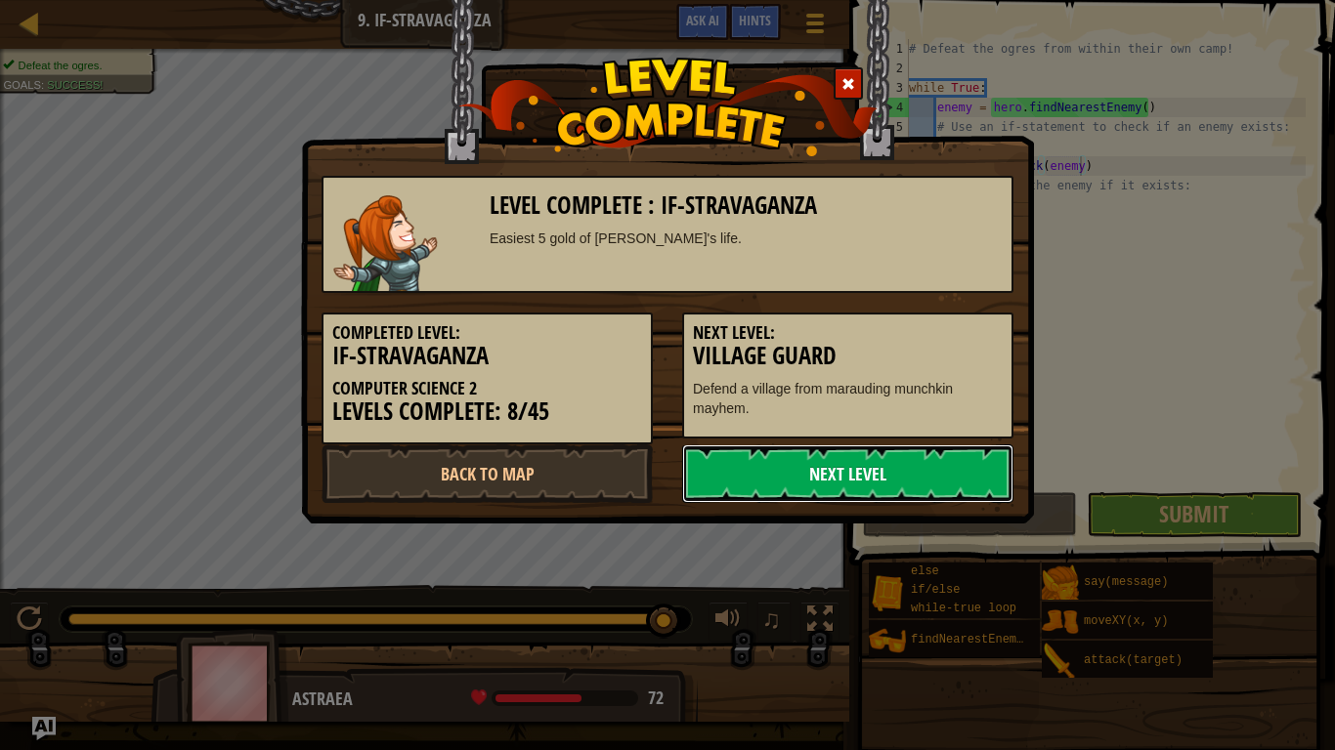
click at [796, 460] on link "Next Level" at bounding box center [847, 474] width 331 height 59
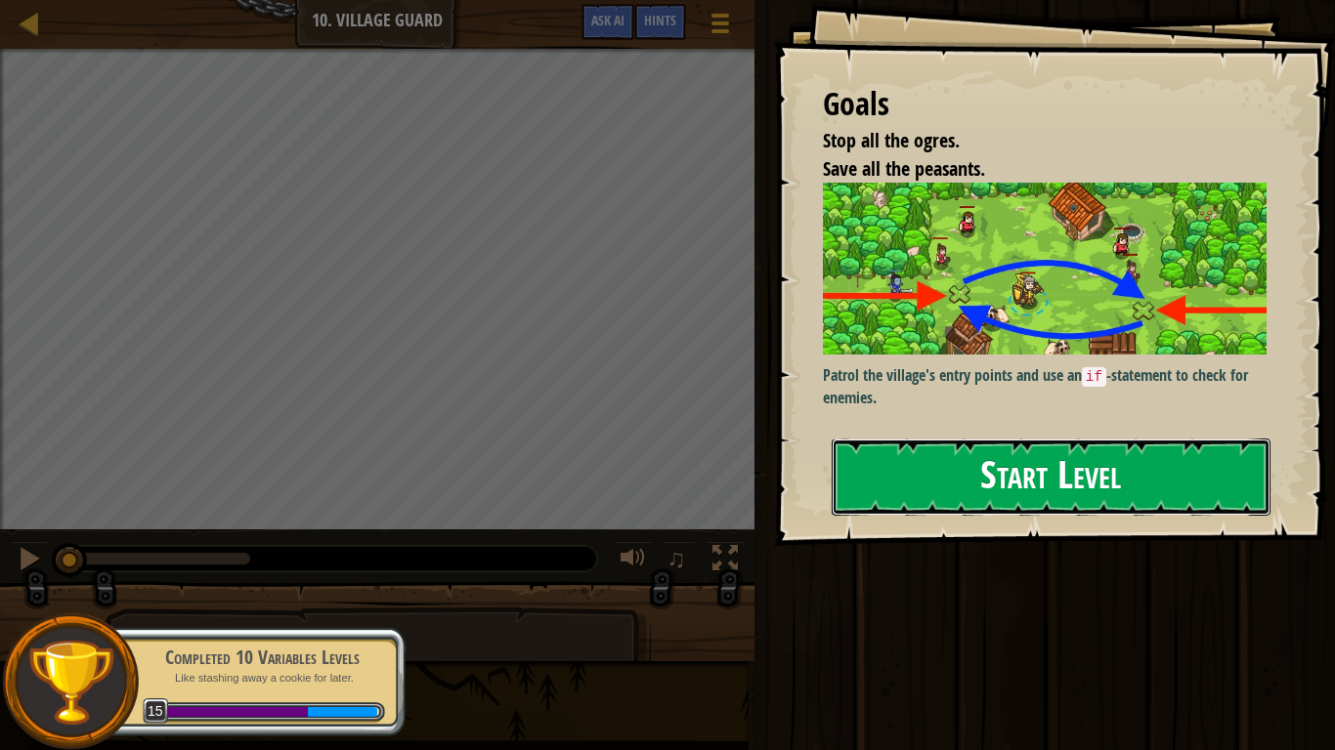
click at [893, 503] on button "Start Level" at bounding box center [1051, 477] width 439 height 77
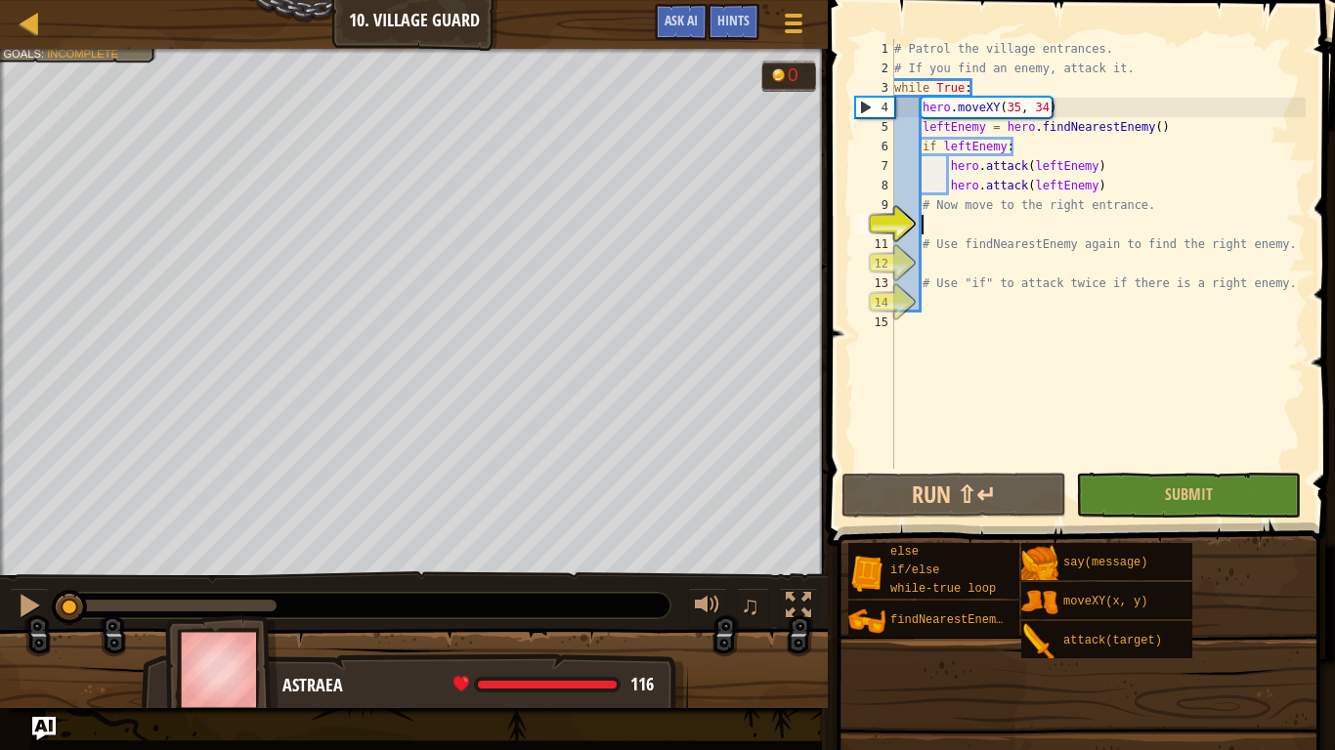
scroll to position [9, 4]
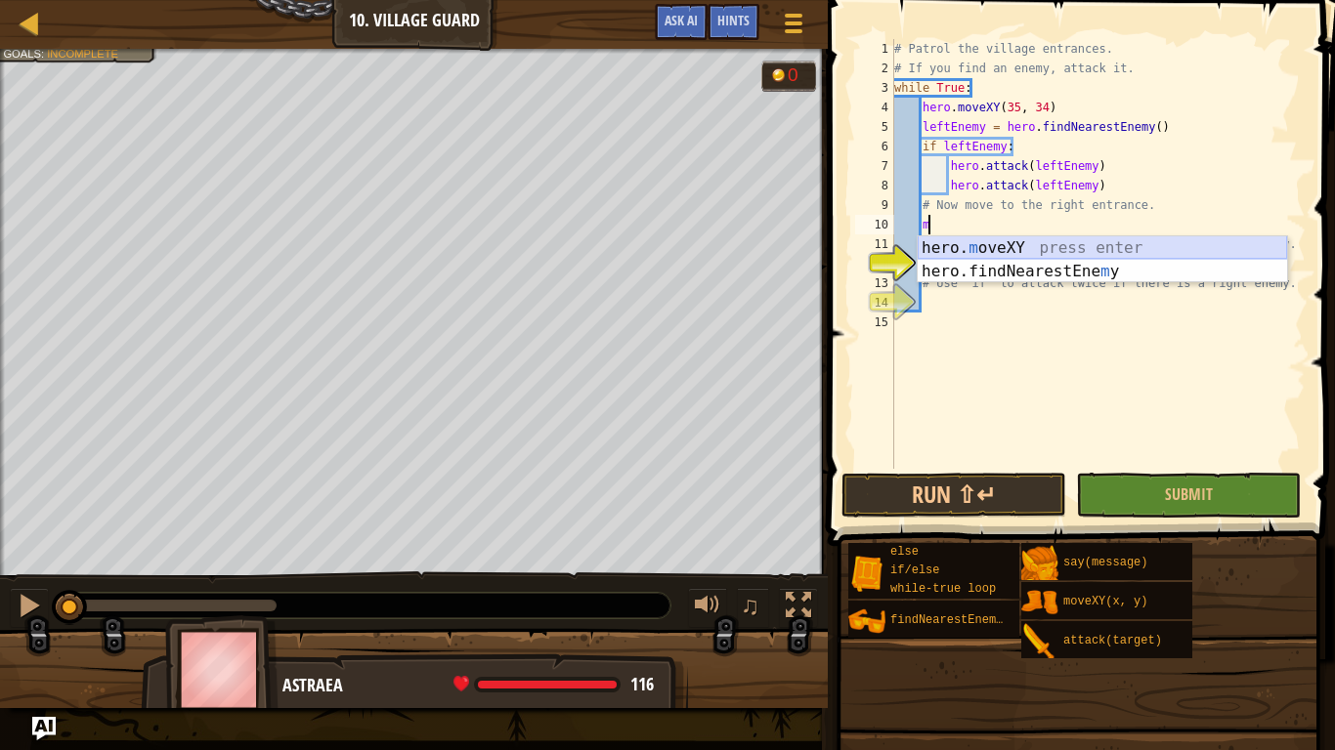
click at [1069, 246] on div "hero. m oveXY press enter hero.findNearestEne m y press enter" at bounding box center [1102, 283] width 369 height 94
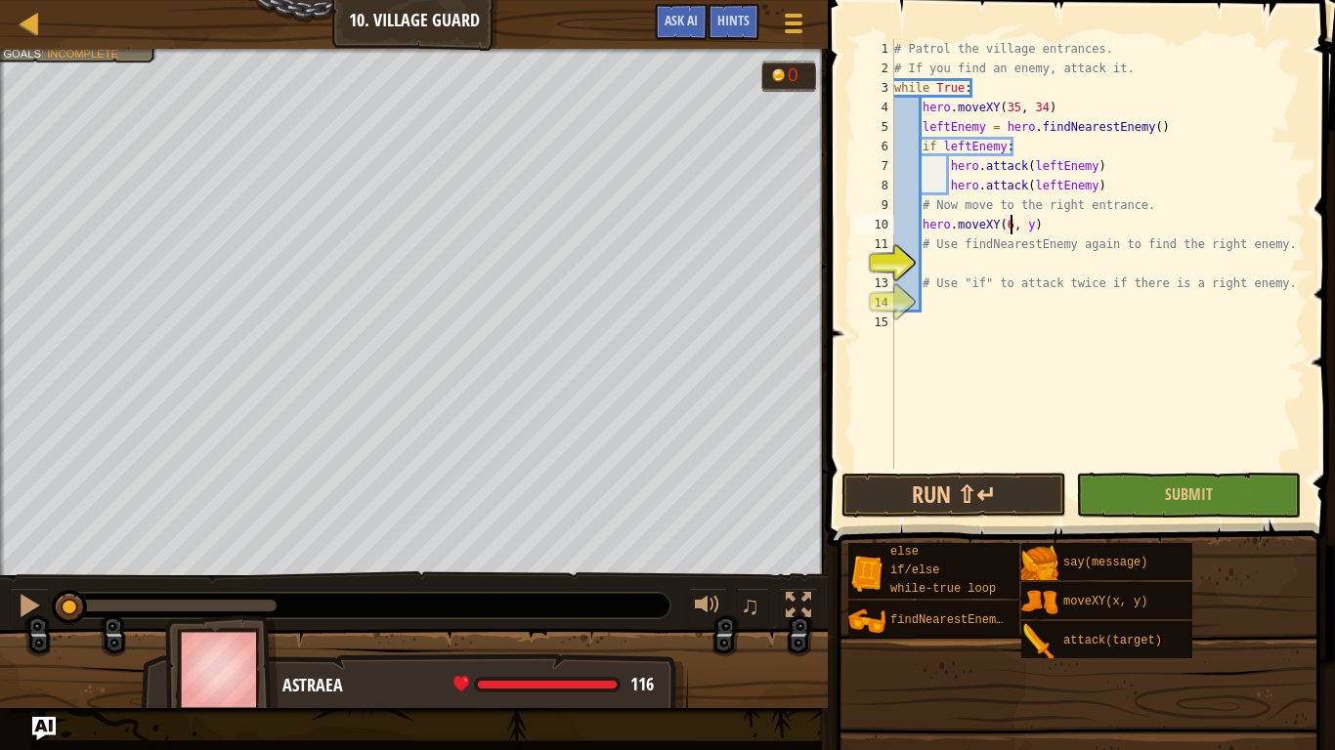
scroll to position [9, 19]
type textarea "hero.moveXY(60, 31)"
click at [1078, 262] on div "# Patrol the village entrances. # If you find an enemy, attack it. while True :…" at bounding box center [1097, 273] width 415 height 469
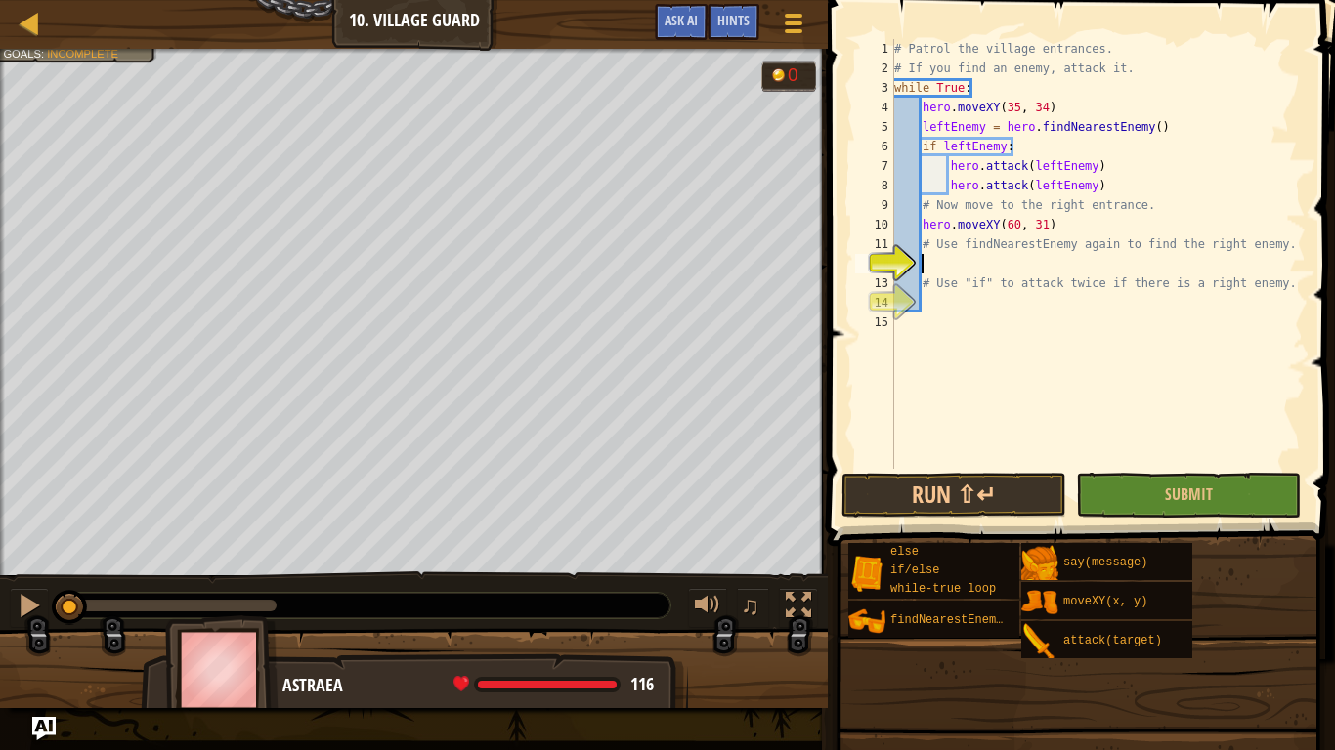
type textarea "h"
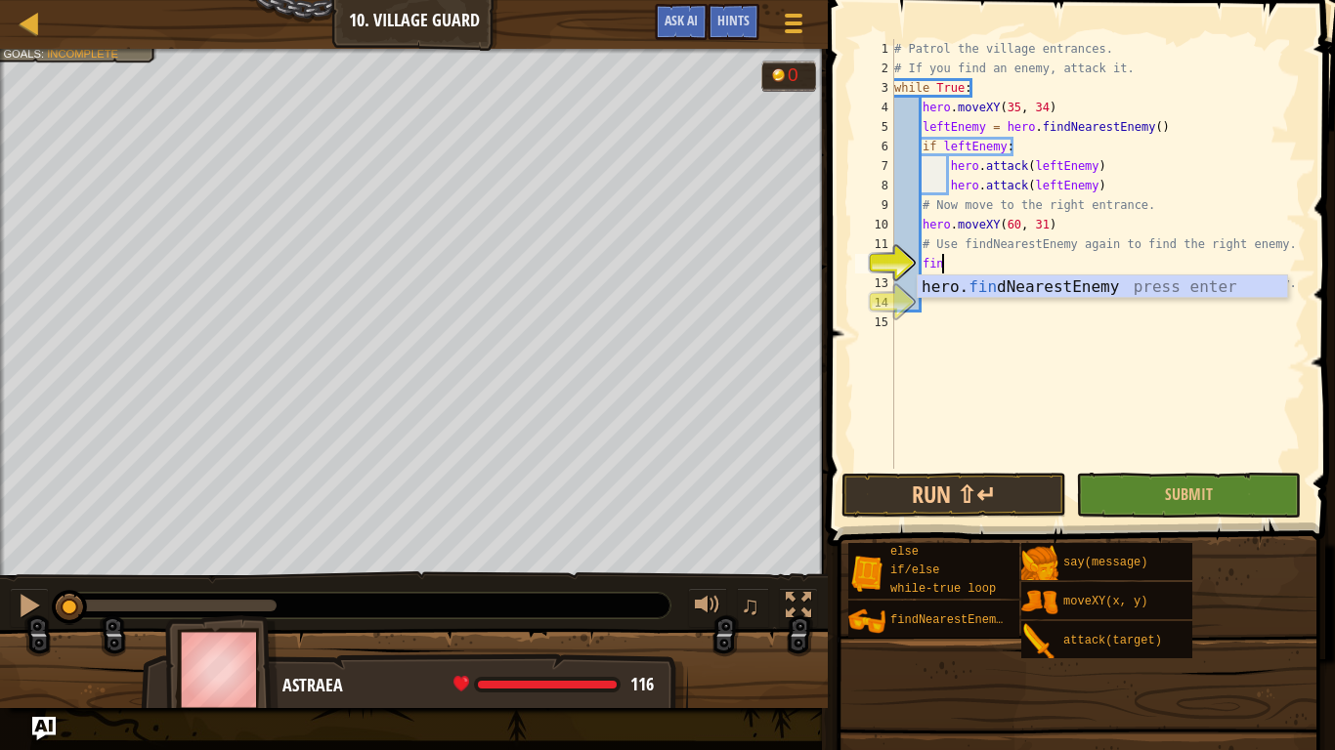
type textarea "find"
click at [1064, 290] on div "hero. find NearestEnemy press enter" at bounding box center [1102, 311] width 369 height 70
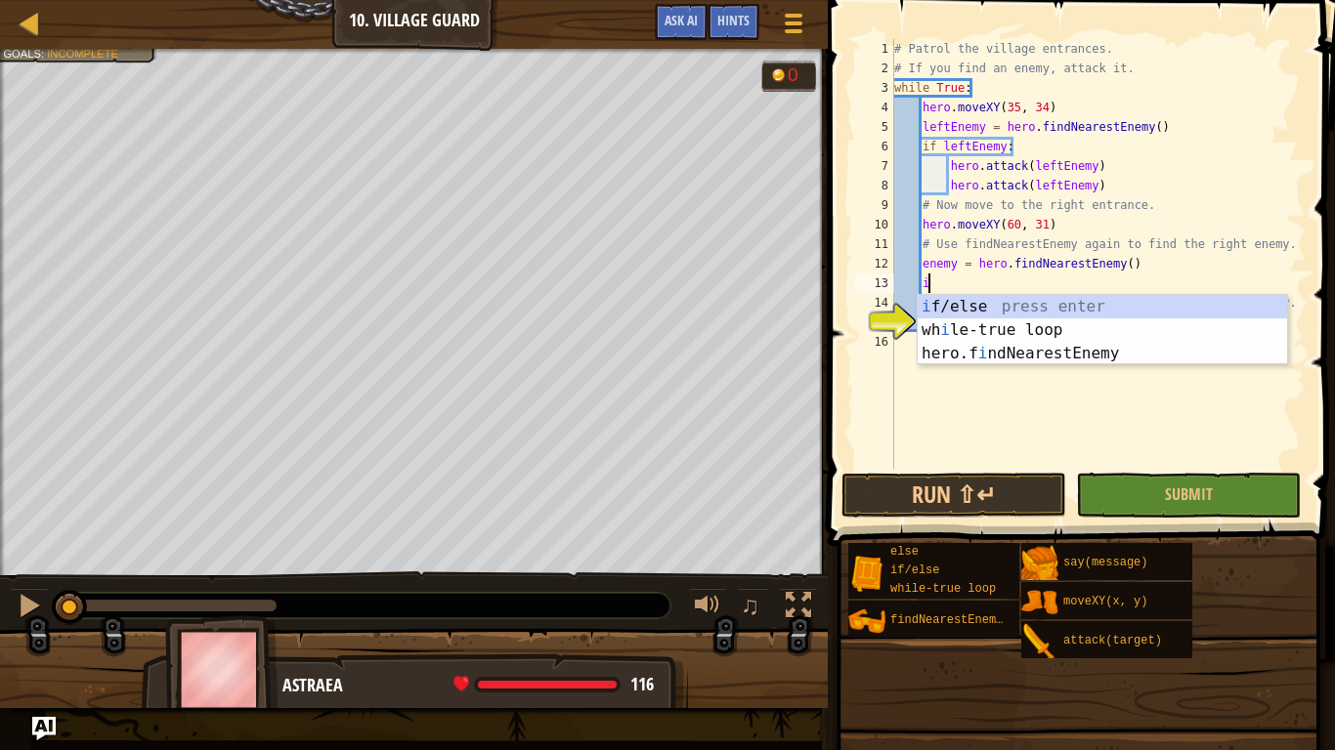
scroll to position [9, 5]
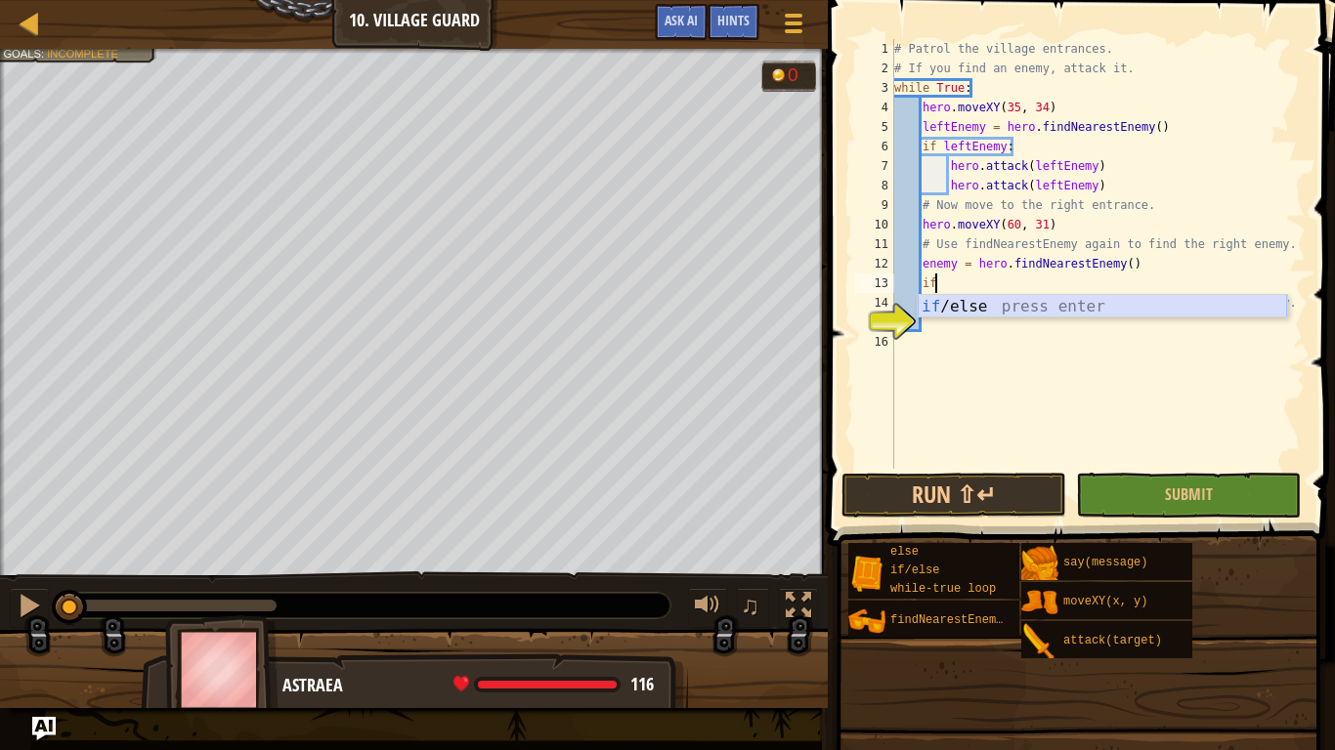
click at [1019, 307] on div "if /else press enter" at bounding box center [1102, 330] width 369 height 70
type textarea "if enemy:"
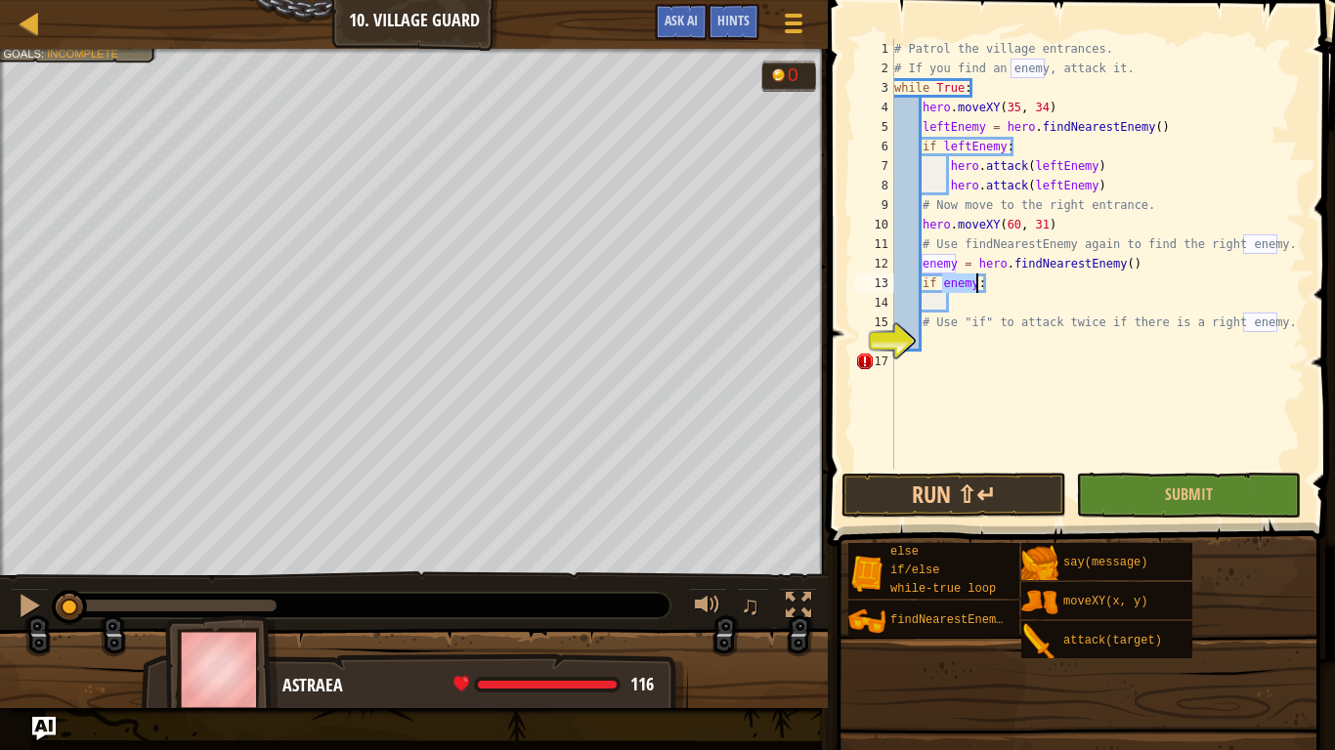
click at [965, 302] on div "# Patrol the village entrances. # If you find an enemy, attack it. while True :…" at bounding box center [1097, 273] width 415 height 469
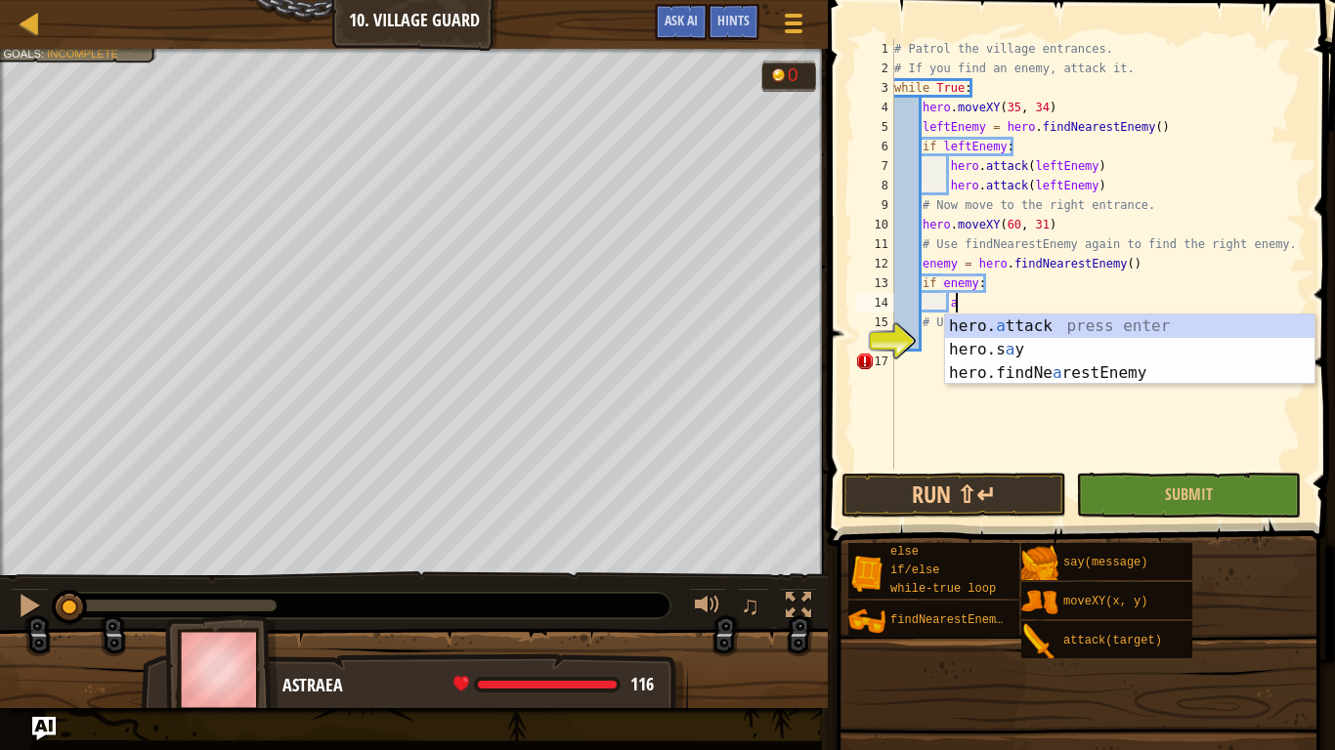
scroll to position [9, 9]
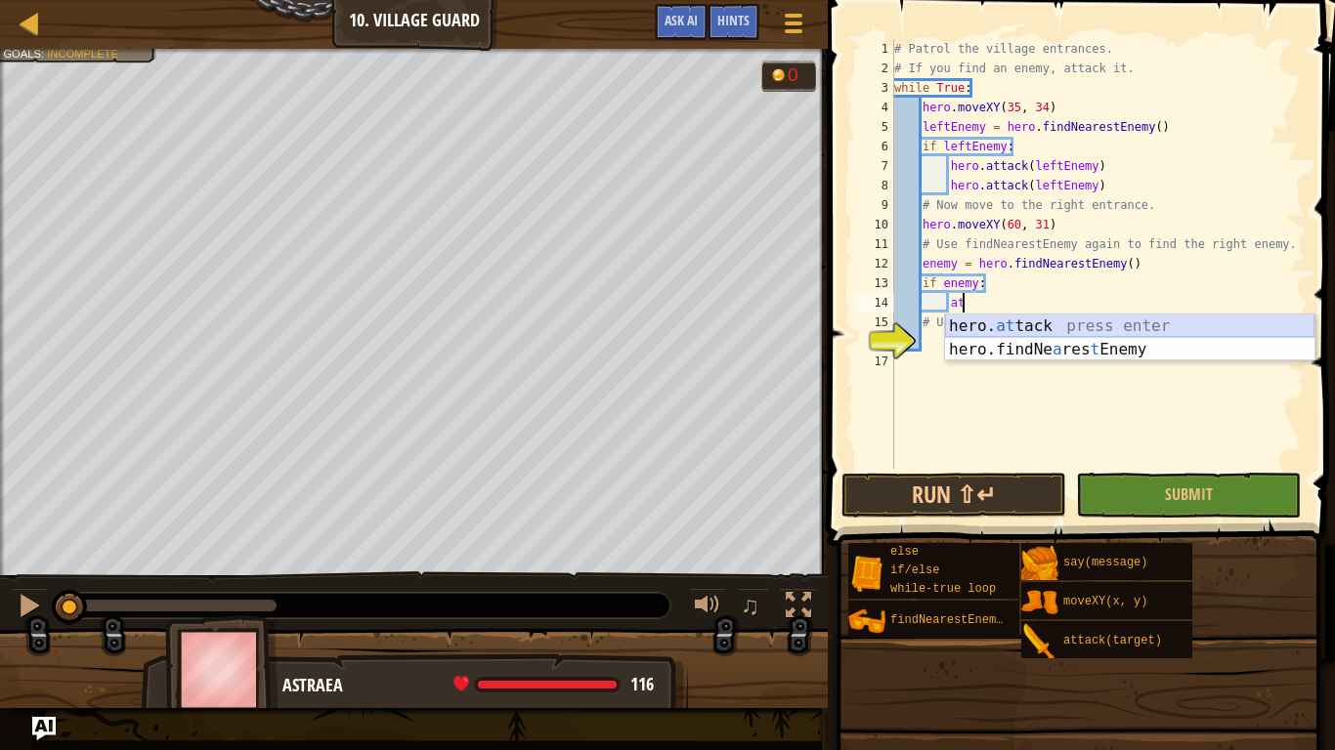
click at [973, 325] on div "hero. at tack press enter hero.findNe a res t Enemy press enter" at bounding box center [1129, 362] width 369 height 94
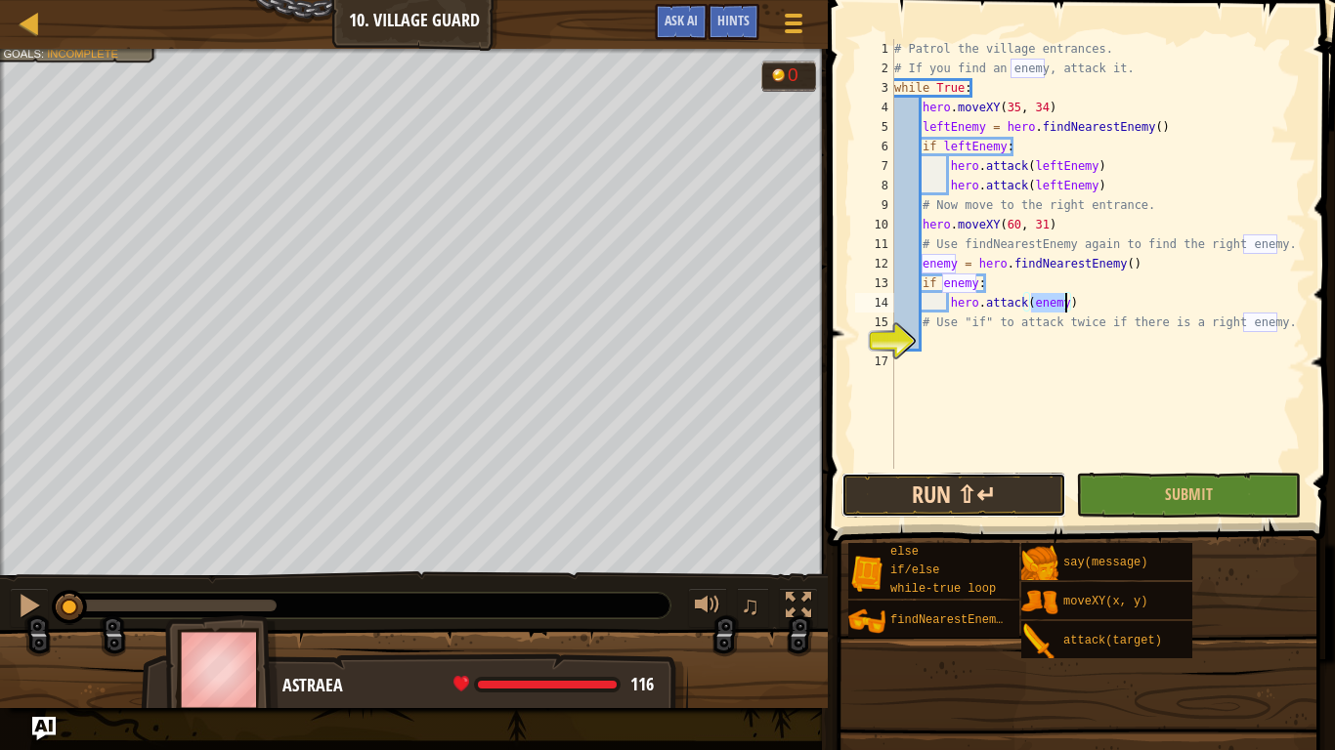
click at [968, 509] on button "Run ⇧↵" at bounding box center [953, 495] width 225 height 45
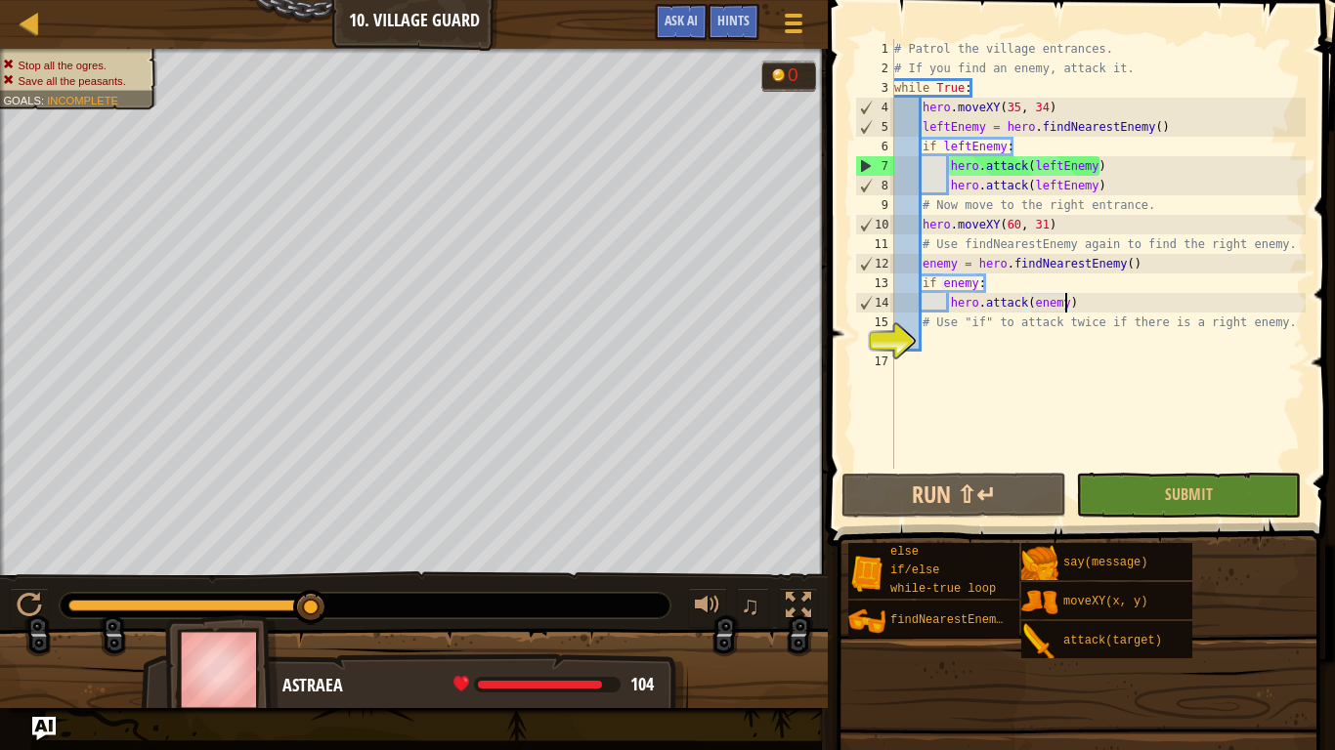
click at [944, 287] on div "# Patrol the village entrances. # If you find an enemy, attack it. while True :…" at bounding box center [1097, 273] width 415 height 469
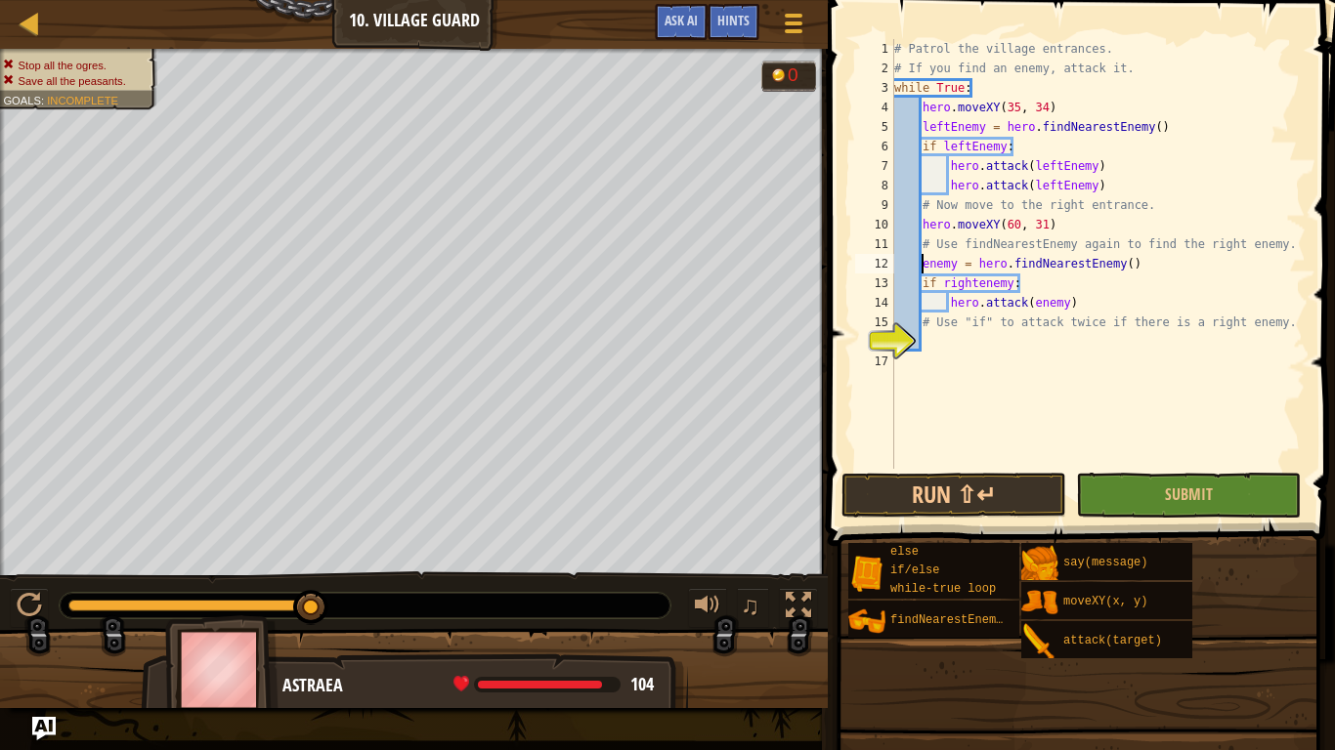
click at [923, 265] on div "# Patrol the village entrances. # If you find an enemy, attack it. while True :…" at bounding box center [1097, 273] width 415 height 469
click at [981, 286] on div "# Patrol the village entrances. # If you find an enemy, attack it. while True :…" at bounding box center [1097, 273] width 415 height 469
click at [1049, 489] on button "Run ⇧↵" at bounding box center [953, 495] width 225 height 45
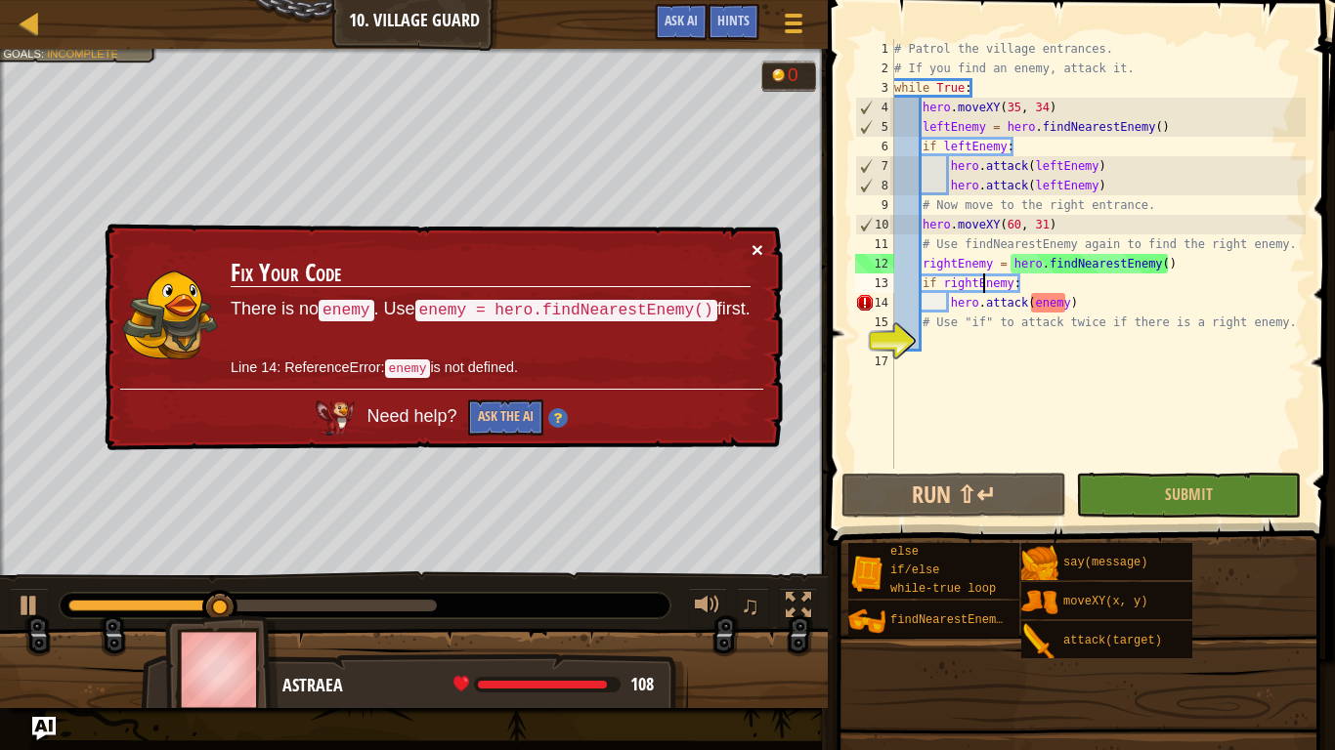
click at [751, 243] on button "×" at bounding box center [757, 249] width 12 height 21
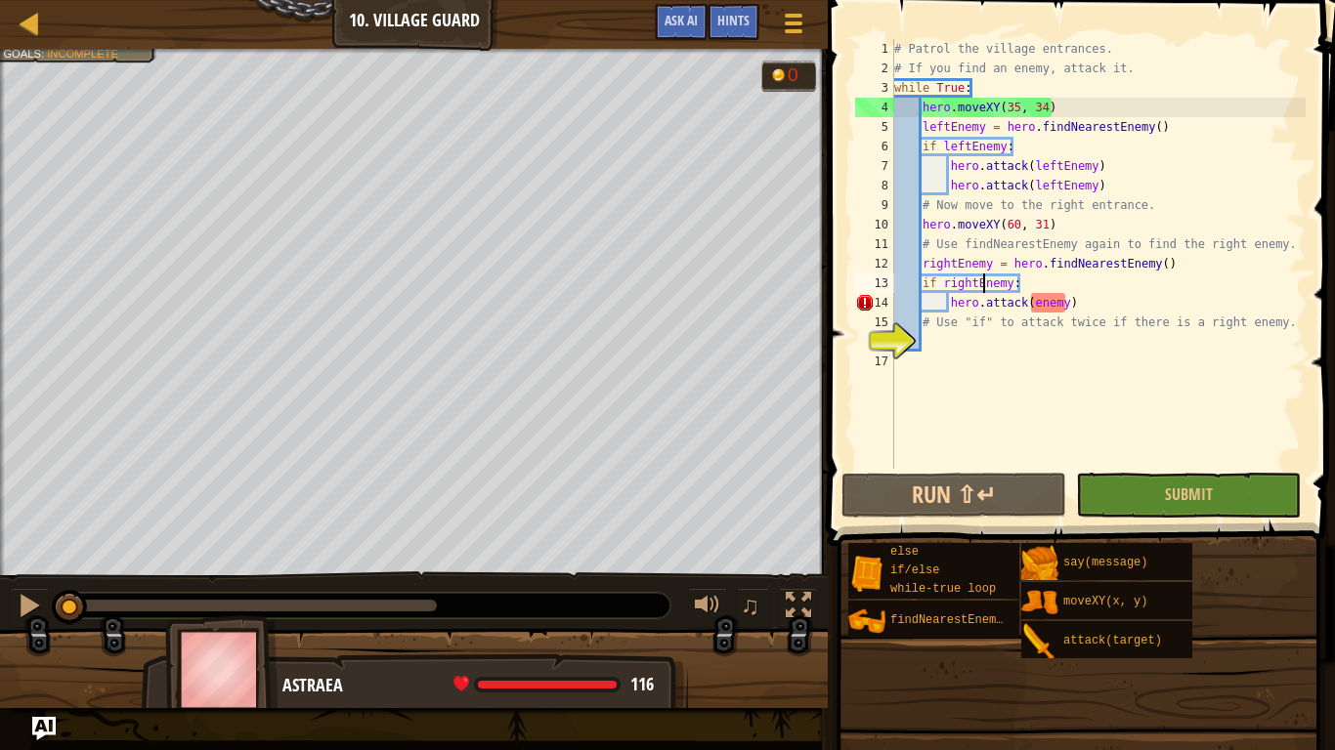
drag, startPoint x: 400, startPoint y: 594, endPoint x: 9, endPoint y: 651, distance: 394.9
click at [9, 631] on div "Stop all the ogres. Save all the peasants. Goals : Incomplete 0 ♫ Astraea 116 x…" at bounding box center [667, 379] width 1335 height 660
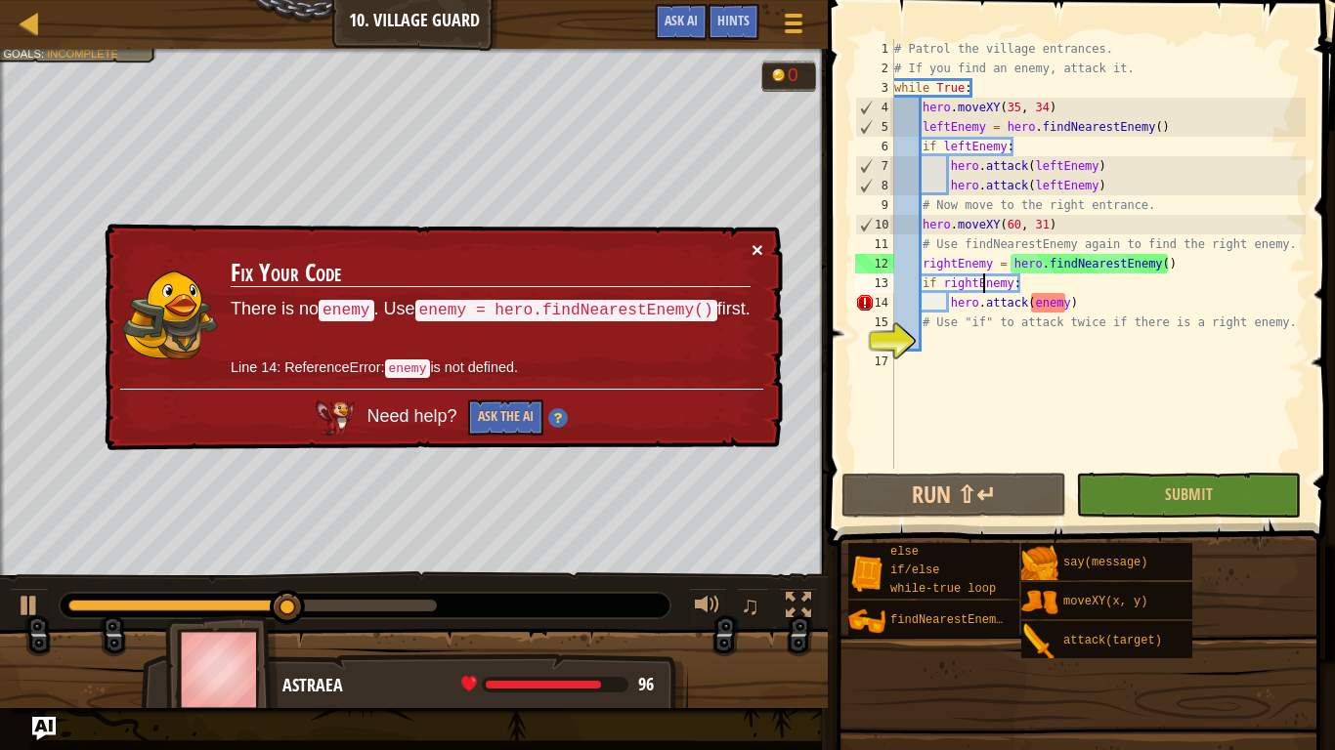
click at [754, 247] on button "×" at bounding box center [757, 249] width 12 height 21
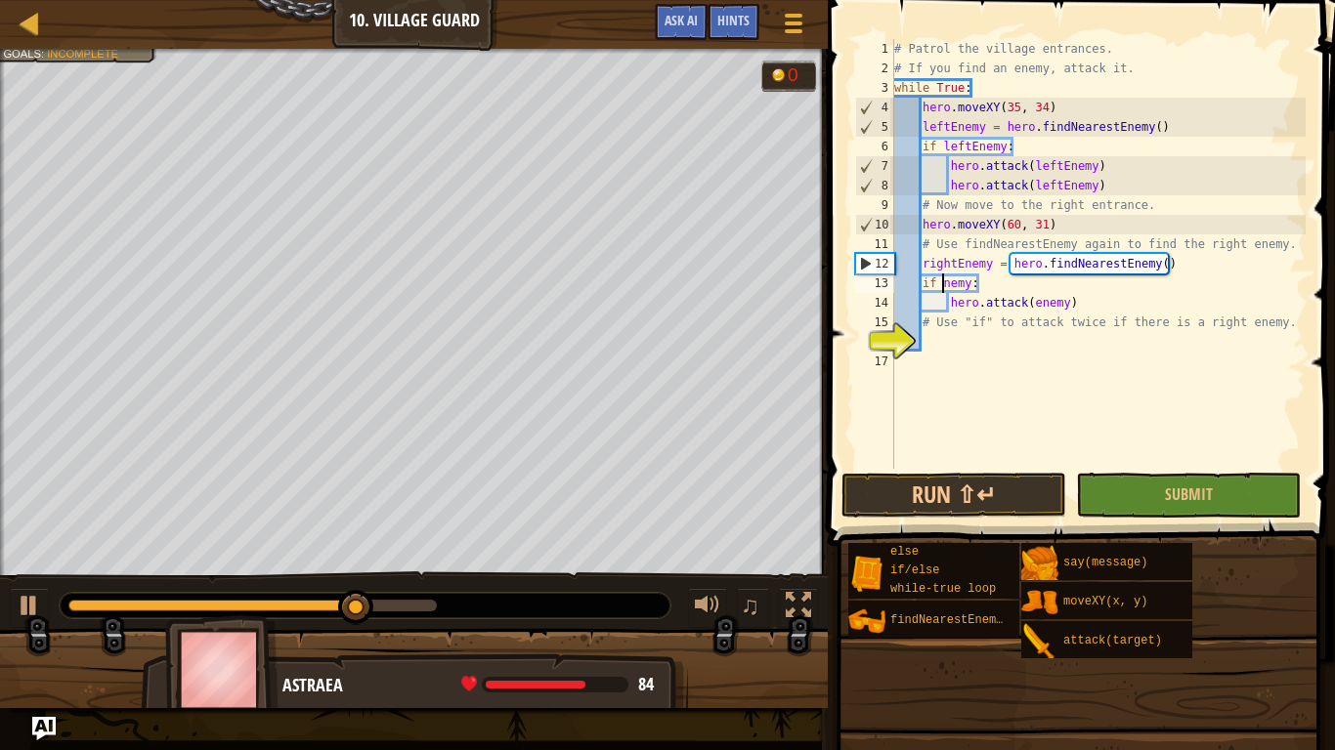
scroll to position [9, 9]
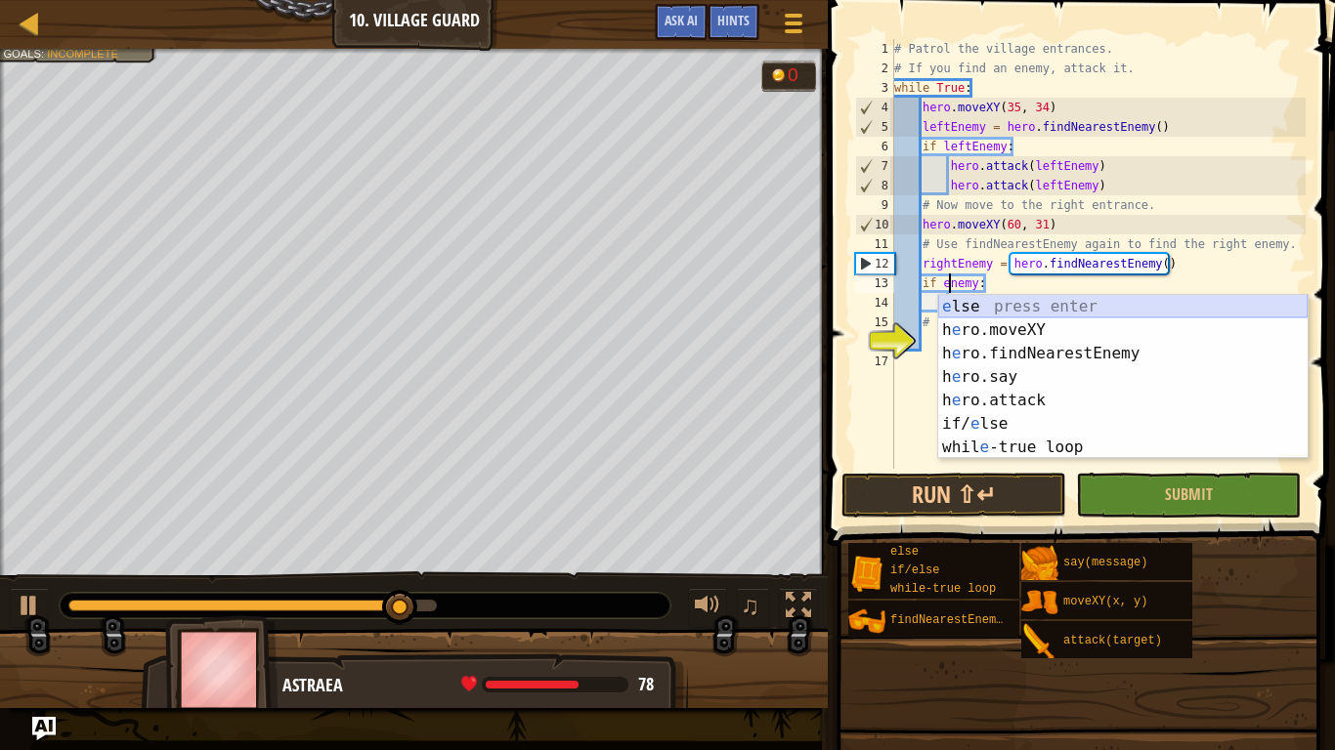
click at [1000, 297] on div "e lse press enter h e ro.moveXY press enter h e ro.findNearestEnemy press enter…" at bounding box center [1122, 400] width 369 height 211
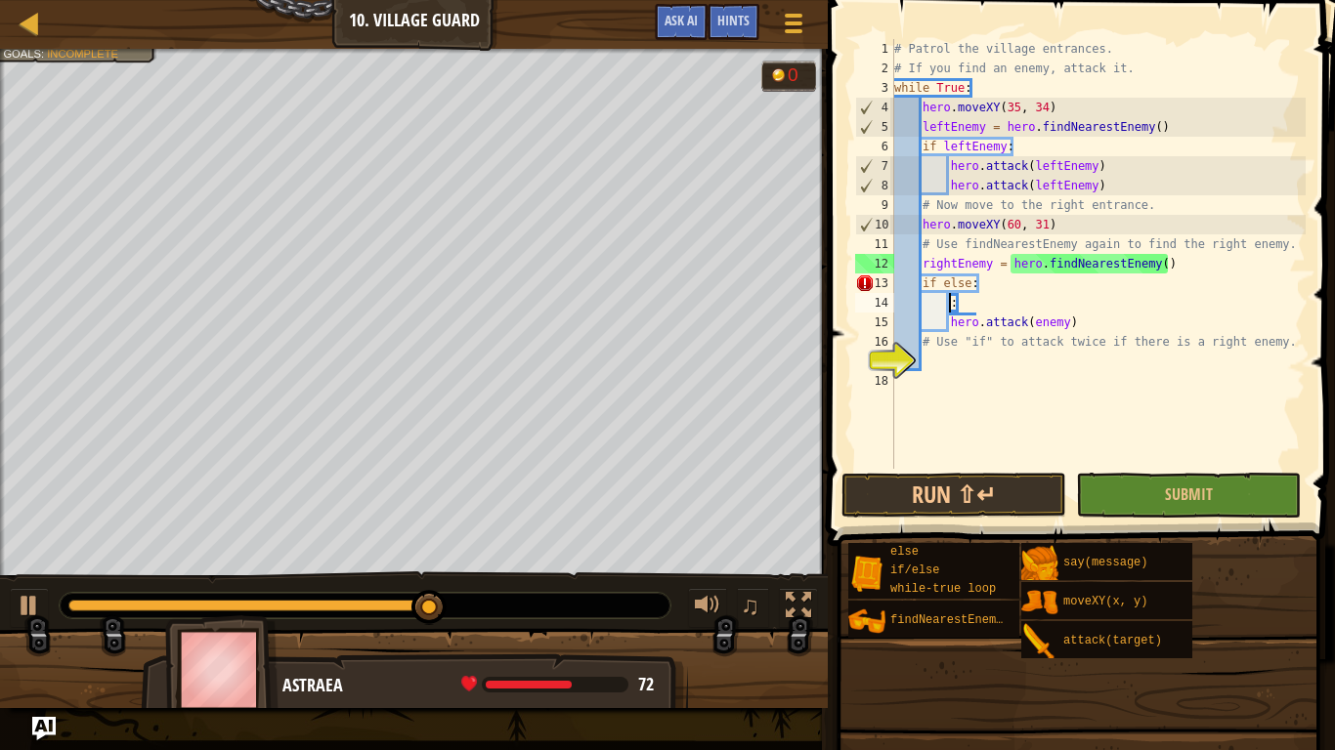
click at [952, 285] on div "# Patrol the village entrances. # If you find an enemy, attack it. while True :…" at bounding box center [1097, 273] width 415 height 469
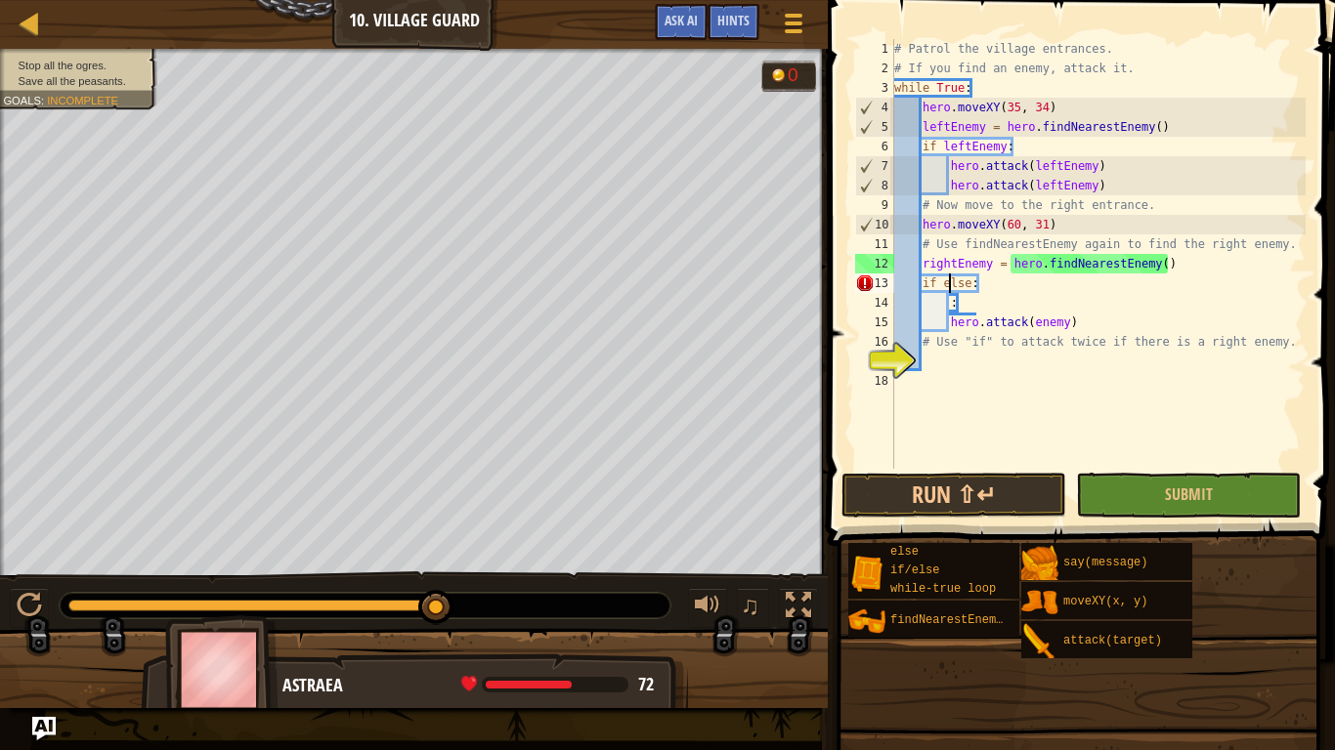
click at [963, 282] on div "# Patrol the village entrances. # If you find an enemy, attack it. while True :…" at bounding box center [1097, 273] width 415 height 469
click at [972, 284] on div "# Patrol the village entrances. # If you find an enemy, attack it. while True :…" at bounding box center [1097, 273] width 415 height 469
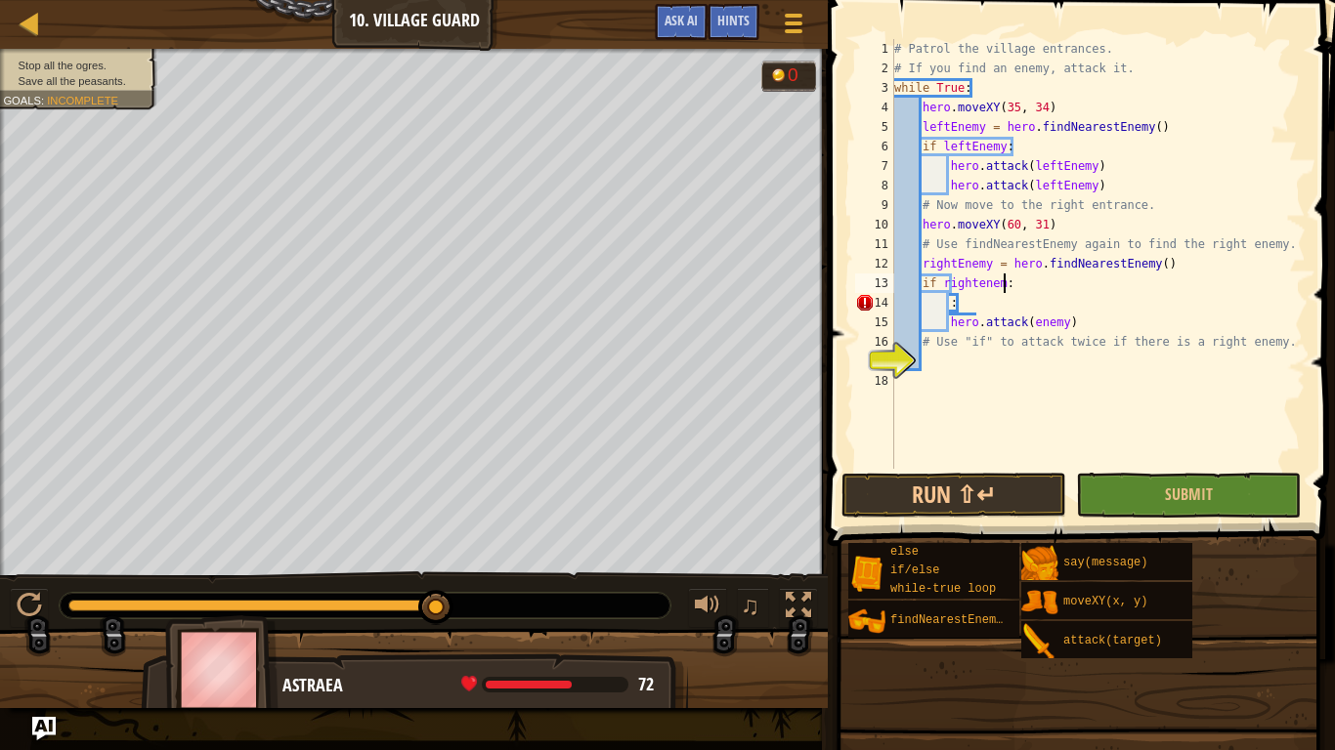
scroll to position [9, 17]
click at [1032, 323] on div "# Patrol the village entrances. # If you find an enemy, attack it. while True :…" at bounding box center [1097, 273] width 415 height 469
click at [1022, 474] on button "Run ⇧↵" at bounding box center [953, 495] width 225 height 45
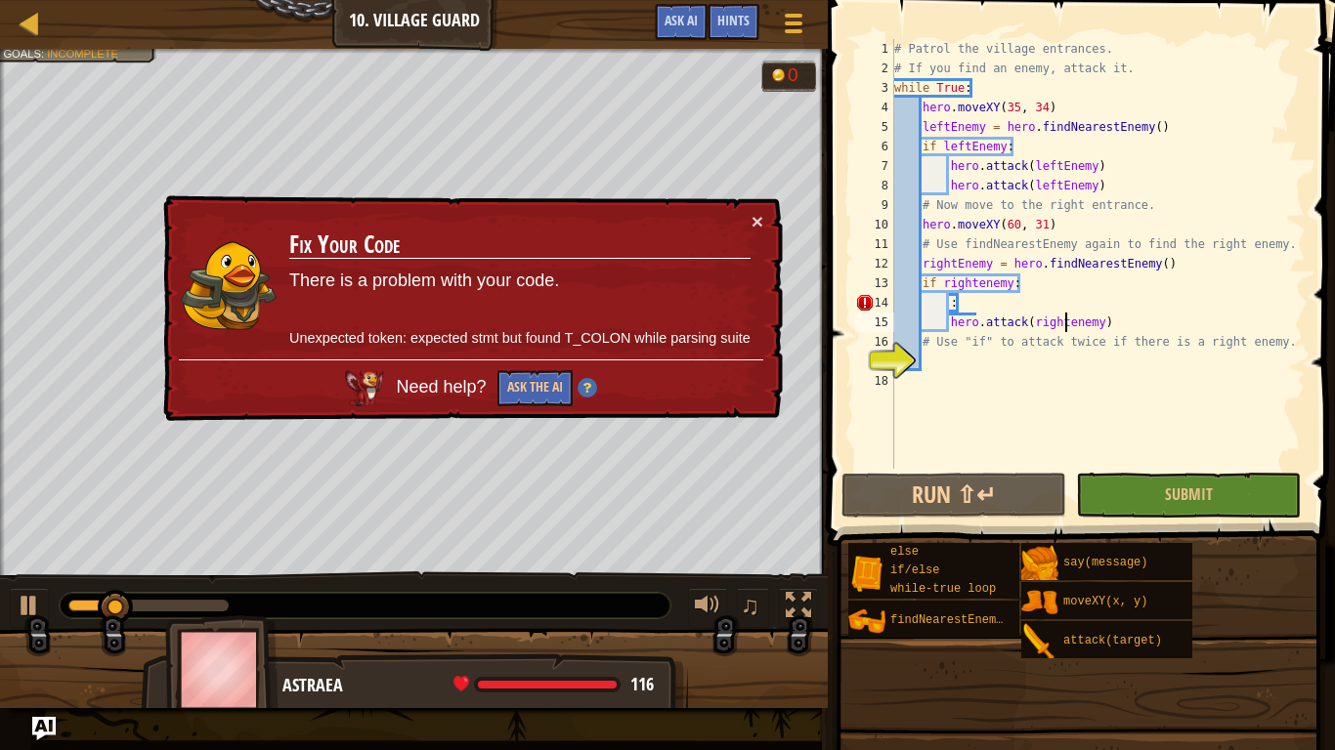
click at [961, 297] on div "# Patrol the village entrances. # If you find an enemy, attack it. while True :…" at bounding box center [1097, 273] width 415 height 469
click at [950, 321] on div "# Patrol the village entrances. # If you find an enemy, attack it. while True :…" at bounding box center [1097, 273] width 415 height 469
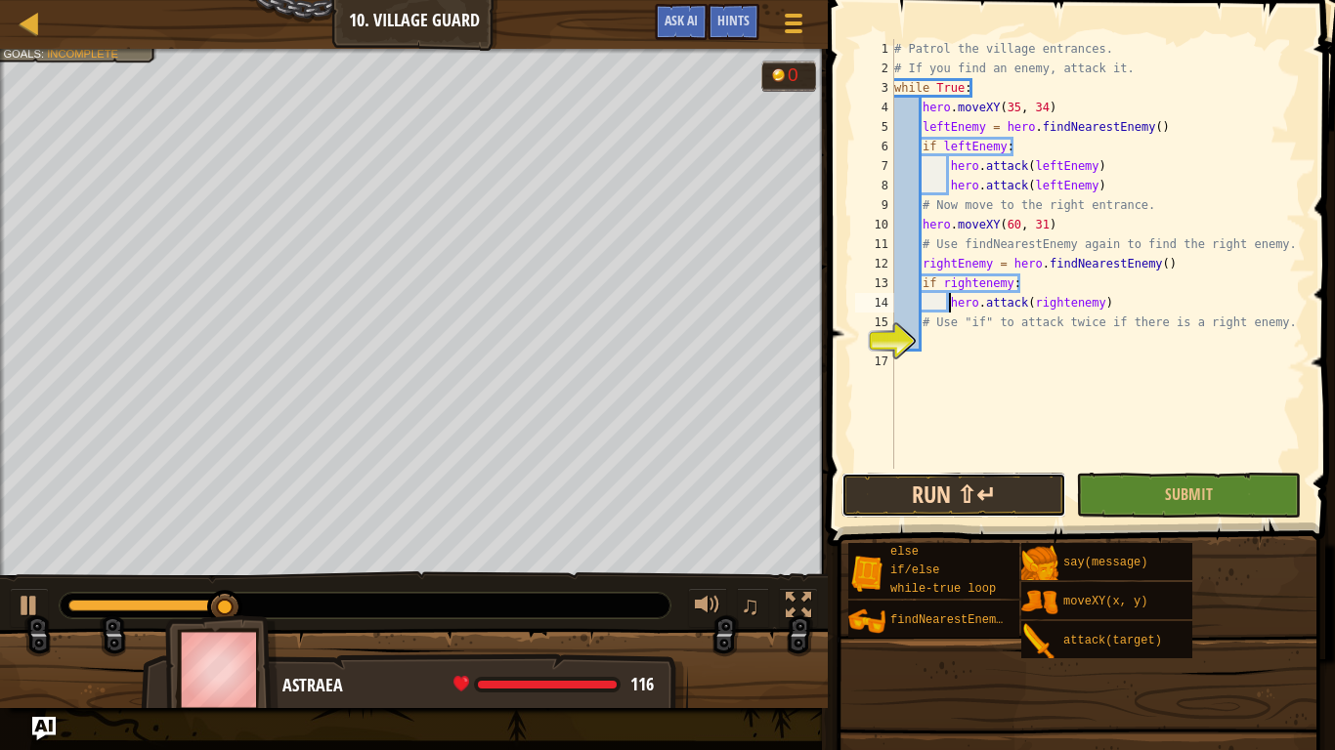
click at [1005, 487] on button "Run ⇧↵" at bounding box center [953, 495] width 225 height 45
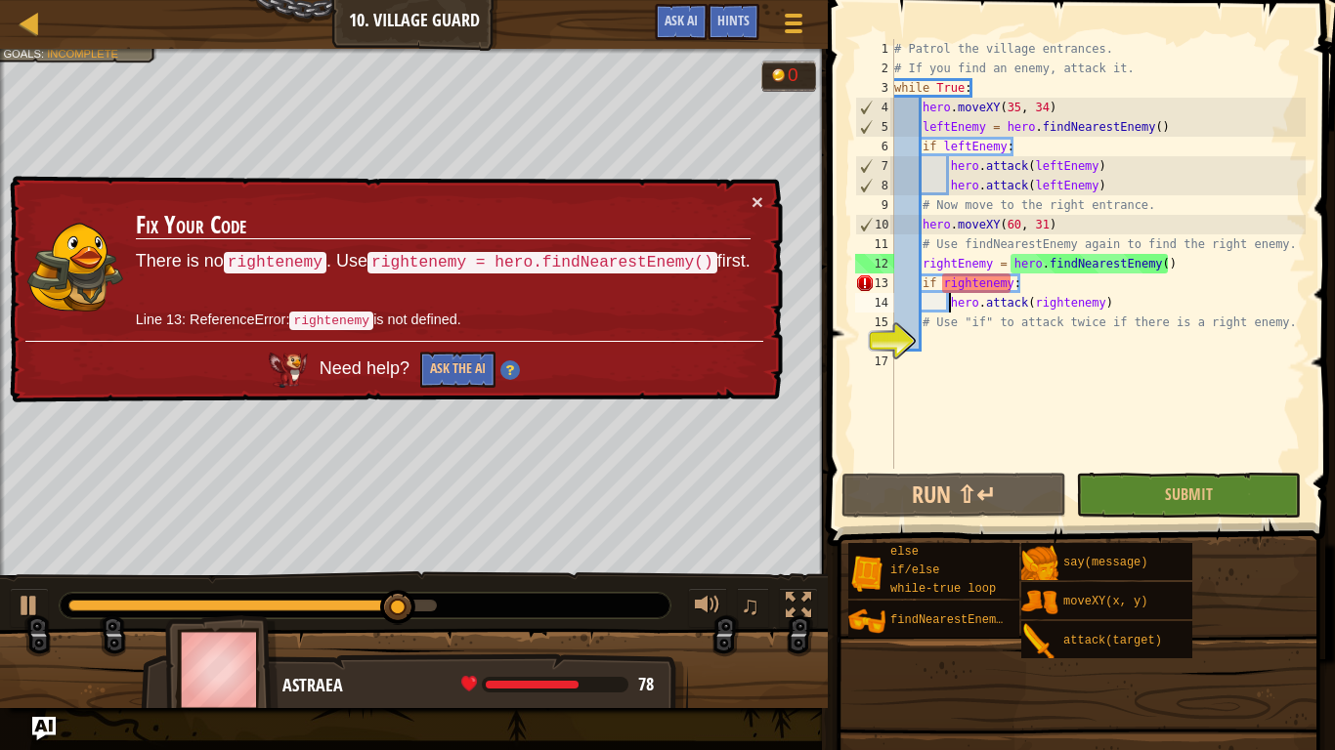
click at [960, 266] on div "# Patrol the village entrances. # If you find an enemy, attack it. while True :…" at bounding box center [1097, 273] width 415 height 469
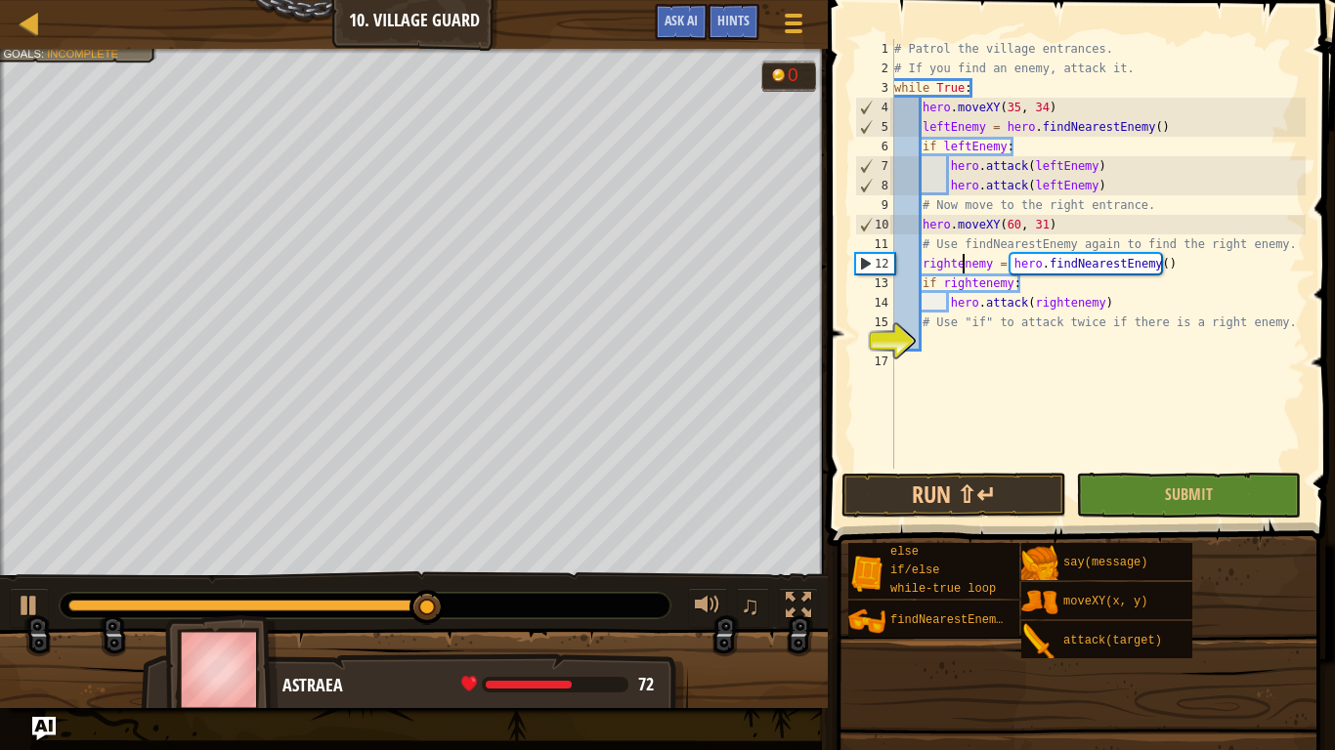
scroll to position [9, 11]
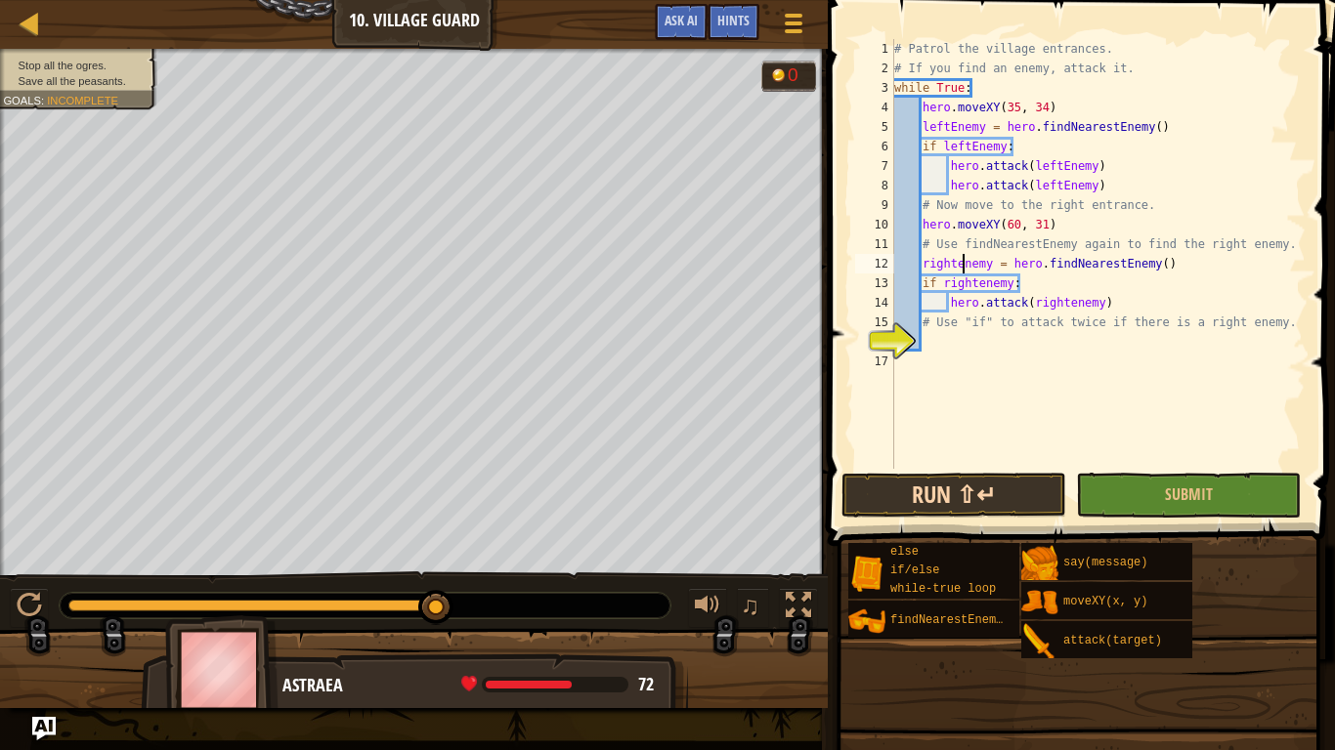
type textarea "rightenemy = hero.findNearestEnemy()"
click at [984, 482] on button "Run ⇧↵" at bounding box center [953, 495] width 225 height 45
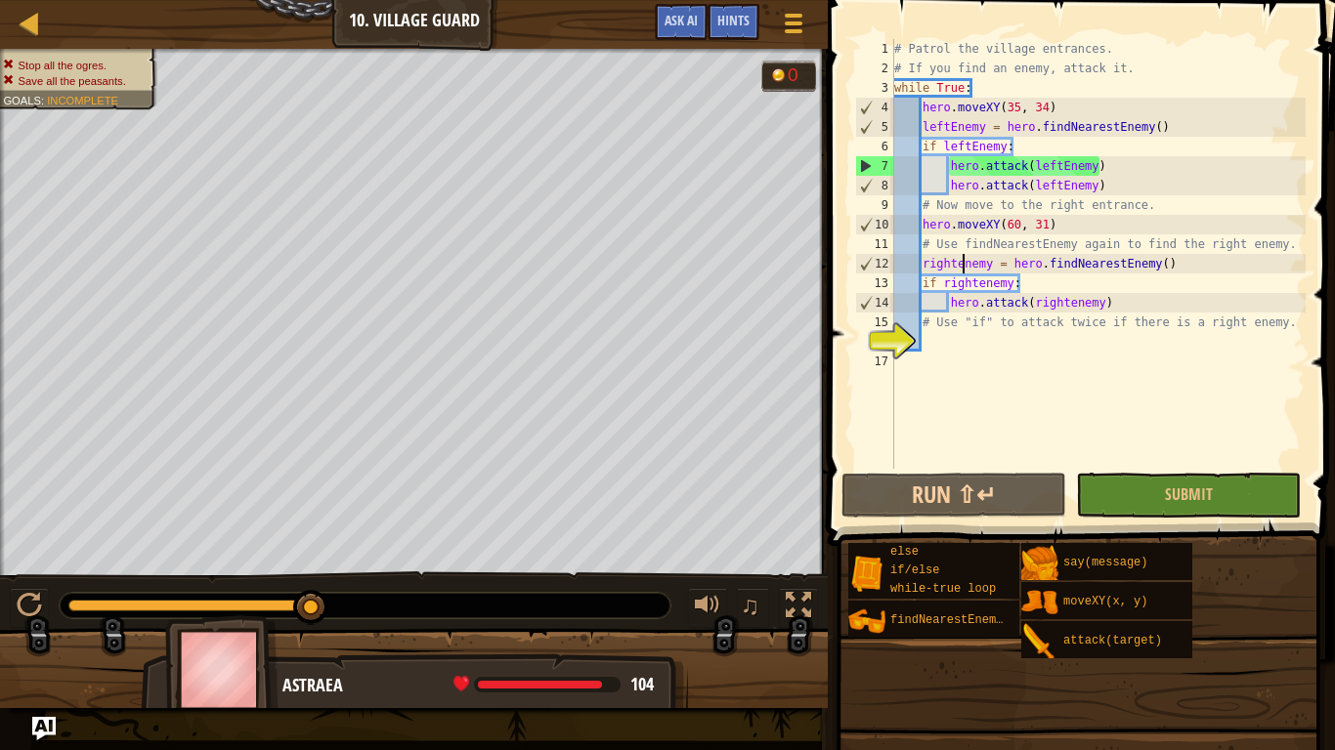
click at [938, 350] on div "# Patrol the village entrances. # If you find an enemy, attack it. while True :…" at bounding box center [1097, 273] width 415 height 469
click at [928, 325] on div "# Patrol the village entrances. # If you find an enemy, attack it. while True :…" at bounding box center [1097, 273] width 415 height 469
type textarea "# Use "if" to attack twice if there is a right enemy."
click at [928, 325] on div "# Patrol the village entrances. # If you find an enemy, attack it. while True :…" at bounding box center [1097, 273] width 415 height 469
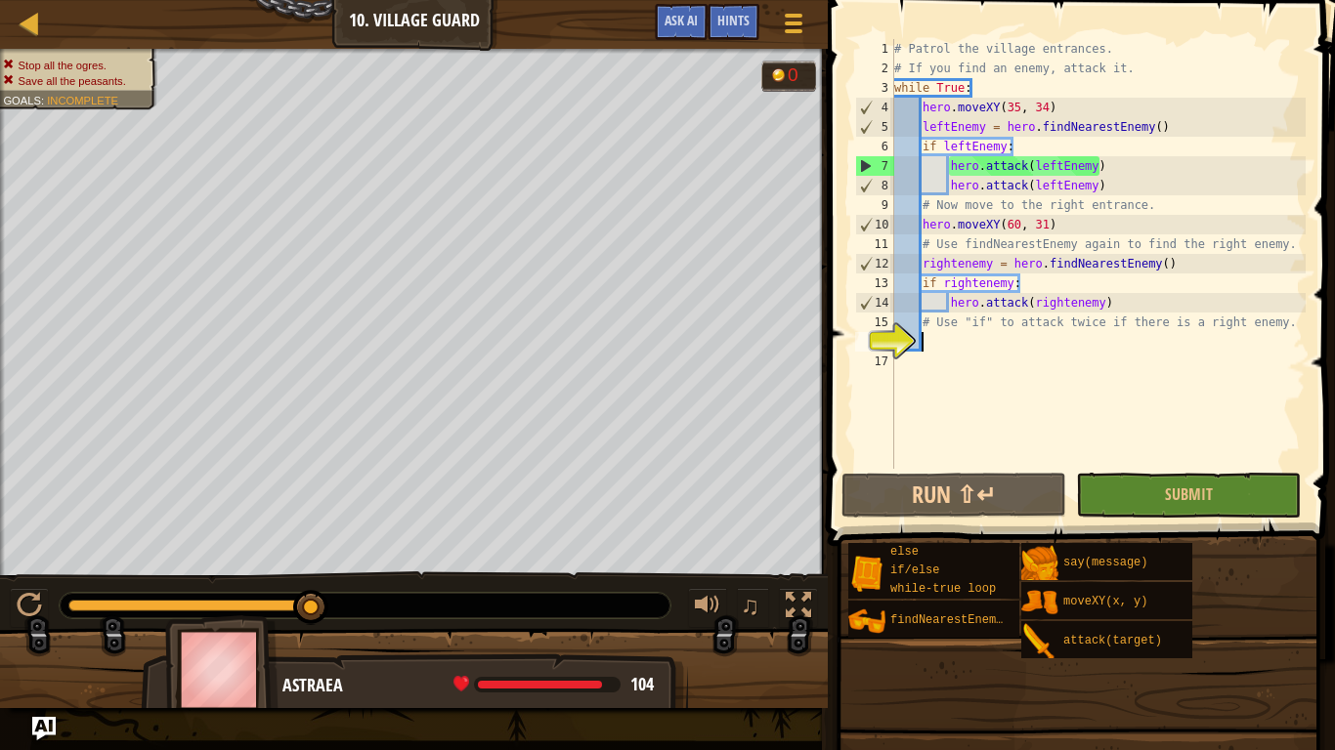
click at [935, 337] on div "# Patrol the village entrances. # If you find an enemy, attack it. while True :…" at bounding box center [1097, 273] width 415 height 469
drag, startPoint x: 1295, startPoint y: 325, endPoint x: 923, endPoint y: 330, distance: 371.3
click at [923, 330] on div "# Patrol the village entrances. # If you find an enemy, attack it. while True :…" at bounding box center [1097, 273] width 415 height 469
type textarea "# Use "if" to attack twice if there is a right enemy."
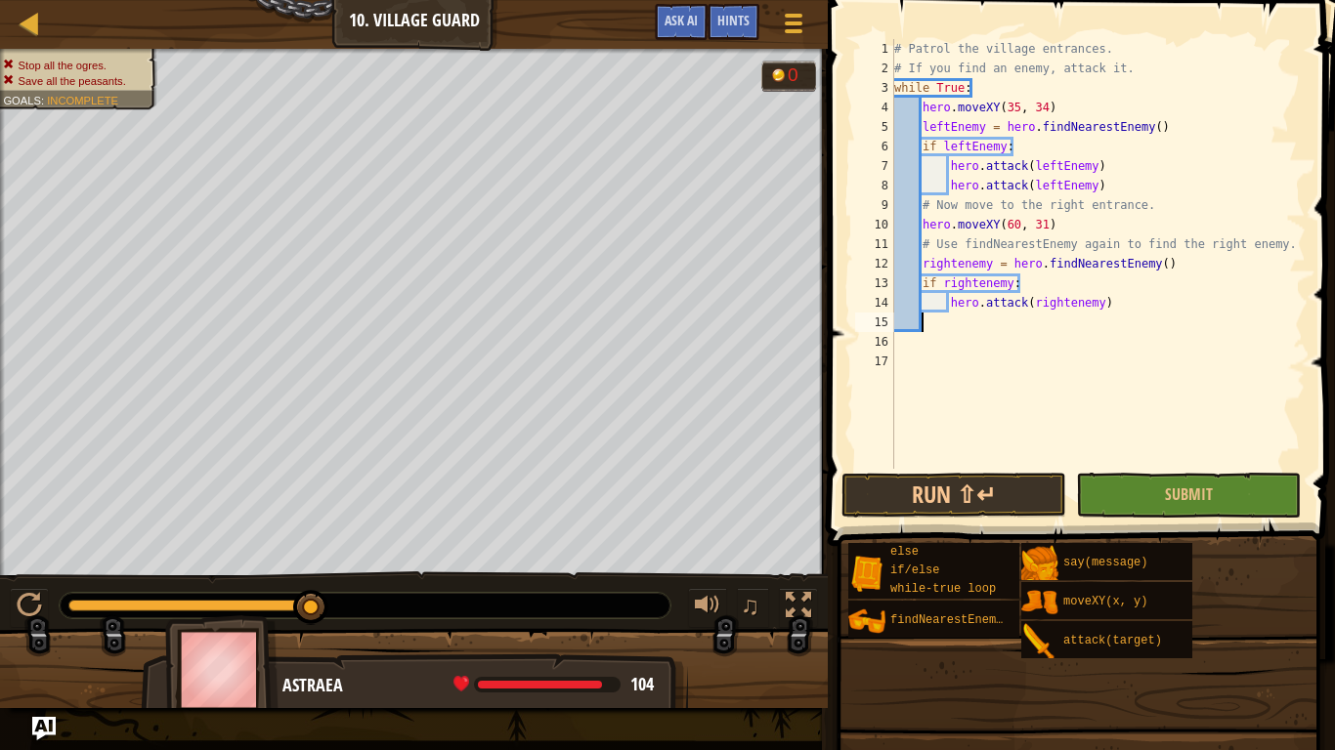
click at [1104, 301] on div "# Patrol the village entrances. # If you find an enemy, attack it. while True :…" at bounding box center [1097, 273] width 415 height 469
type textarea "hero.attack(rightenemy)"
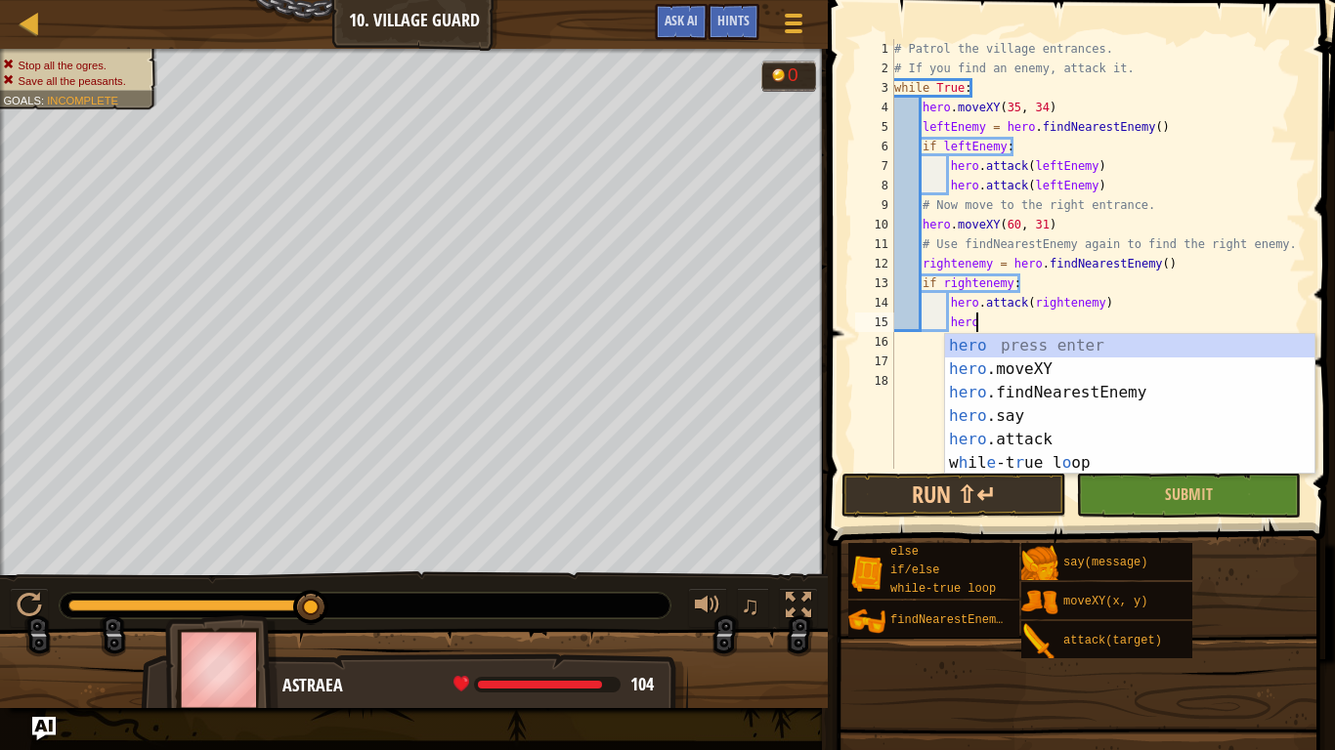
scroll to position [9, 11]
click at [1079, 445] on div "hero press enter hero .moveXY press enter hero .findNearestEnemy press enter he…" at bounding box center [1129, 428] width 369 height 188
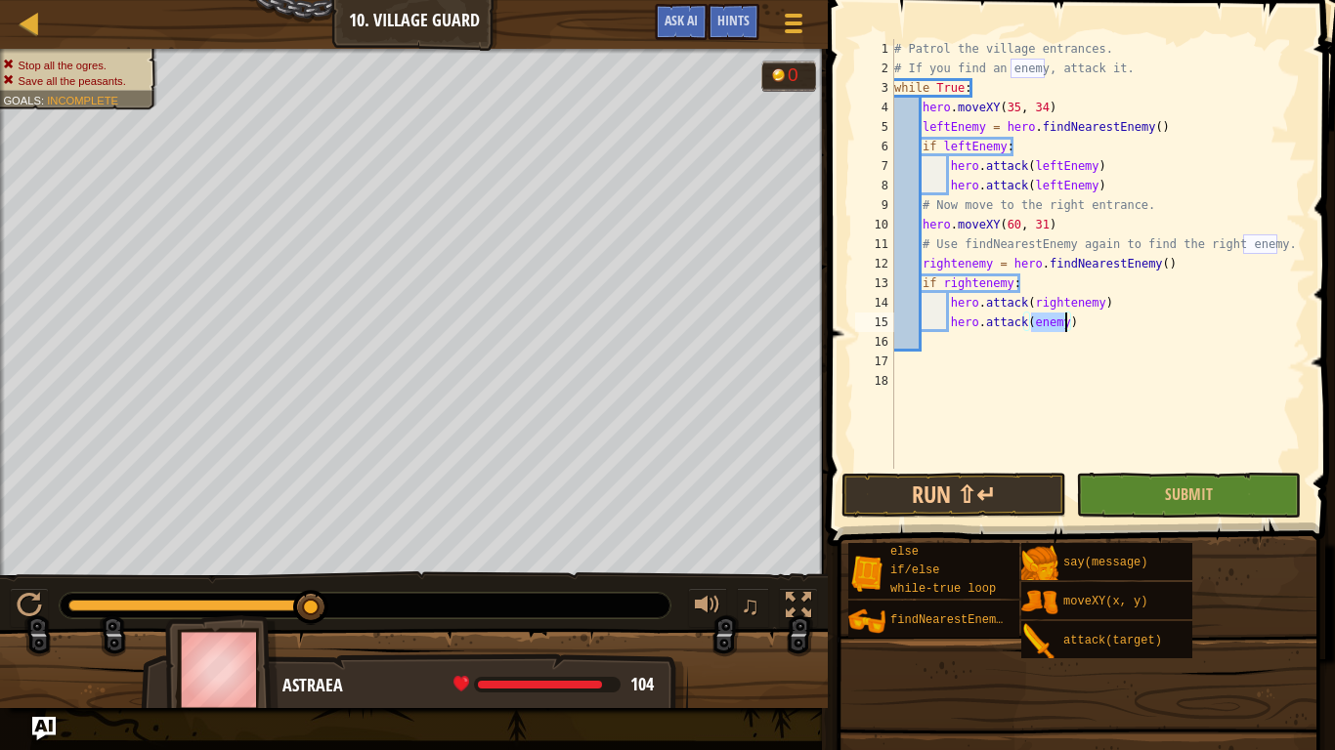
click at [1031, 322] on div "# Patrol the village entrances. # If you find an enemy, attack it. while True :…" at bounding box center [1097, 254] width 415 height 430
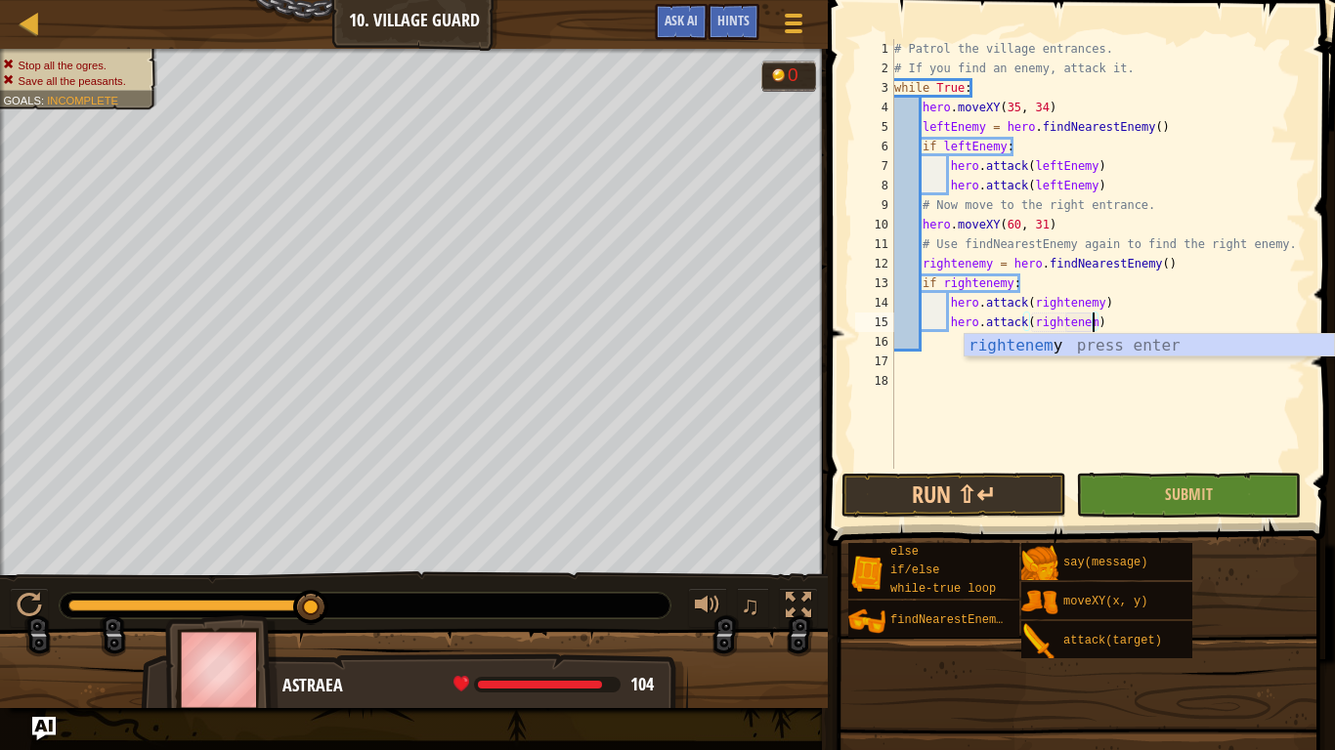
type textarea "hero.attack(rightenemy)"
click at [1026, 340] on div "rightenemy press enter" at bounding box center [1148, 369] width 369 height 70
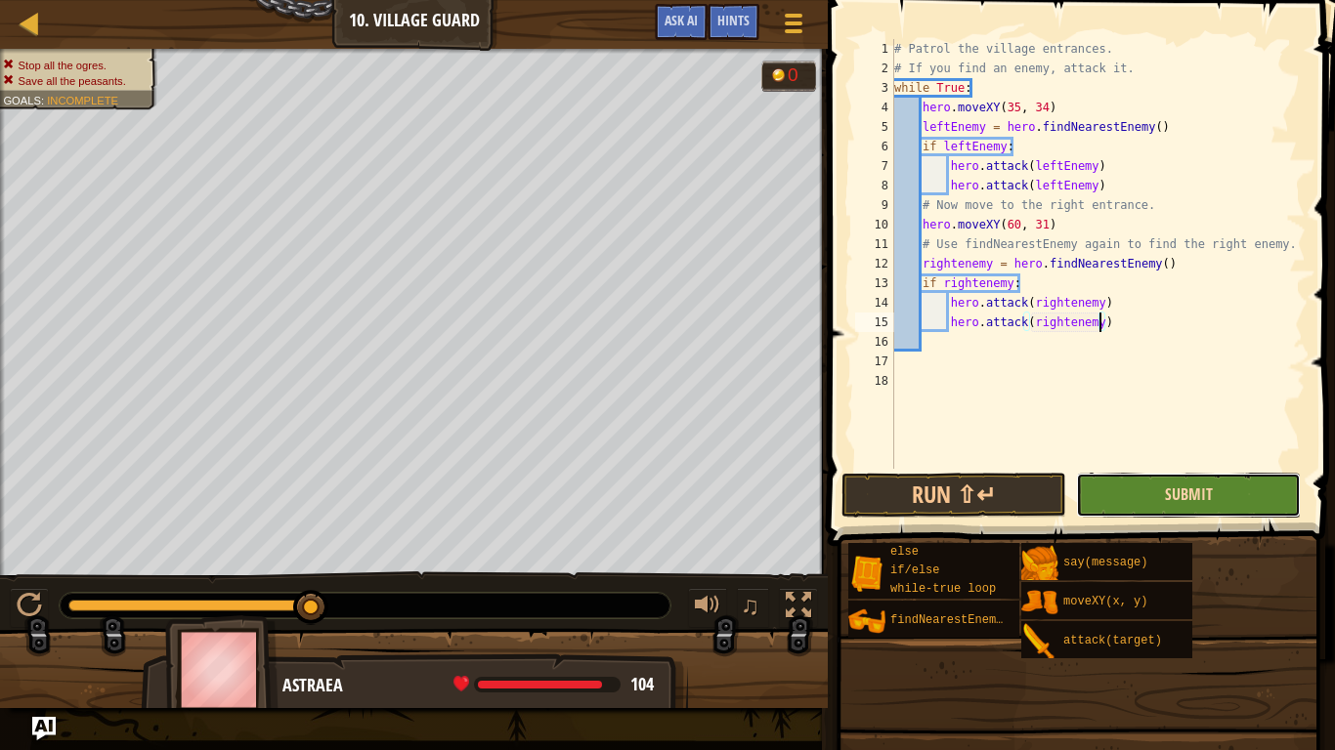
click at [1170, 491] on span "Submit" at bounding box center [1189, 494] width 48 height 21
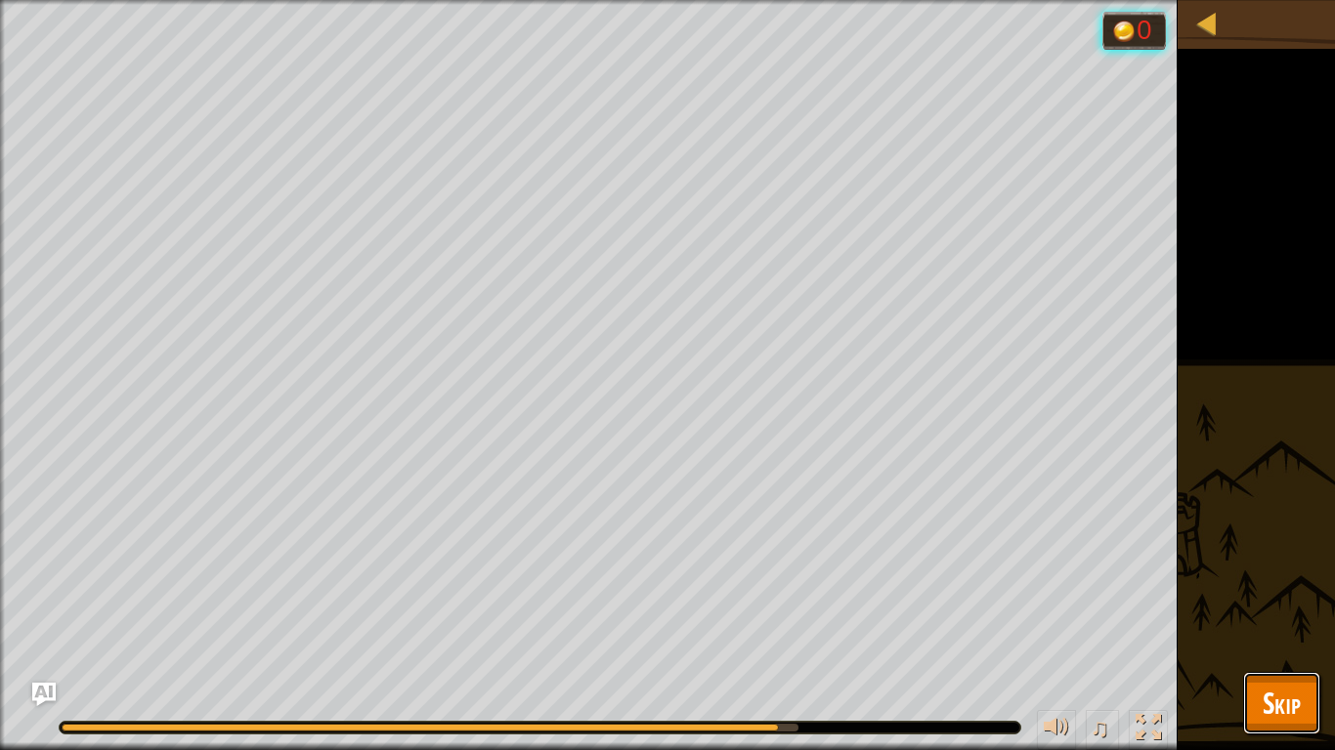
click at [1276, 631] on span "Skip" at bounding box center [1281, 703] width 38 height 40
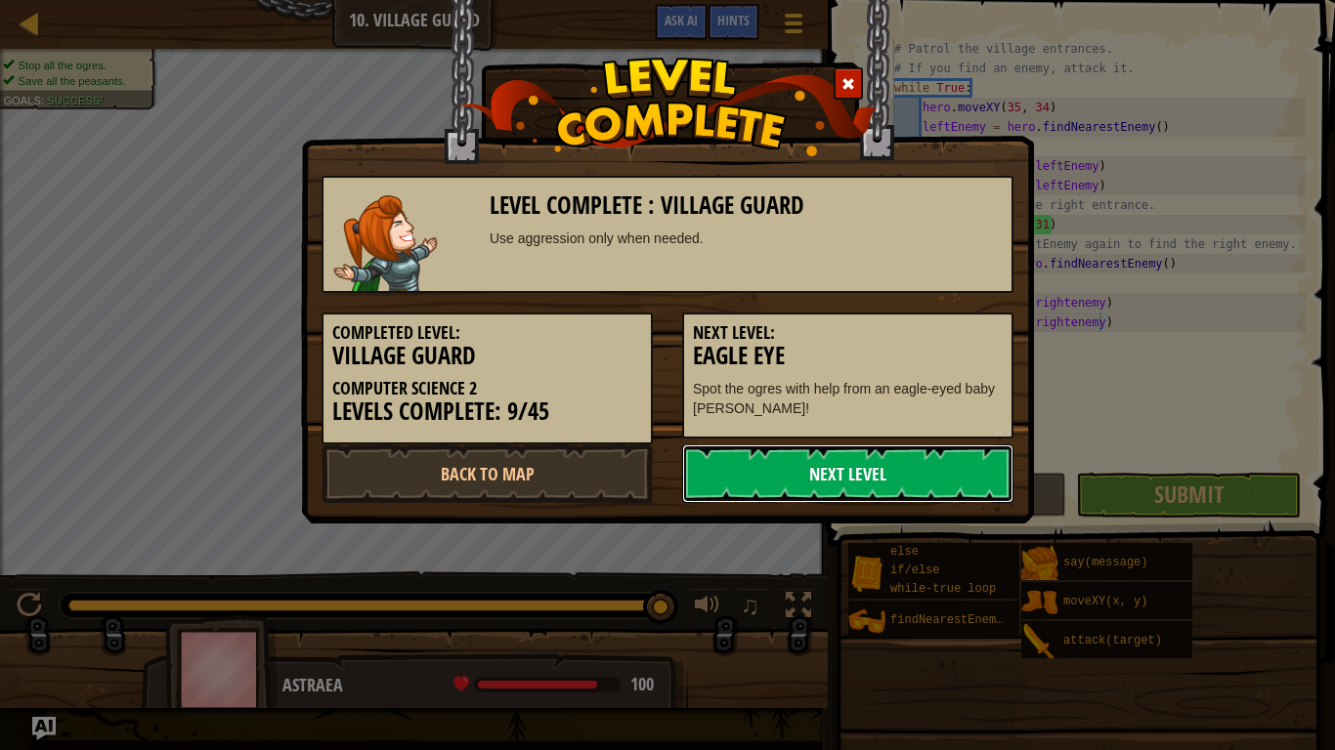
click at [780, 449] on link "Next Level" at bounding box center [847, 474] width 331 height 59
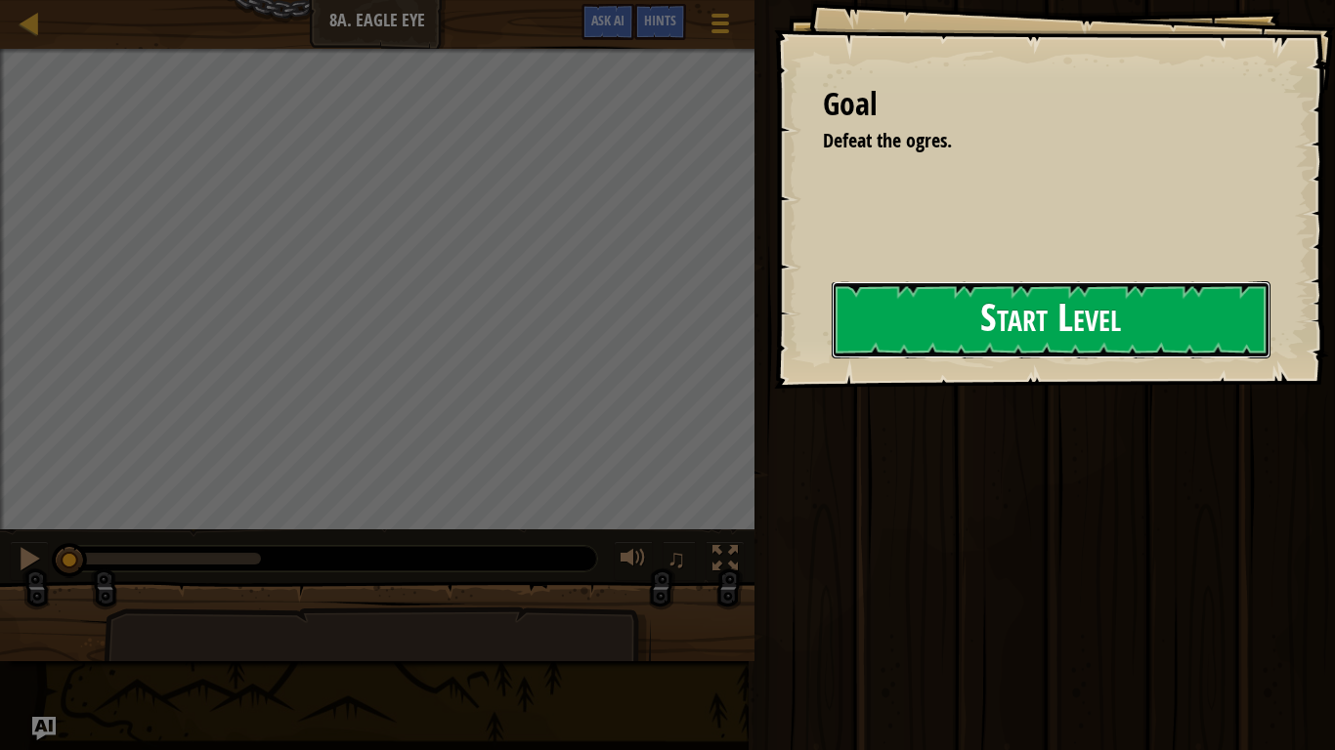
click at [1050, 317] on button "Start Level" at bounding box center [1051, 319] width 439 height 77
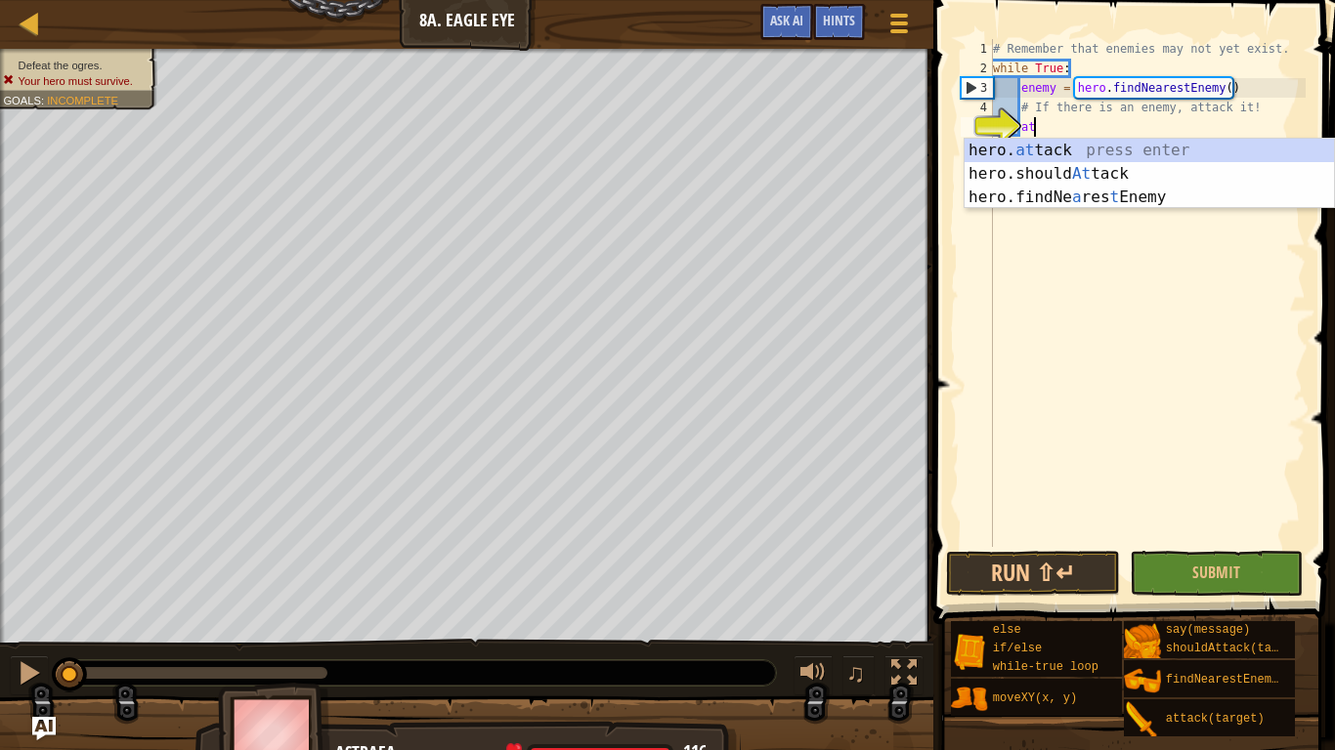
scroll to position [9, 6]
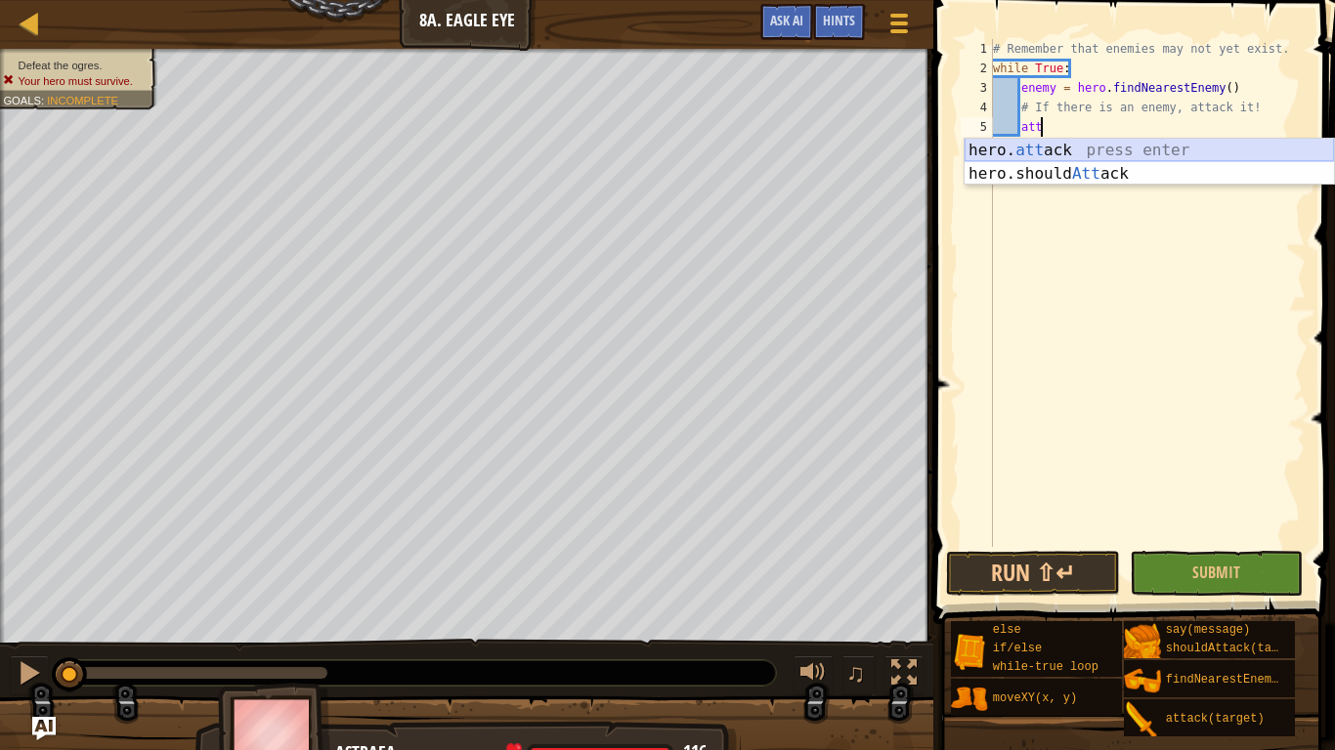
click at [1073, 145] on div "hero. att ack press enter hero.should Att ack press enter" at bounding box center [1148, 186] width 369 height 94
type textarea "hero.attack(enemy)"
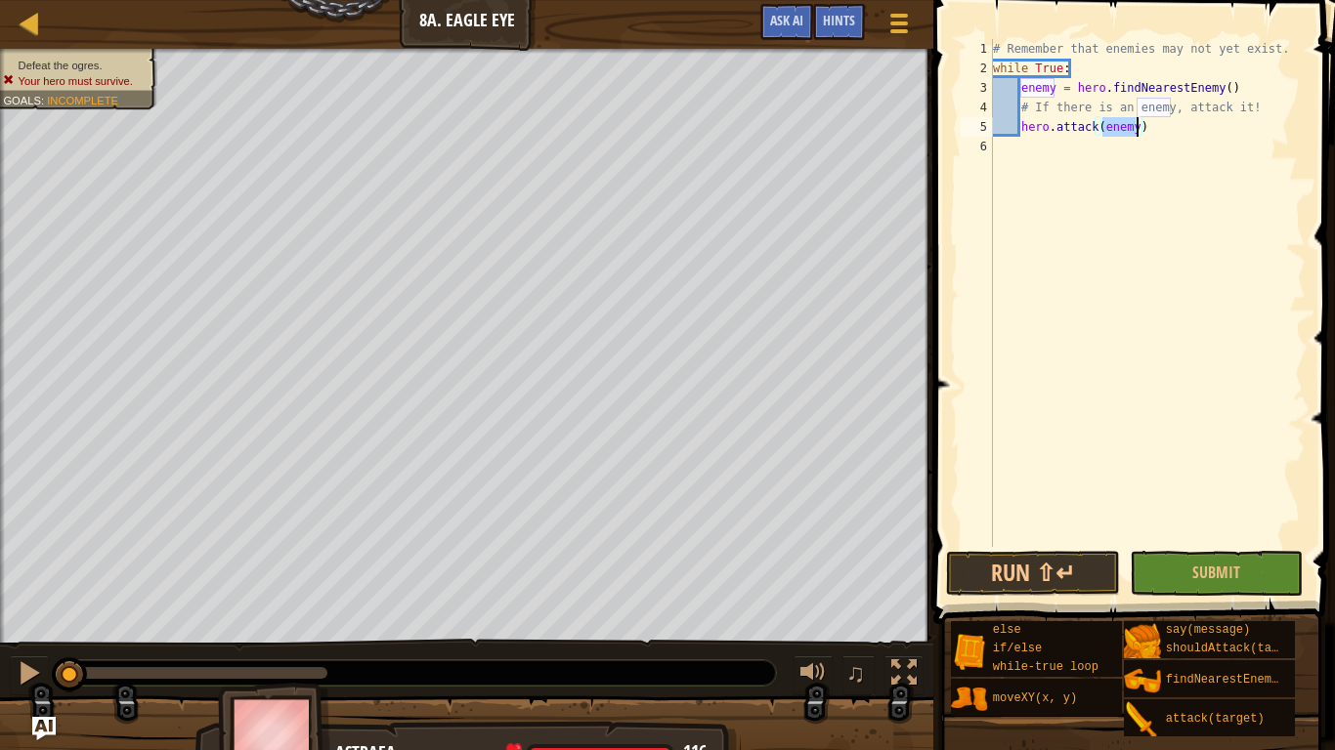
click at [1153, 154] on div "# Remember that enemies may not yet exist. while True : enemy = hero . findNear…" at bounding box center [1147, 312] width 317 height 547
click at [1171, 569] on button "Submit" at bounding box center [1217, 573] width 174 height 45
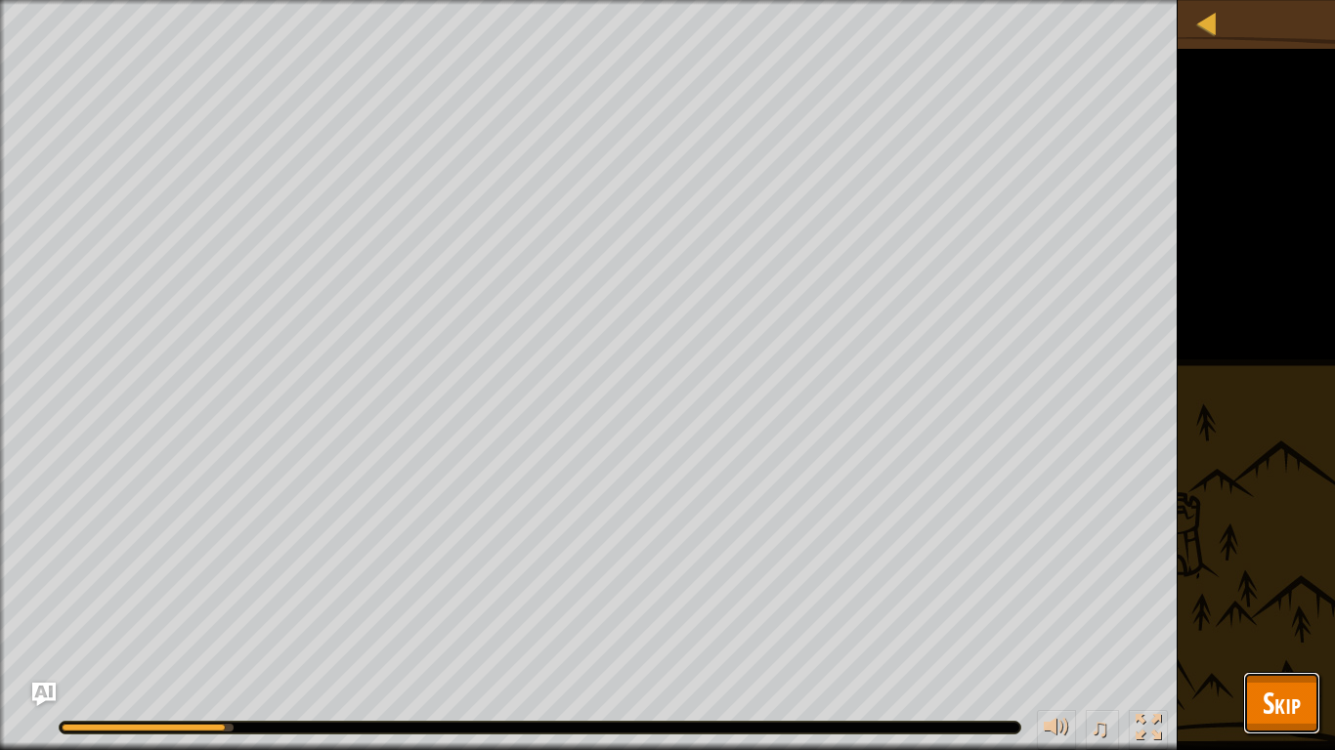
click at [1271, 631] on span "Skip" at bounding box center [1281, 703] width 38 height 40
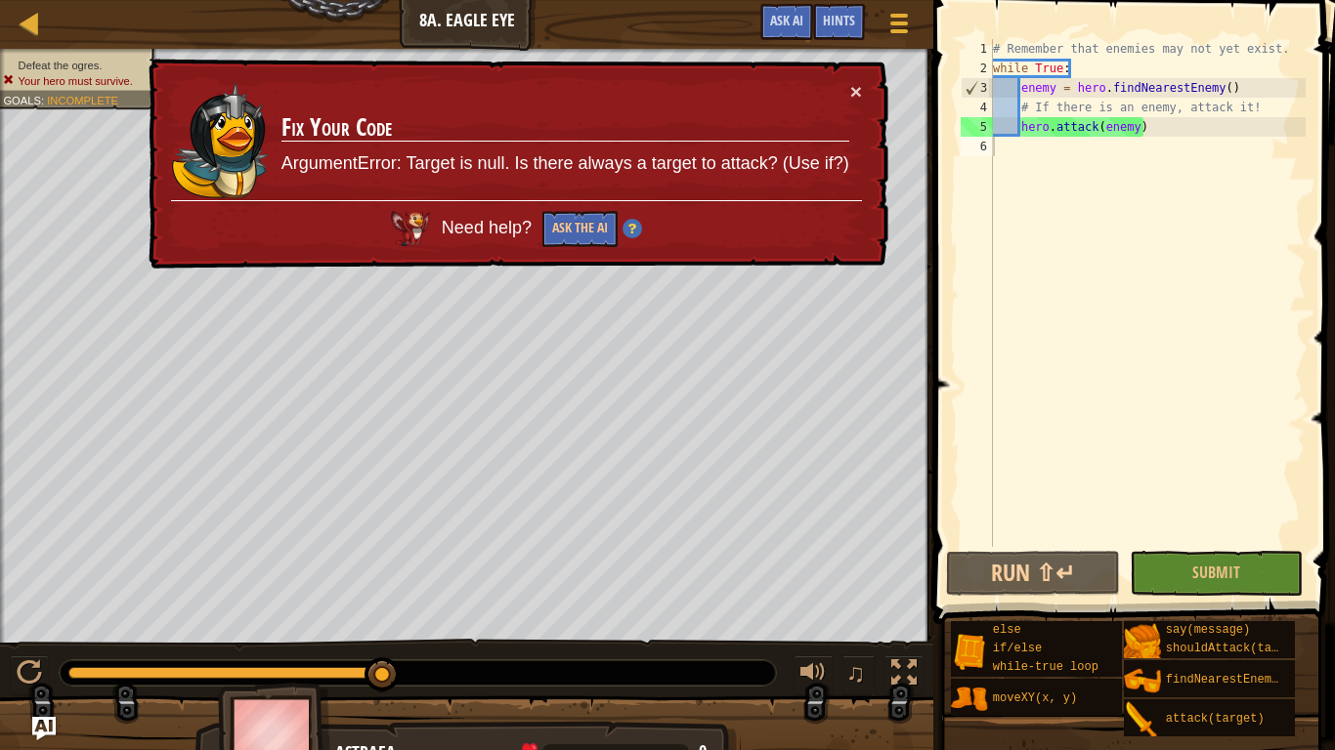
click at [866, 85] on div "× Fix Your Code ArgumentError: Target is null. Is there always a target to atta…" at bounding box center [517, 164] width 744 height 211
click at [854, 81] on button "×" at bounding box center [856, 91] width 12 height 21
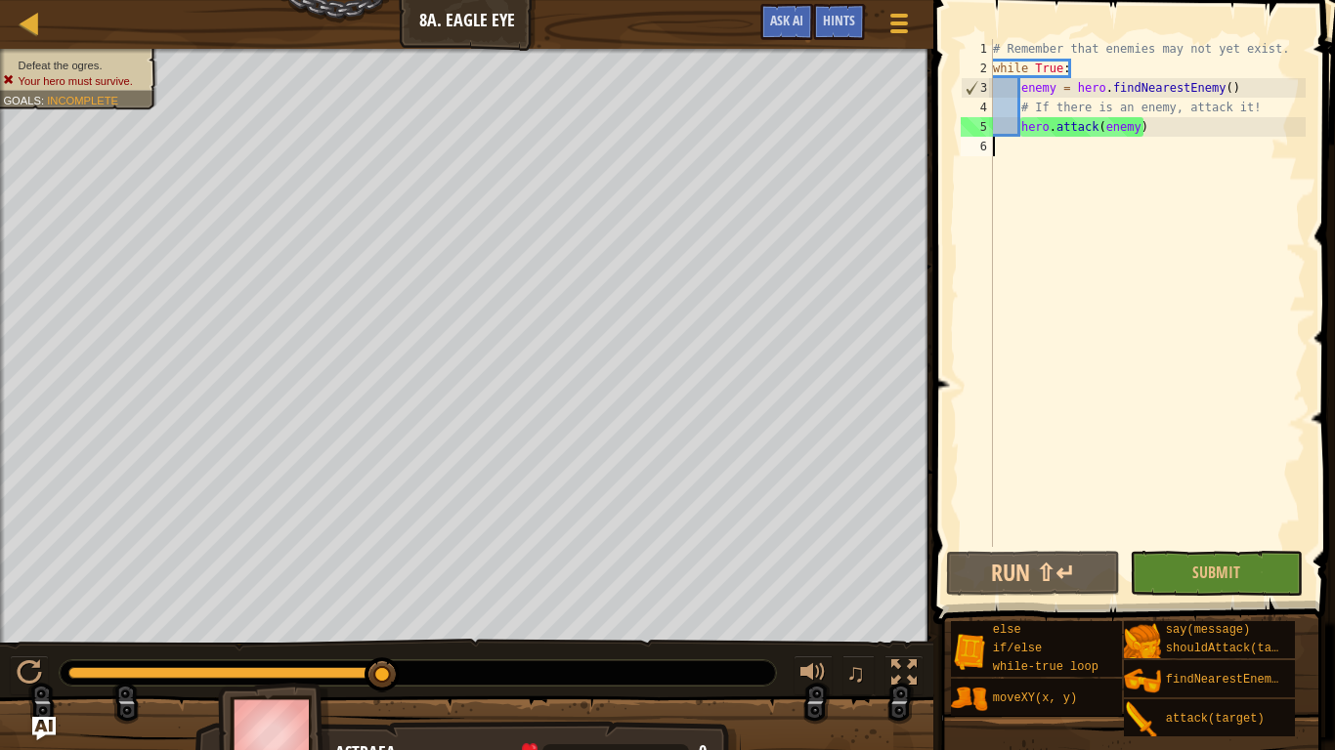
click at [1043, 109] on div "# Remember that enemies may not yet exist. while True : enemy = hero . findNear…" at bounding box center [1147, 312] width 317 height 547
click at [1021, 131] on div "# Remember that enemies may not yet exist. while True : enemy = hero . findNear…" at bounding box center [1147, 312] width 317 height 547
drag, startPoint x: 1254, startPoint y: 107, endPoint x: 1020, endPoint y: 107, distance: 233.5
click at [1020, 107] on div "# Remember that enemies may not yet exist. while True : enemy = hero . findNear…" at bounding box center [1147, 312] width 317 height 547
type textarea "# If there is an enemy, attack it!"
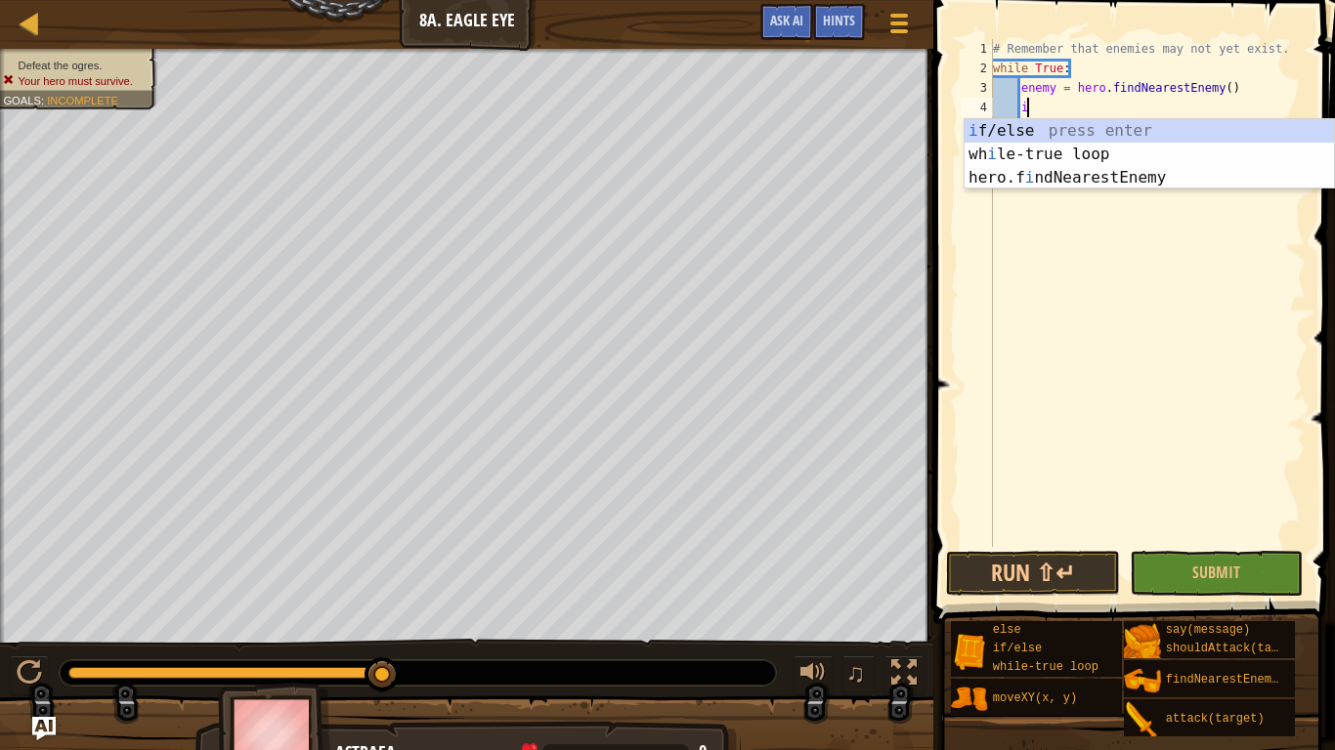
scroll to position [9, 5]
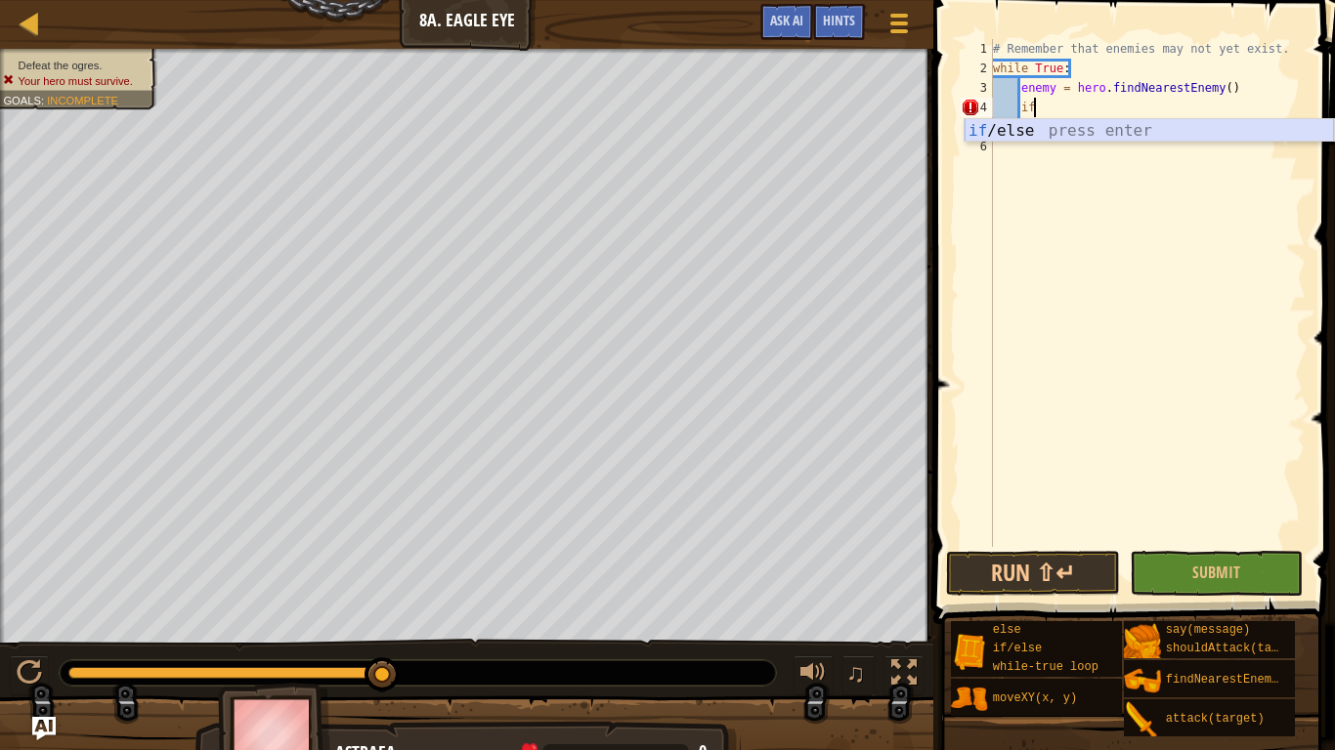
click at [1030, 130] on div "if /else press enter" at bounding box center [1148, 154] width 369 height 70
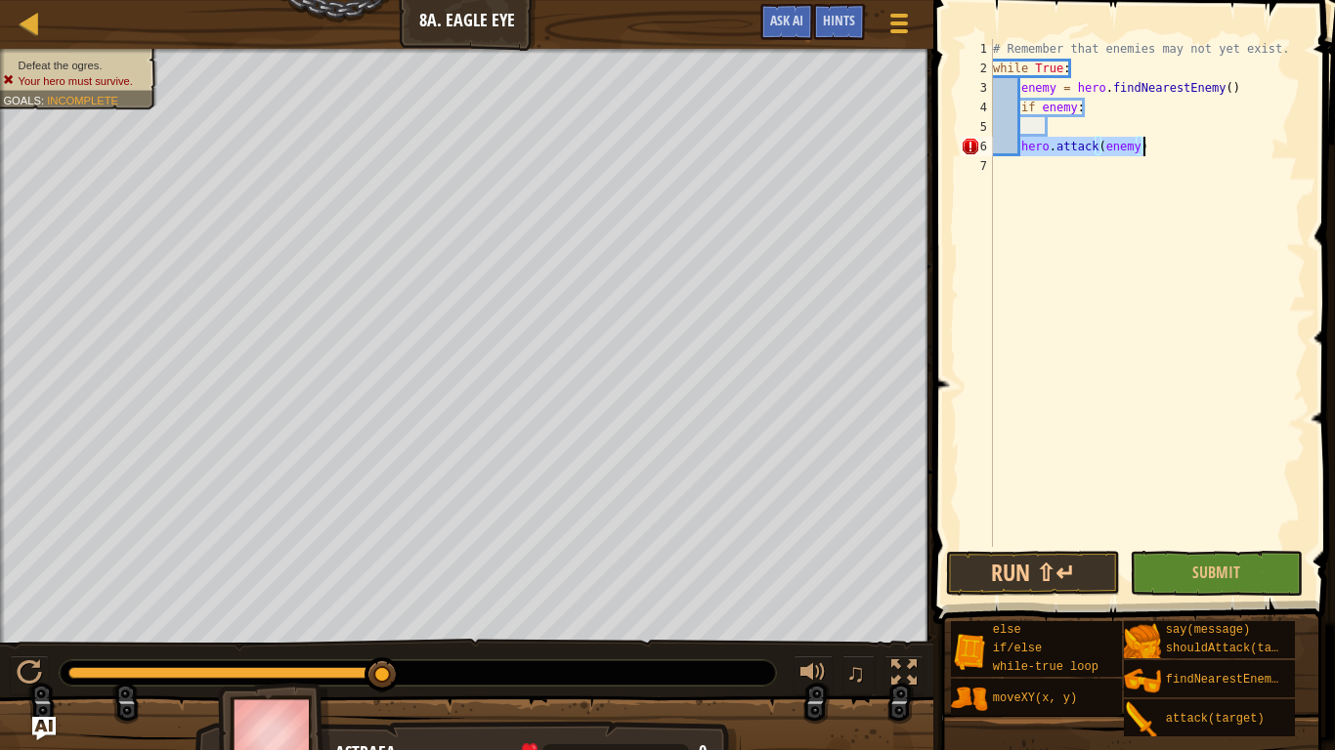
drag, startPoint x: 1021, startPoint y: 146, endPoint x: 1141, endPoint y: 147, distance: 120.2
click at [1141, 147] on div "# Remember that enemies may not yet exist. while True : enemy = hero . findNear…" at bounding box center [1147, 312] width 317 height 547
type textarea "hero.attack(enemy)"
click at [1077, 134] on div "# Remember that enemies may not yet exist. while True : enemy = hero . findNear…" at bounding box center [1147, 312] width 317 height 547
paste textarea "hero.attack(enemy)"
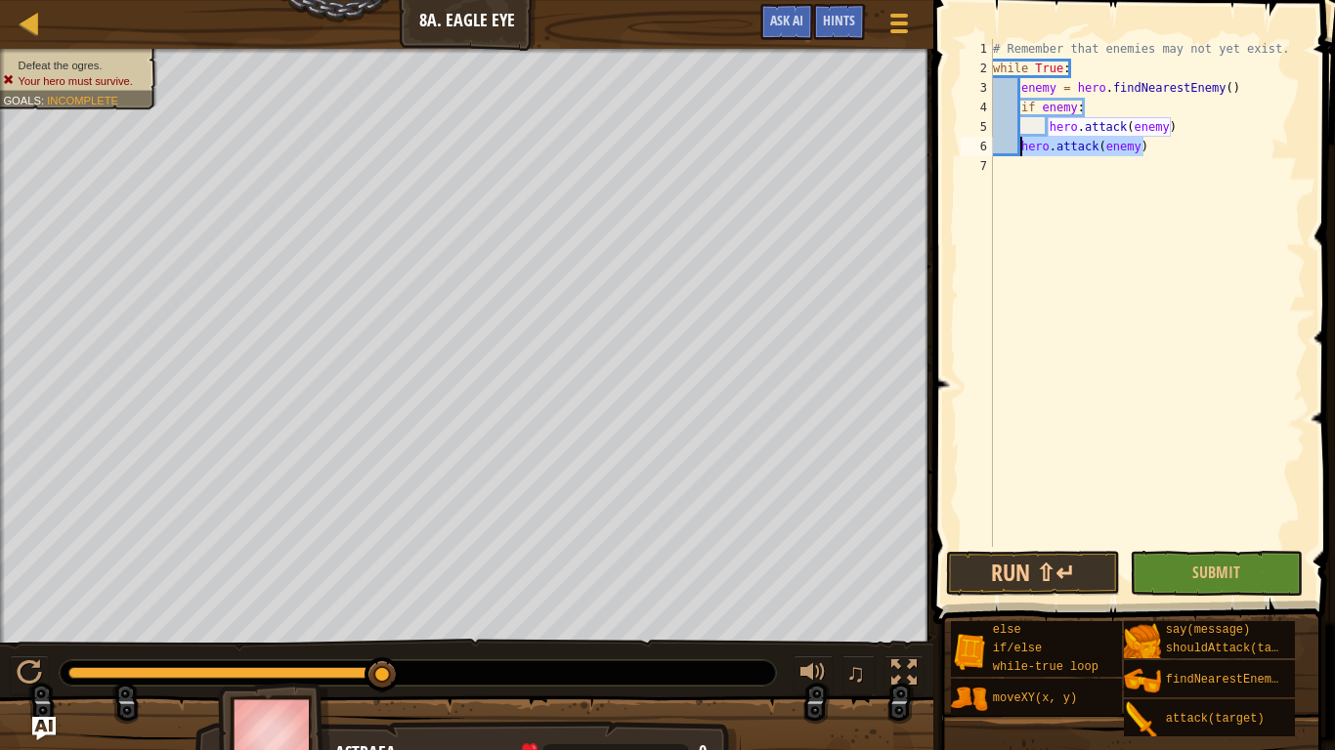
drag, startPoint x: 1143, startPoint y: 150, endPoint x: 1020, endPoint y: 149, distance: 123.1
click at [1020, 149] on div "# Remember that enemies may not yet exist. while True : enemy = hero . findNear…" at bounding box center [1147, 312] width 317 height 547
type textarea "hero.attack(enemy)"
click at [1067, 571] on button "Run ⇧↵" at bounding box center [1033, 573] width 174 height 45
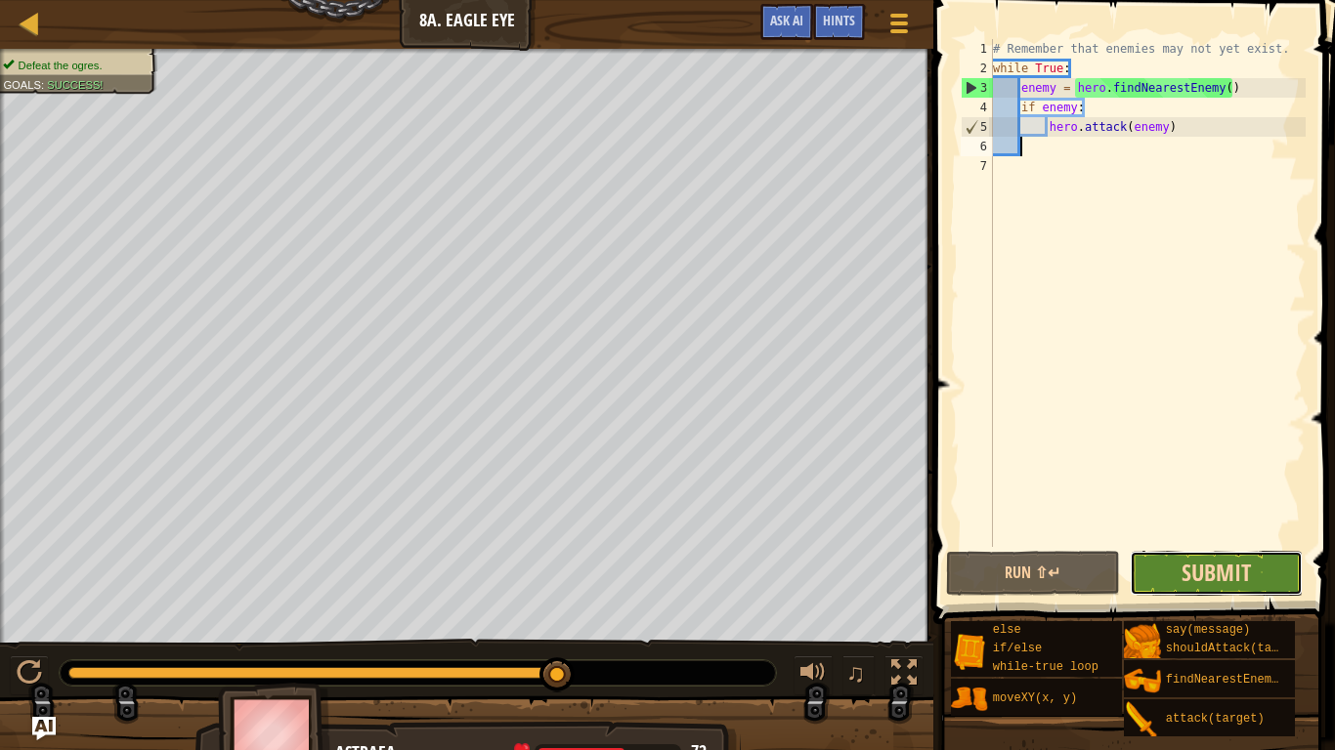
click at [1208, 577] on span "Submit" at bounding box center [1215, 572] width 69 height 31
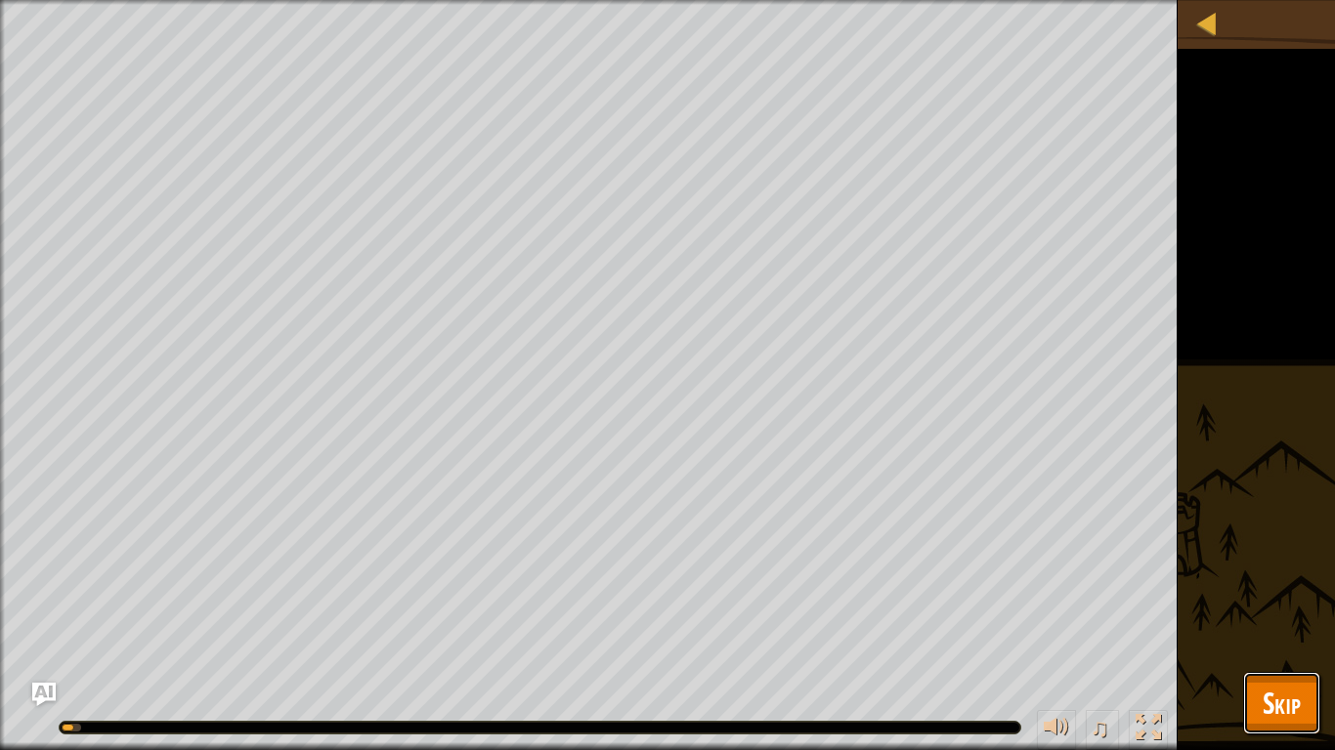
click at [1294, 631] on span "Skip" at bounding box center [1281, 703] width 38 height 40
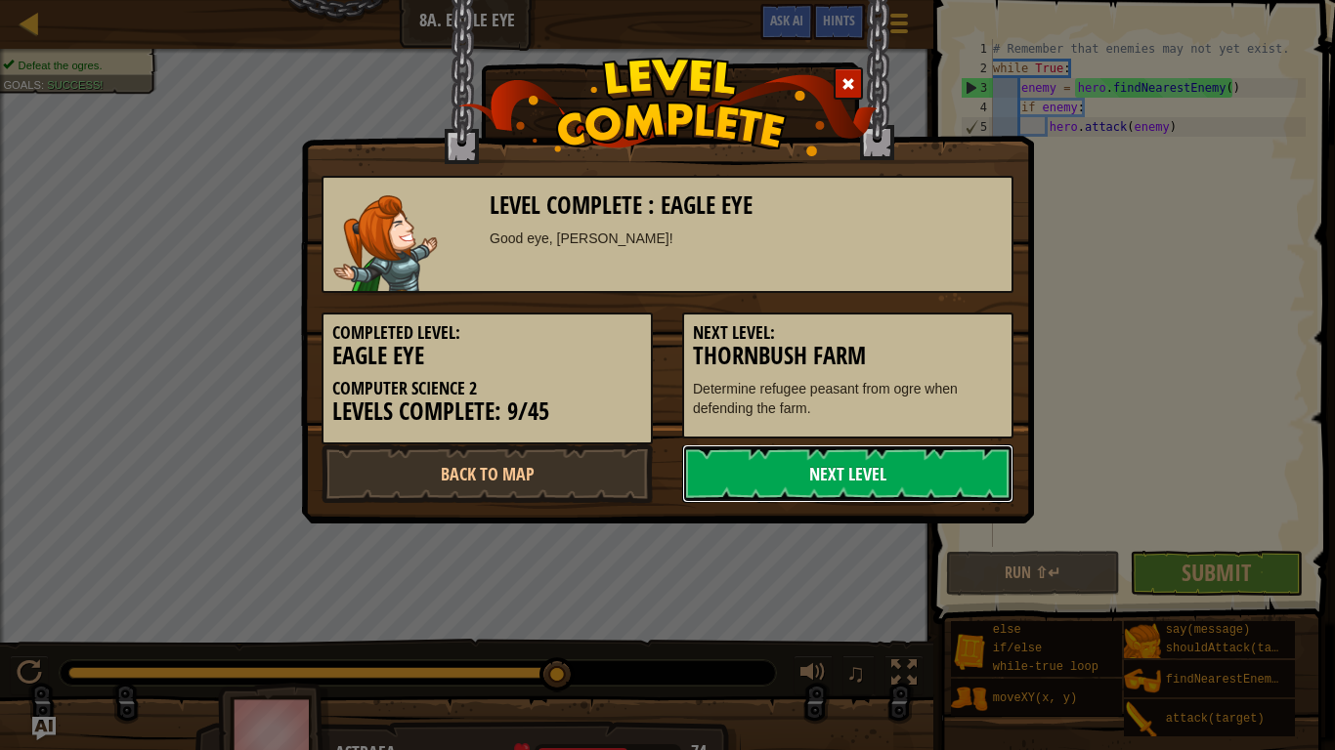
click at [799, 473] on link "Next Level" at bounding box center [847, 474] width 331 height 59
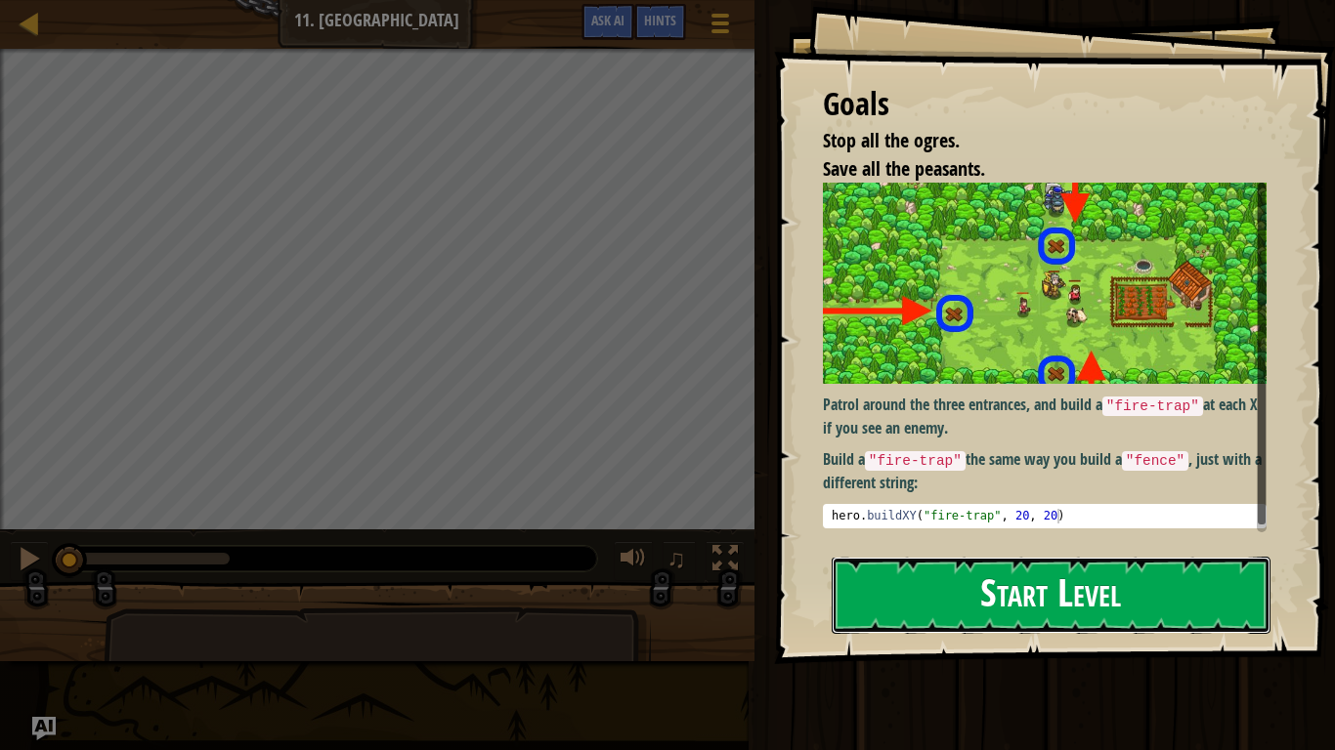
click at [1146, 594] on button "Start Level" at bounding box center [1051, 595] width 439 height 77
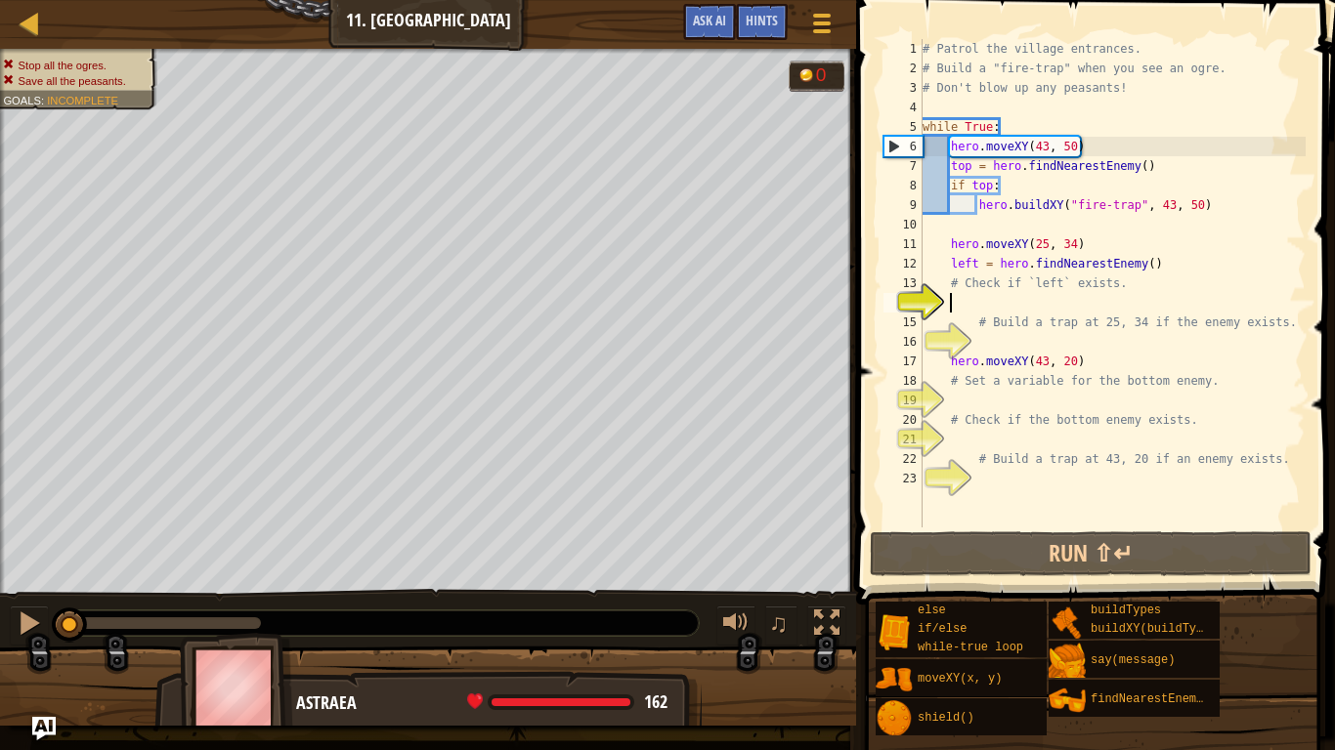
click at [989, 304] on div "# Patrol the village entrances. # Build a "fire-trap" when you see an ogre. # D…" at bounding box center [1112, 303] width 387 height 528
type textarea "o"
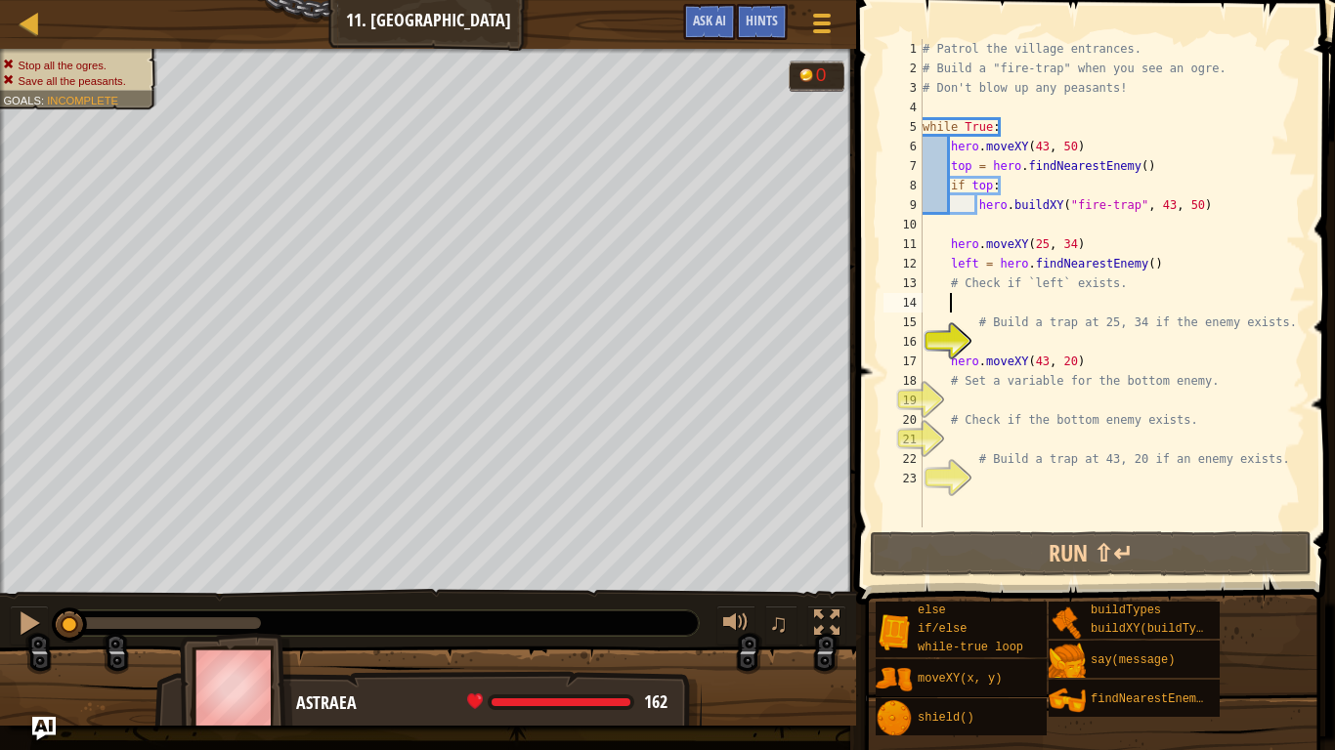
scroll to position [9, 3]
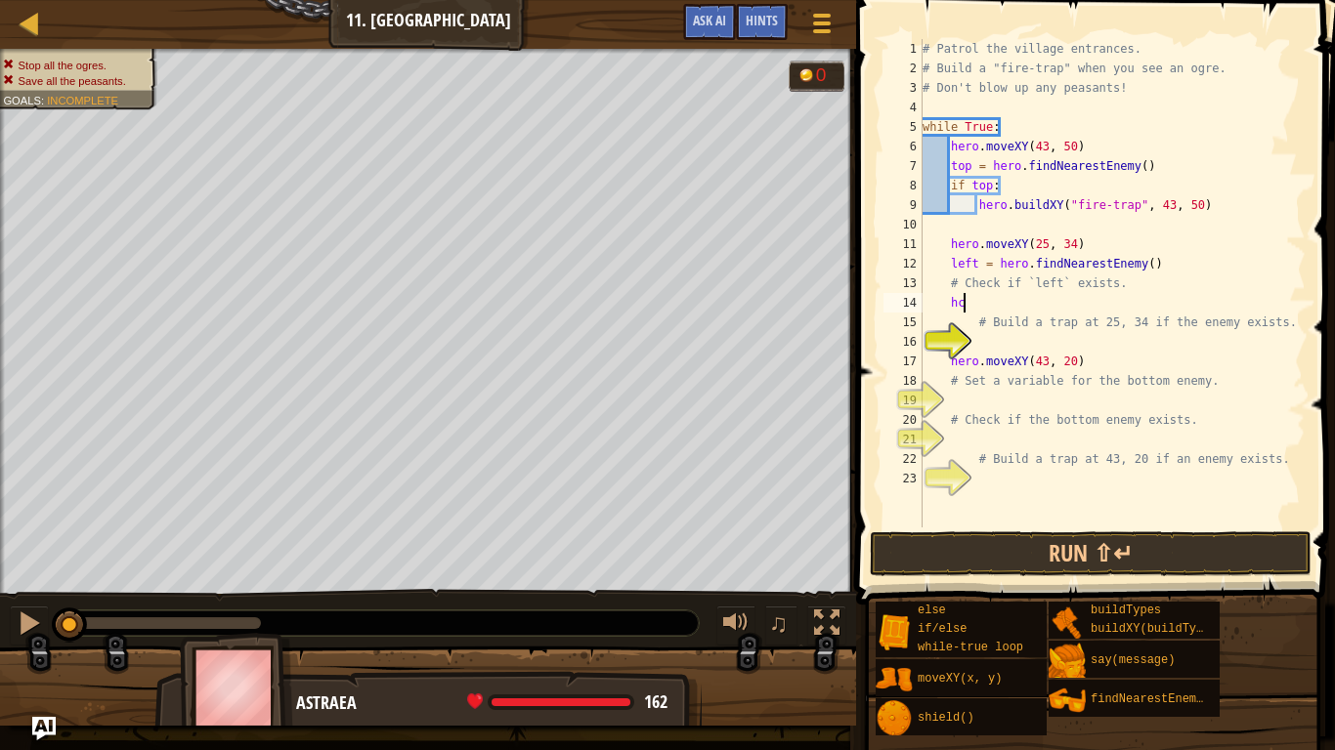
type textarea "h"
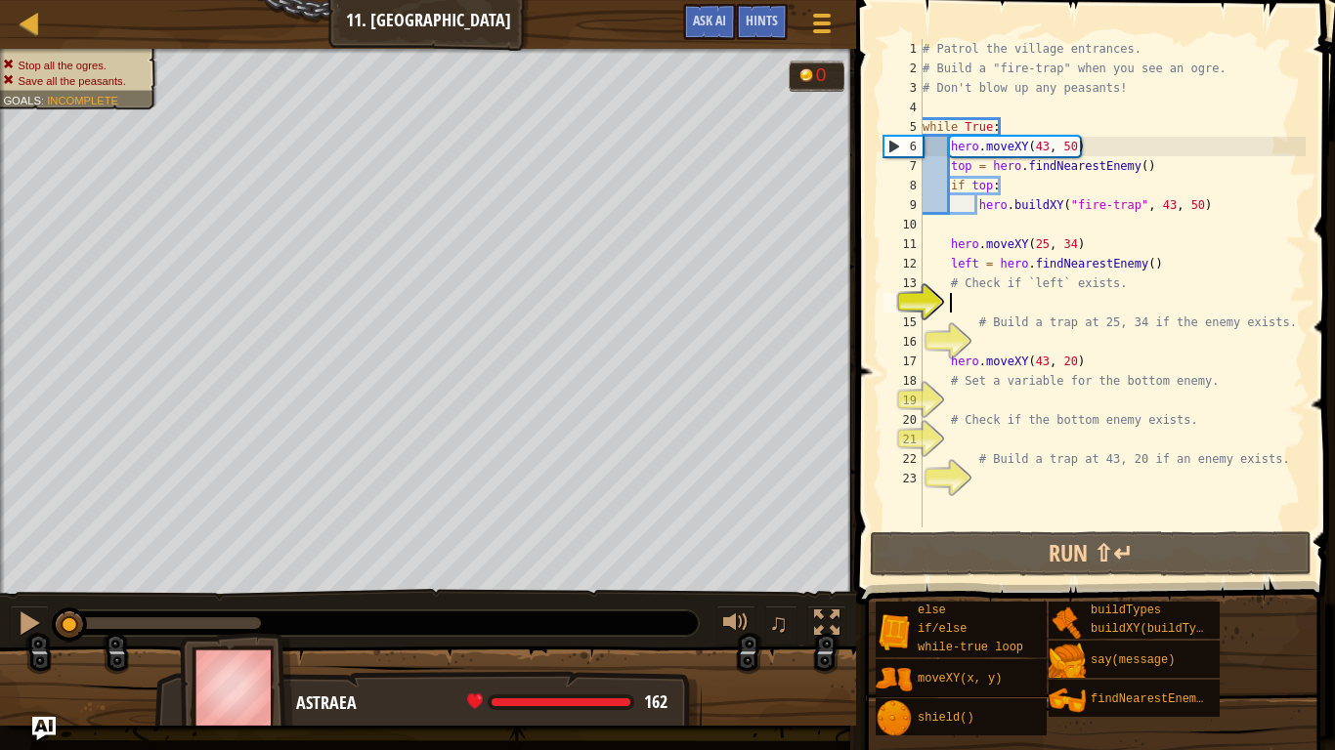
type textarea "c"
type textarea "h"
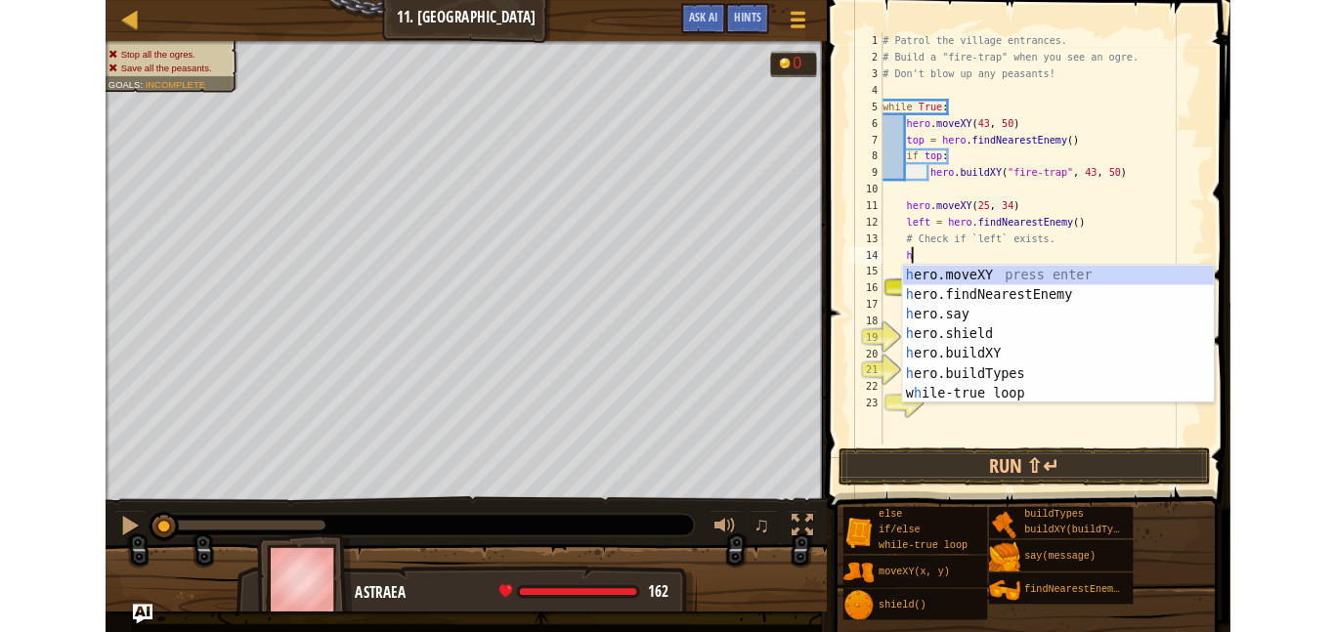
scroll to position [9, 3]
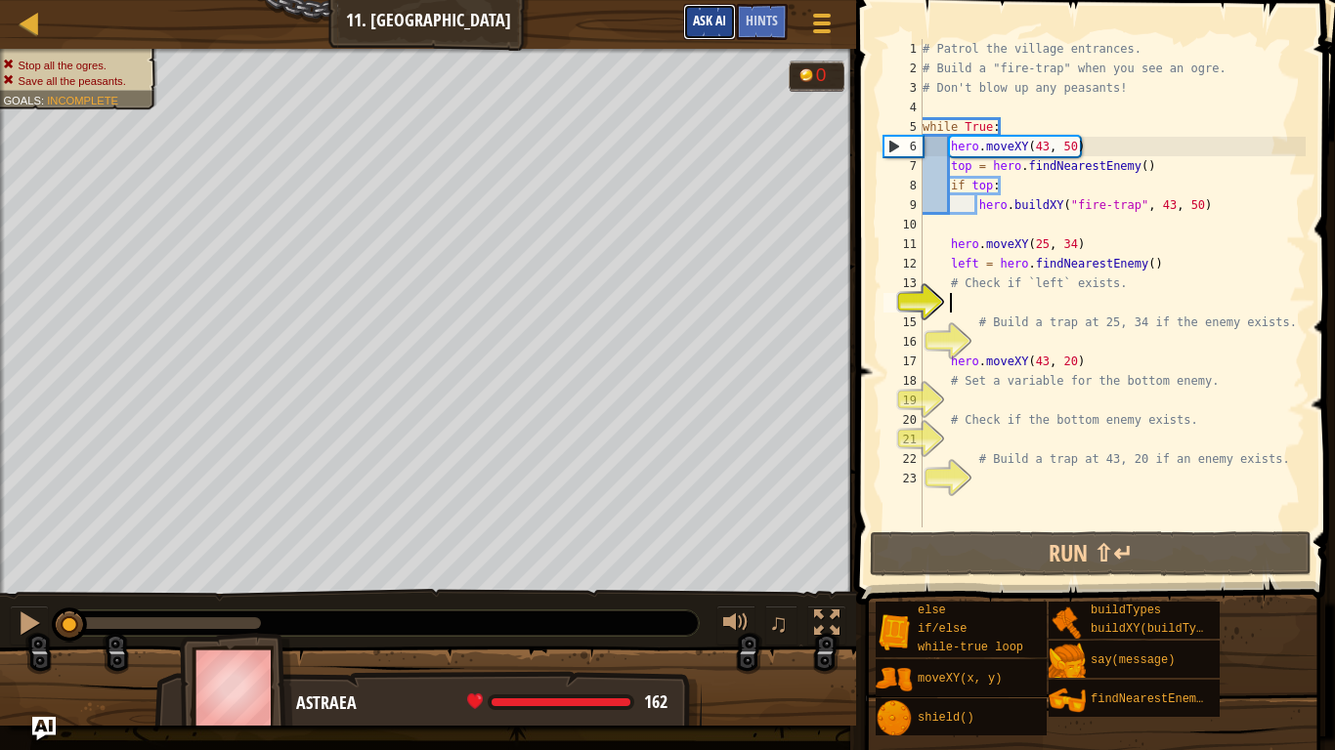
click at [704, 20] on span "Ask AI" at bounding box center [709, 20] width 33 height 19
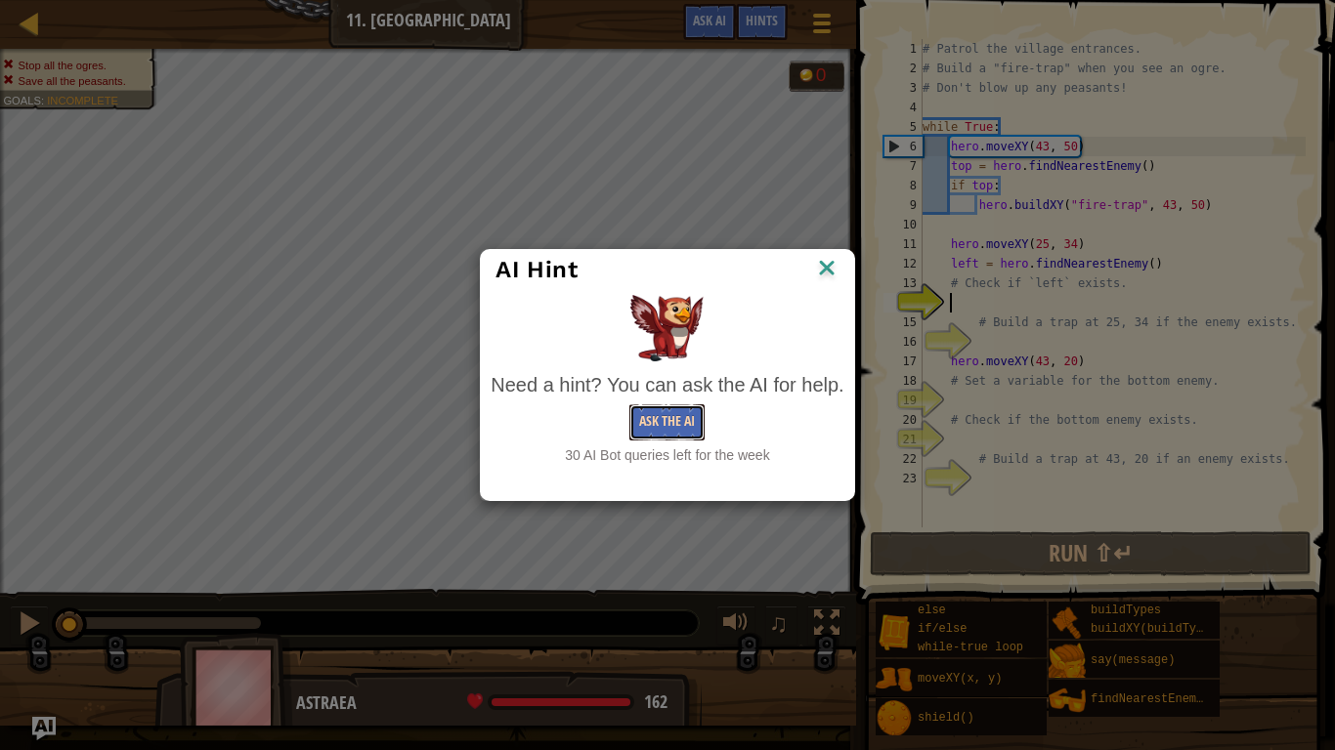
click at [660, 428] on button "Ask the AI" at bounding box center [666, 423] width 75 height 36
